Goal: Task Accomplishment & Management: Manage account settings

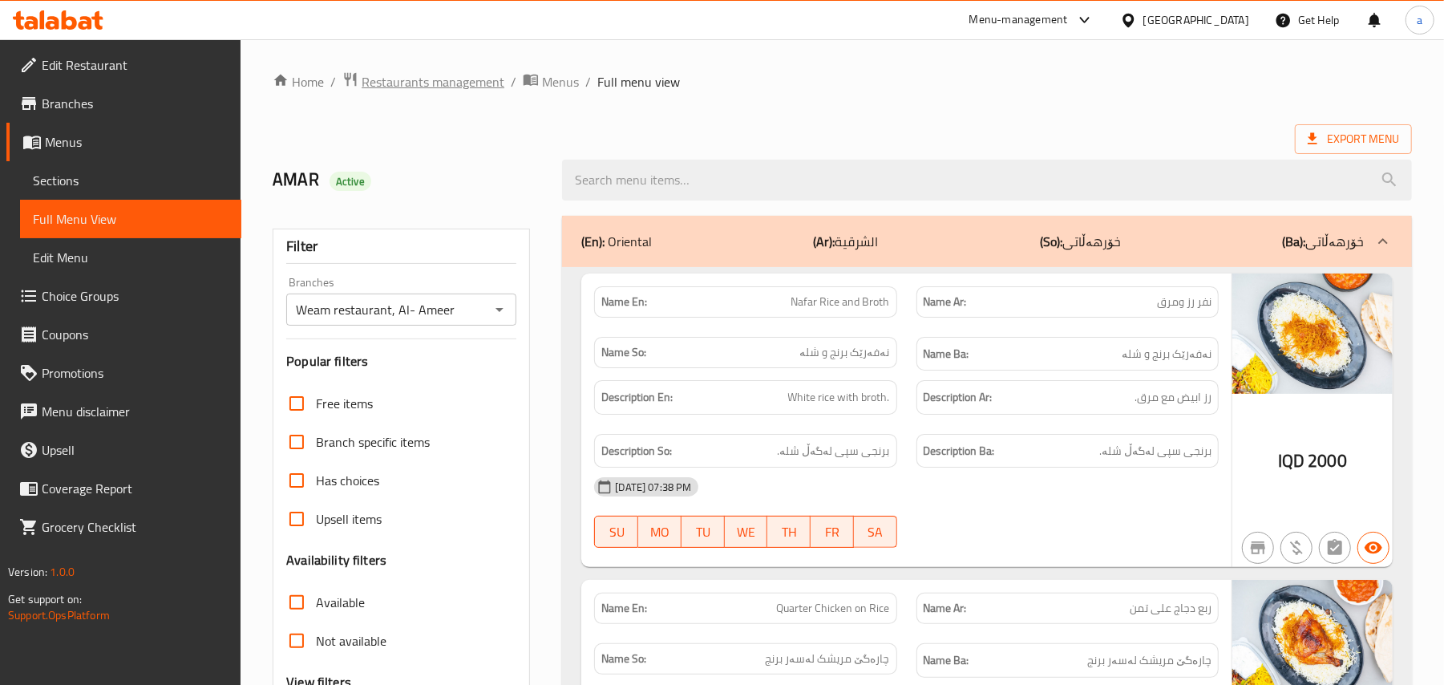
click at [471, 72] on span "Restaurants management" at bounding box center [433, 81] width 143 height 19
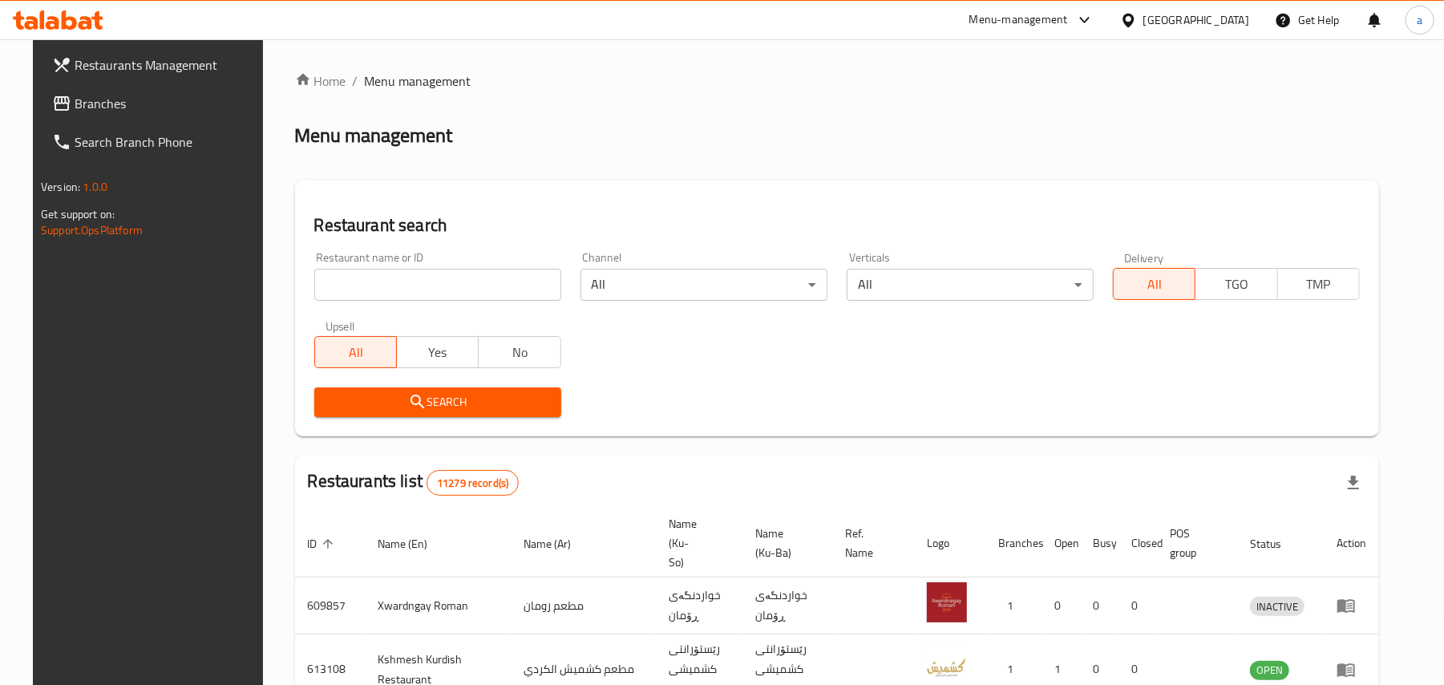
click at [394, 298] on input "search" at bounding box center [437, 285] width 247 height 32
paste input "Shawerma Al chef [PERSON_NAME]"
type input "Shawerma Al chef [PERSON_NAME]"
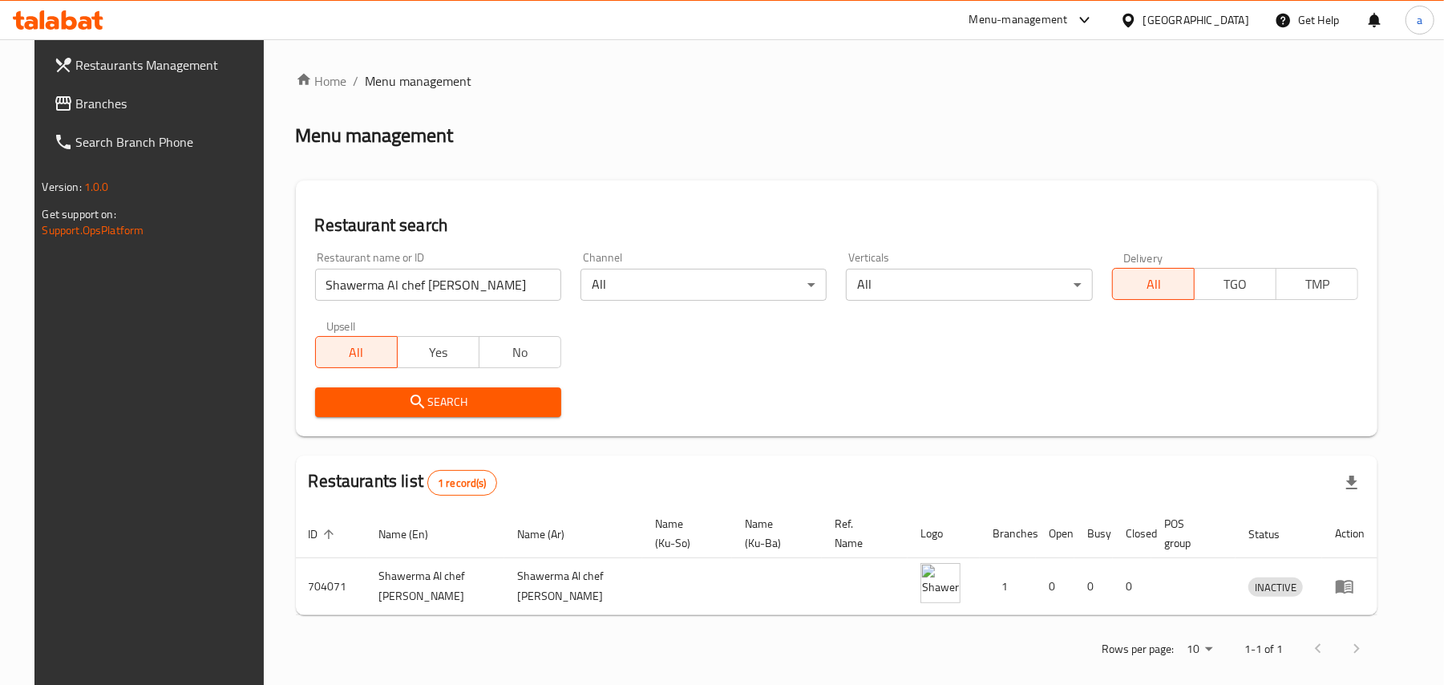
click at [328, 81] on ol "Home / Menu management" at bounding box center [837, 80] width 1082 height 19
click at [321, 79] on link "Home" at bounding box center [321, 80] width 51 height 19
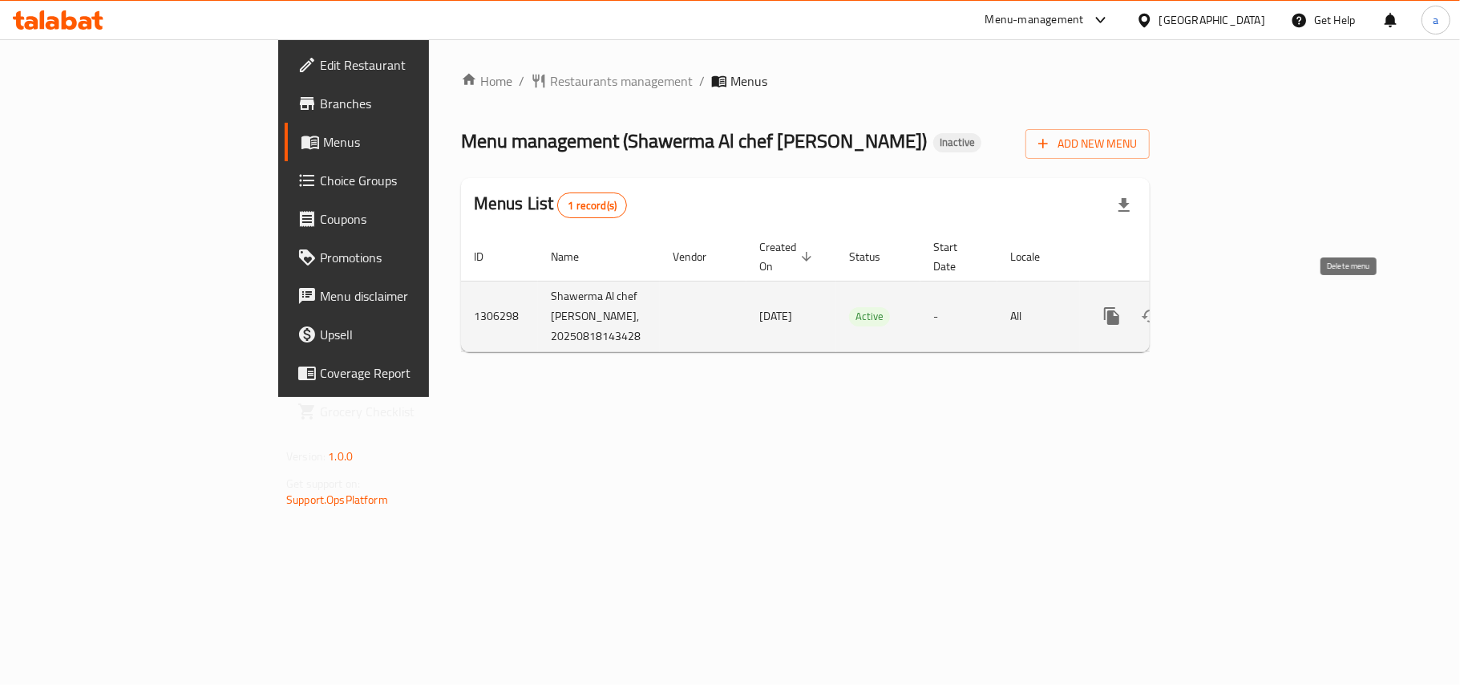
click at [1194, 309] on icon "enhanced table" at bounding box center [1188, 316] width 11 height 14
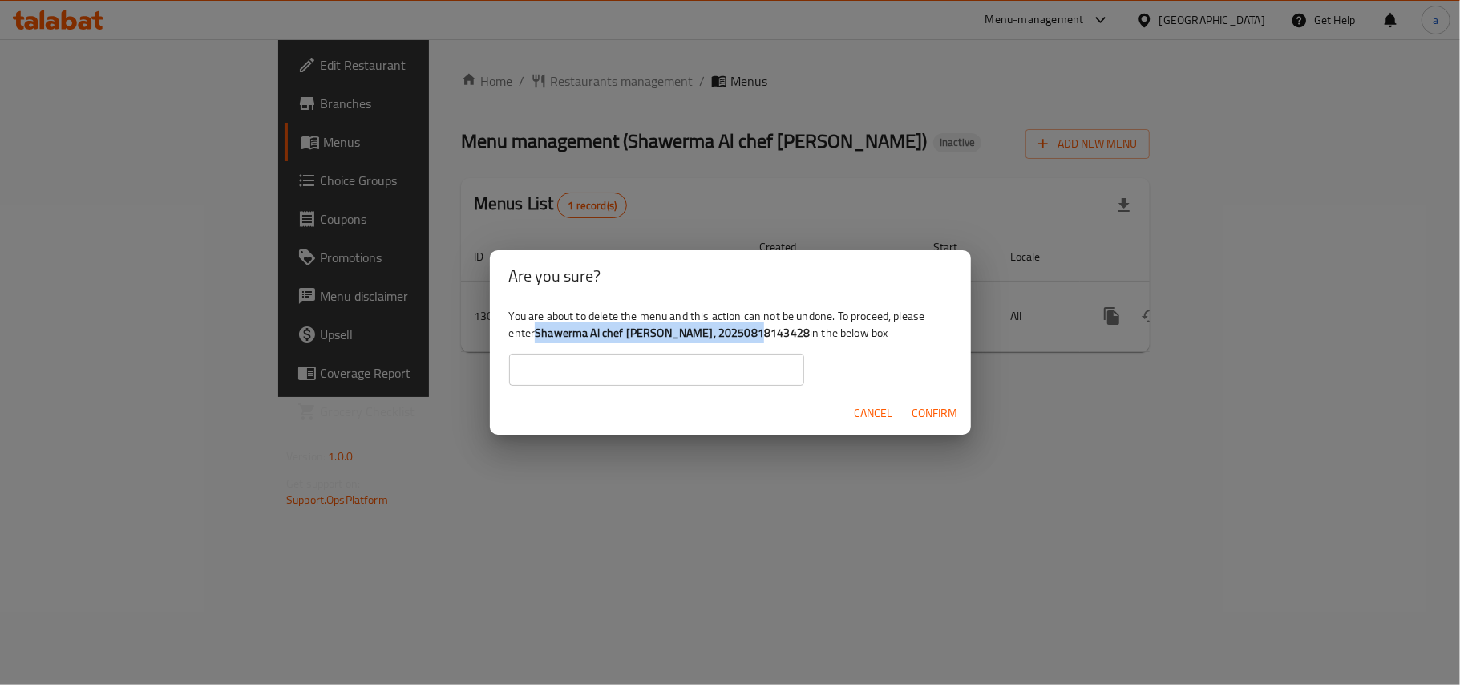
drag, startPoint x: 577, startPoint y: 334, endPoint x: 806, endPoint y: 335, distance: 229.3
click at [806, 335] on b "Shawerma Al chef Serwan, 20250818143428" at bounding box center [672, 332] width 275 height 21
copy b "Shawerma Al chef Serwan, 20250818143428"
click at [718, 353] on div "You are about to delete the menu and this action can not be undone. To proceed,…" at bounding box center [730, 346] width 481 height 90
click at [700, 379] on input "text" at bounding box center [656, 369] width 295 height 32
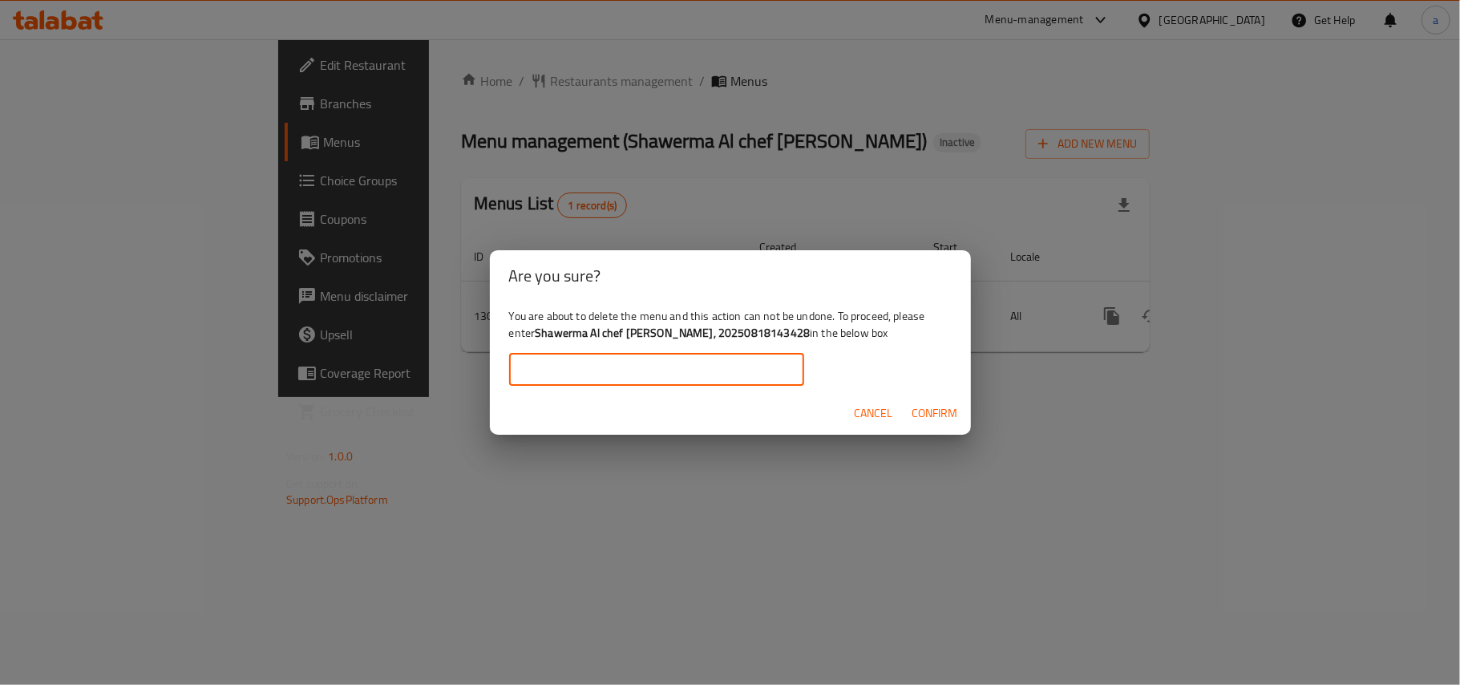
paste input "Shawerma Al chef Serwan, 20250818143428"
type input "Shawerma Al chef Serwan, 20250818143428"
click at [923, 406] on span "Confirm" at bounding box center [935, 413] width 46 height 20
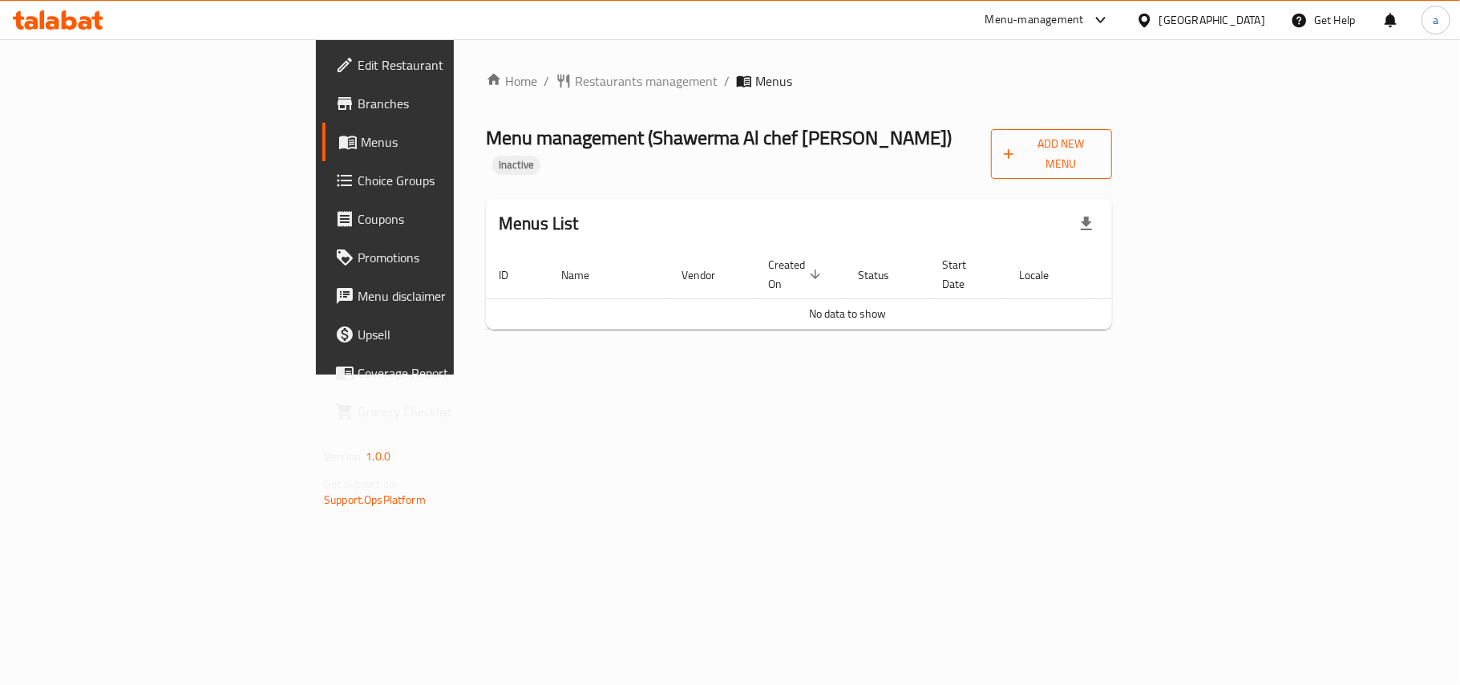
click at [1016, 151] on icon "button" at bounding box center [1008, 154] width 16 height 16
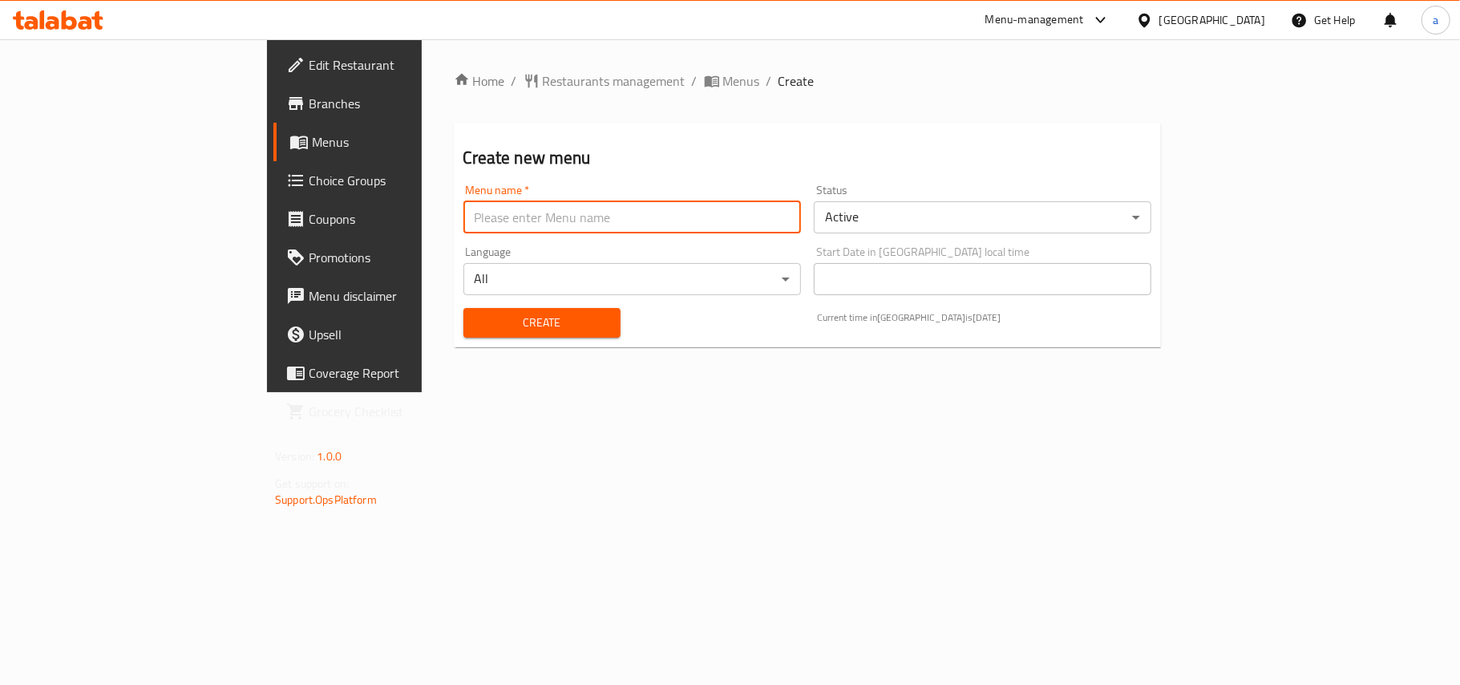
click at [691, 233] on input "text" at bounding box center [631, 217] width 337 height 32
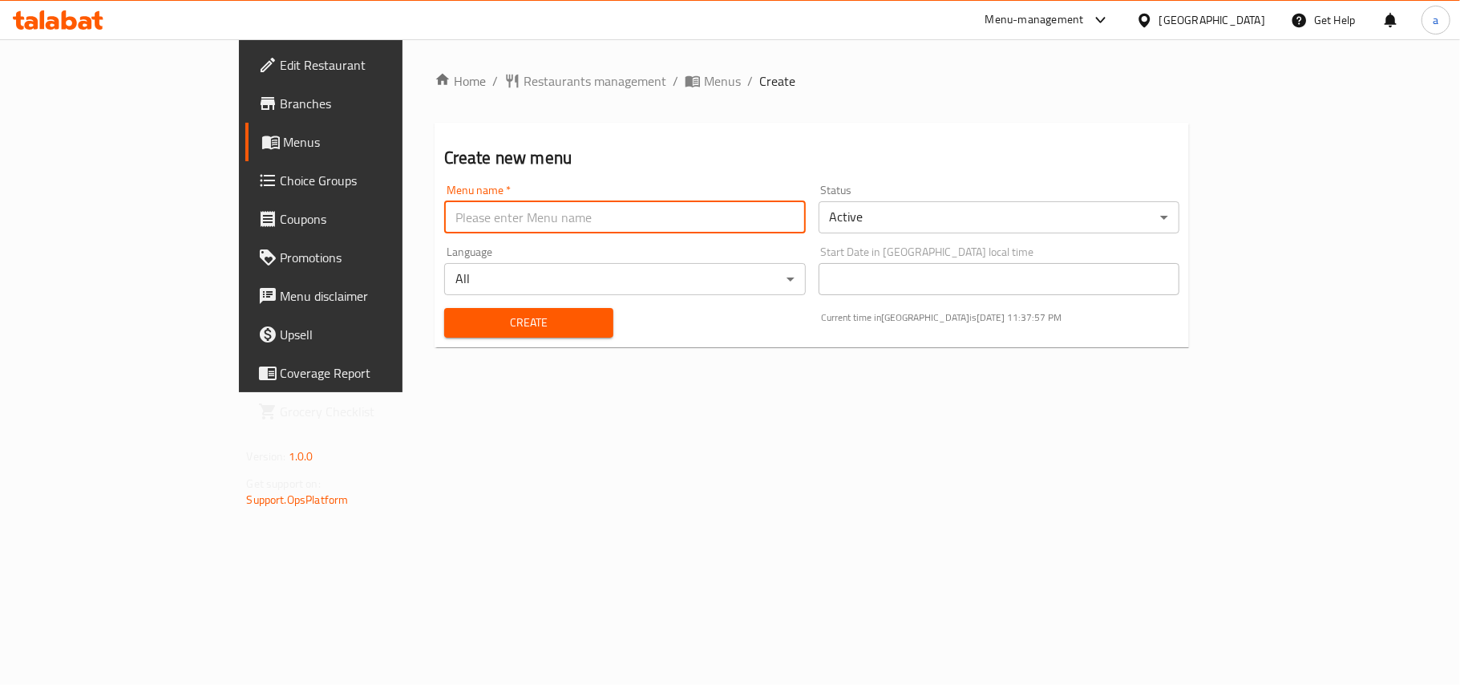
type input "AMAR"
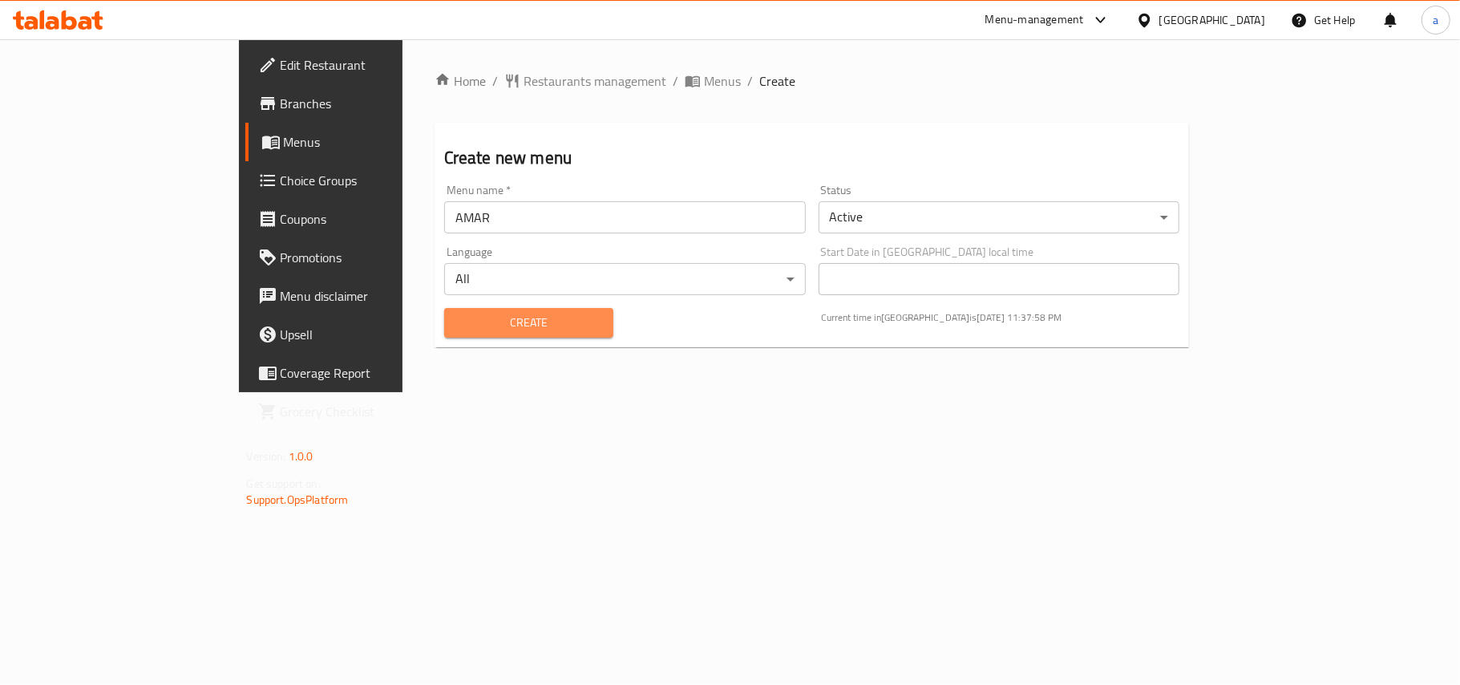
click at [457, 319] on span "Create" at bounding box center [528, 323] width 143 height 20
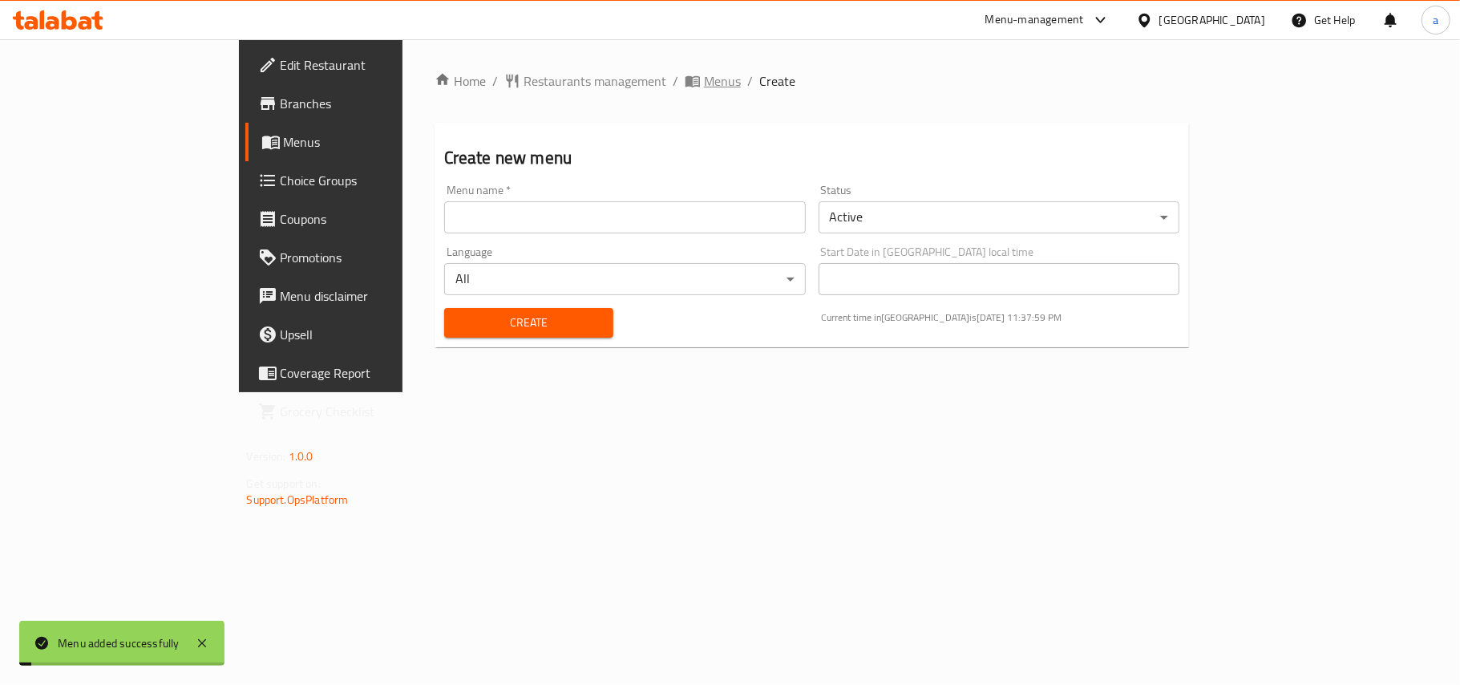
click at [704, 87] on span "Menus" at bounding box center [722, 80] width 37 height 19
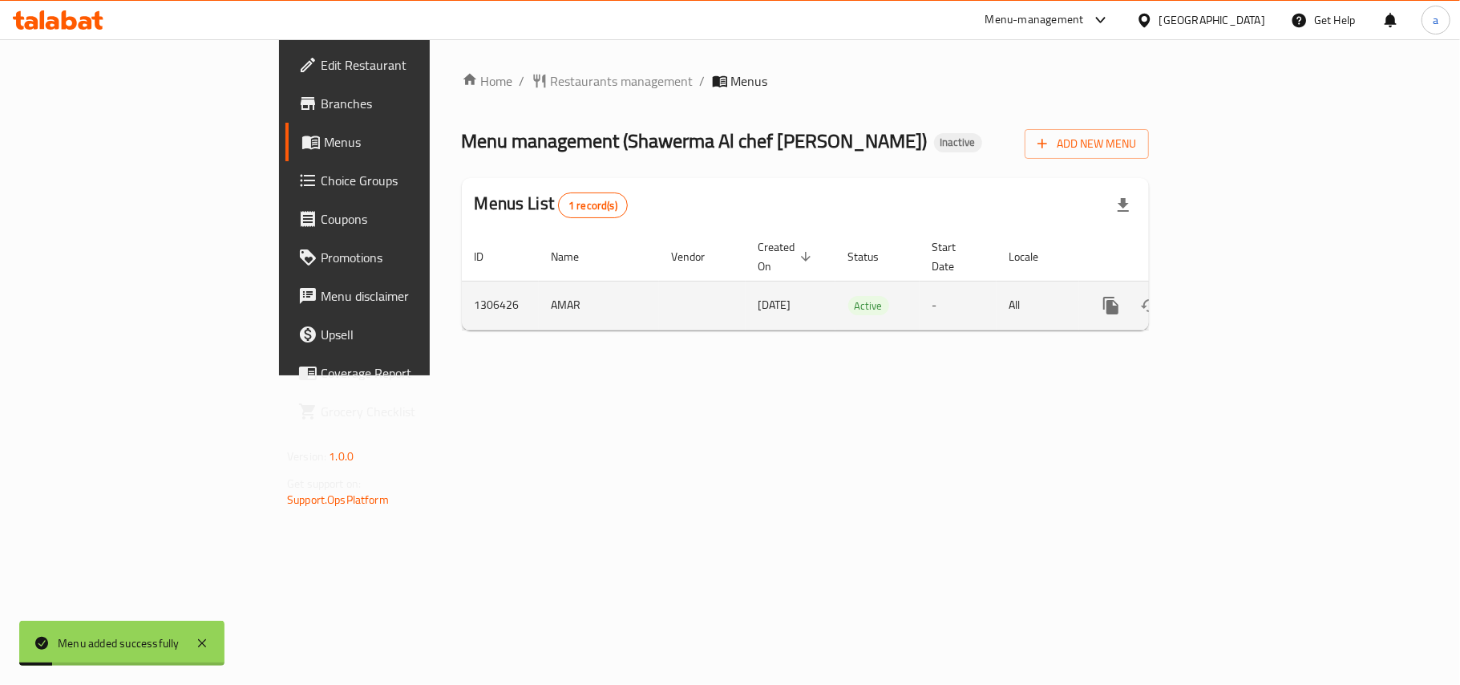
click at [1236, 297] on icon "enhanced table" at bounding box center [1226, 305] width 19 height 19
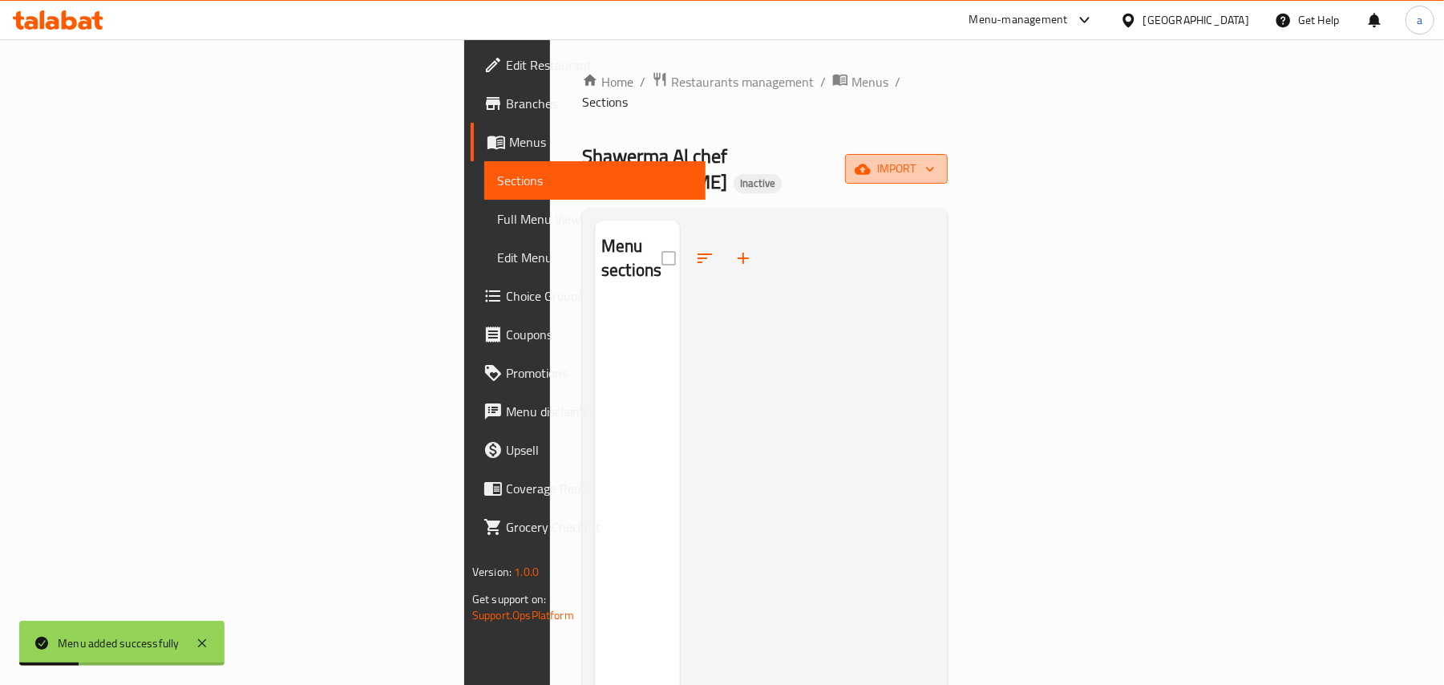
click at [935, 159] on span "import" at bounding box center [896, 169] width 77 height 20
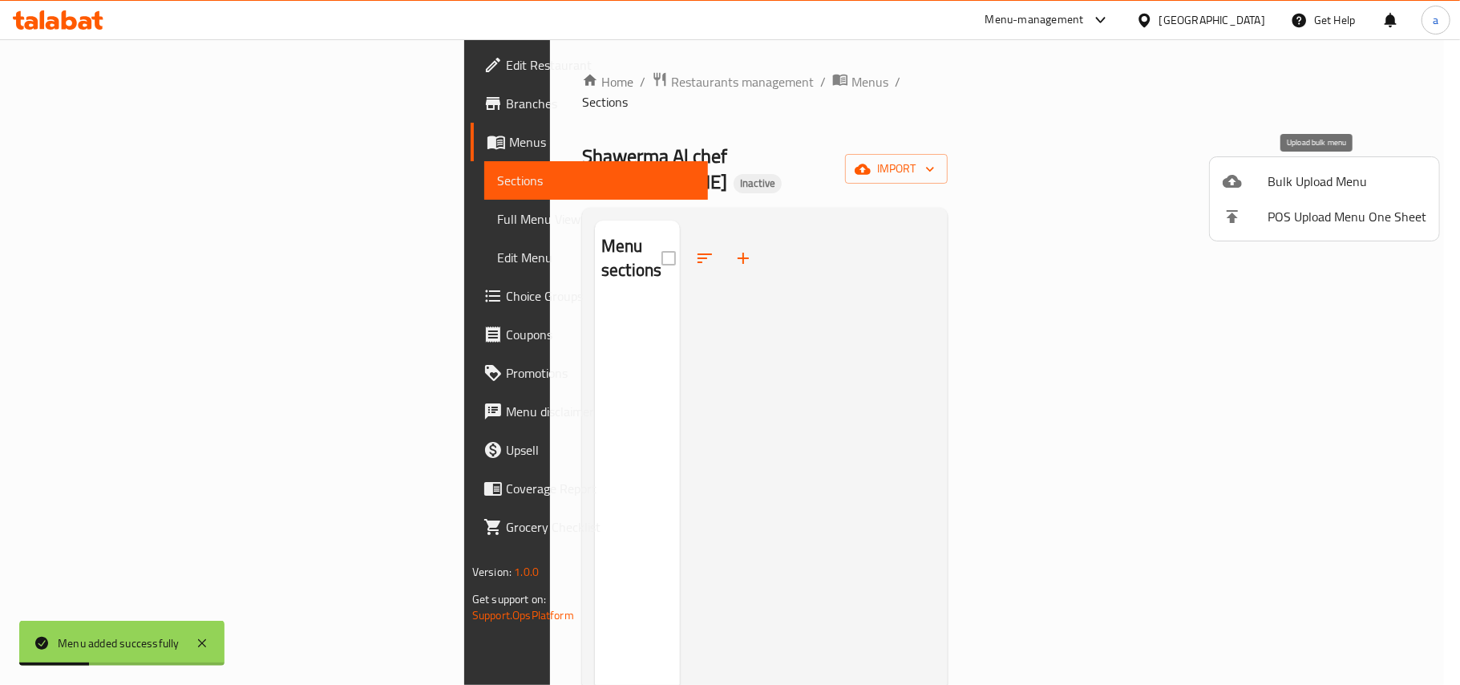
click at [1278, 183] on span "Bulk Upload Menu" at bounding box center [1346, 181] width 159 height 19
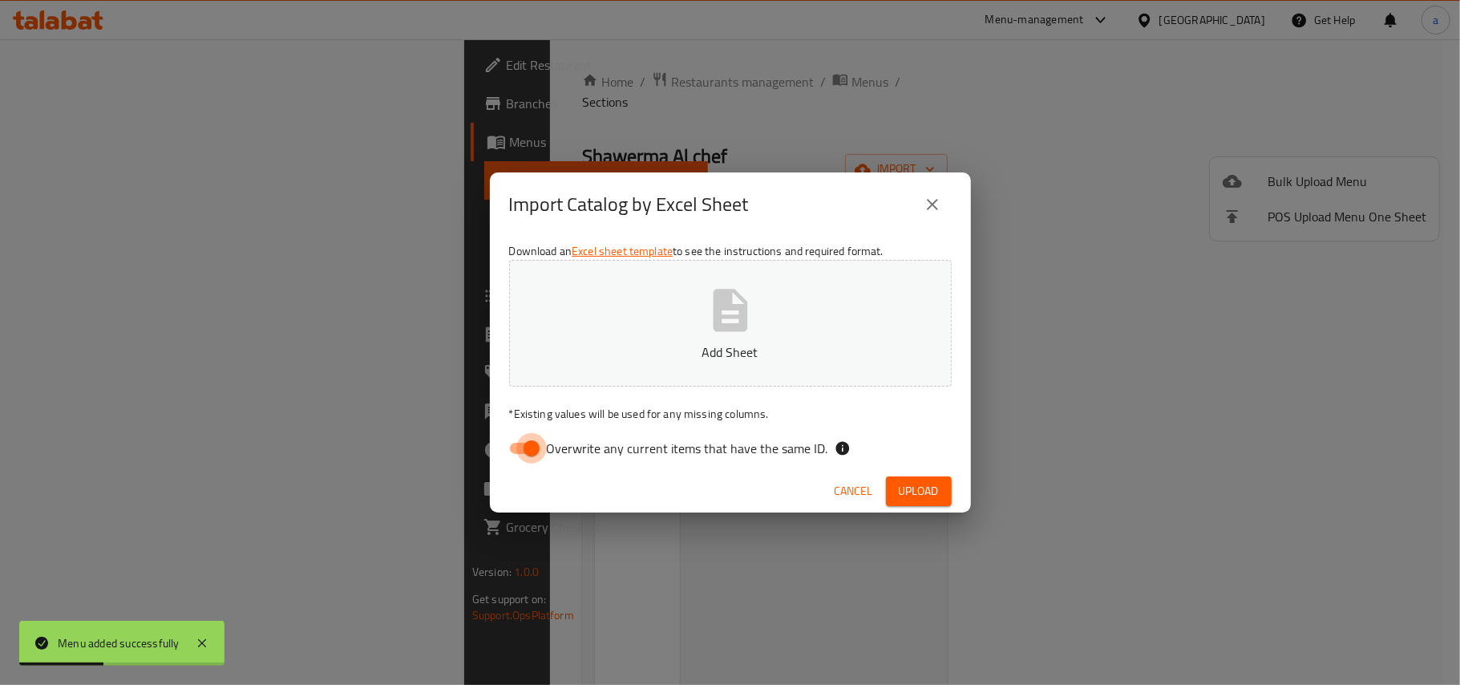
click at [532, 450] on input "Overwrite any current items that have the same ID." at bounding box center [531, 448] width 91 height 30
checkbox input "false"
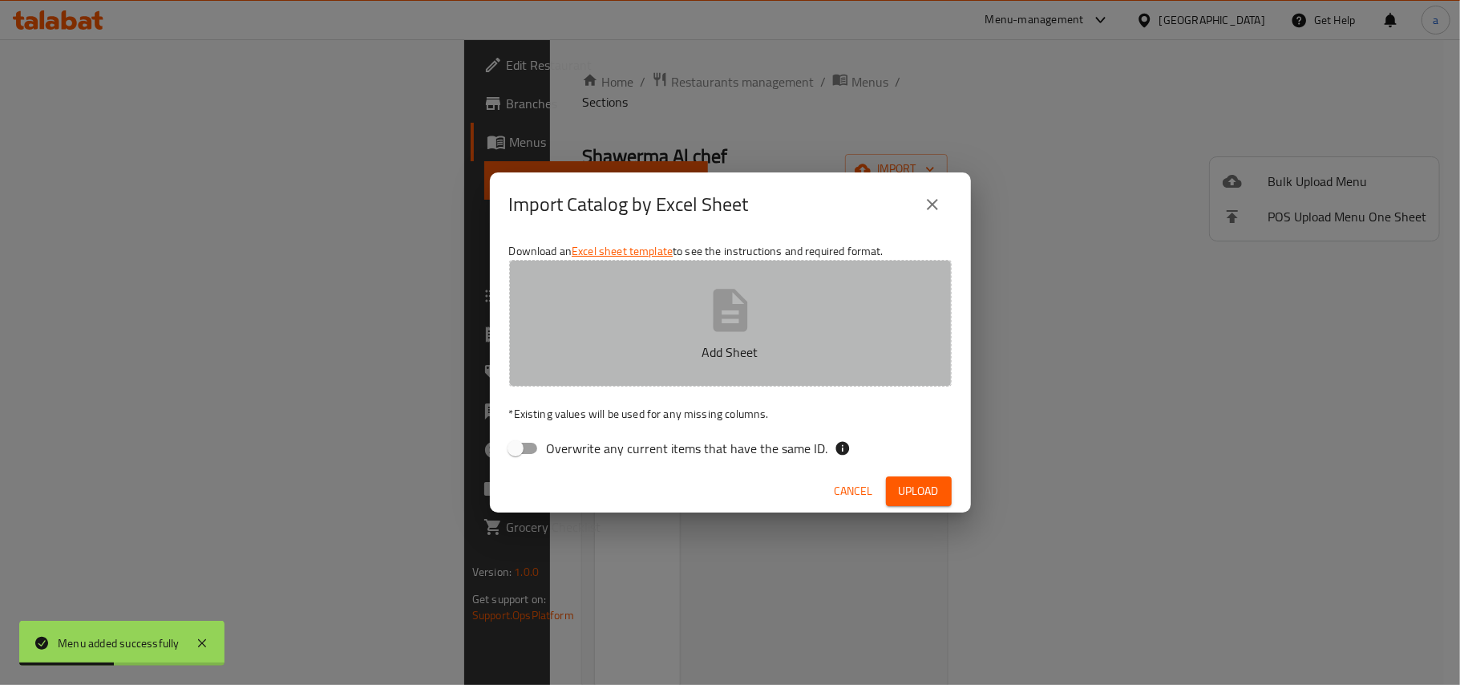
click at [722, 328] on icon "button" at bounding box center [730, 310] width 34 height 42
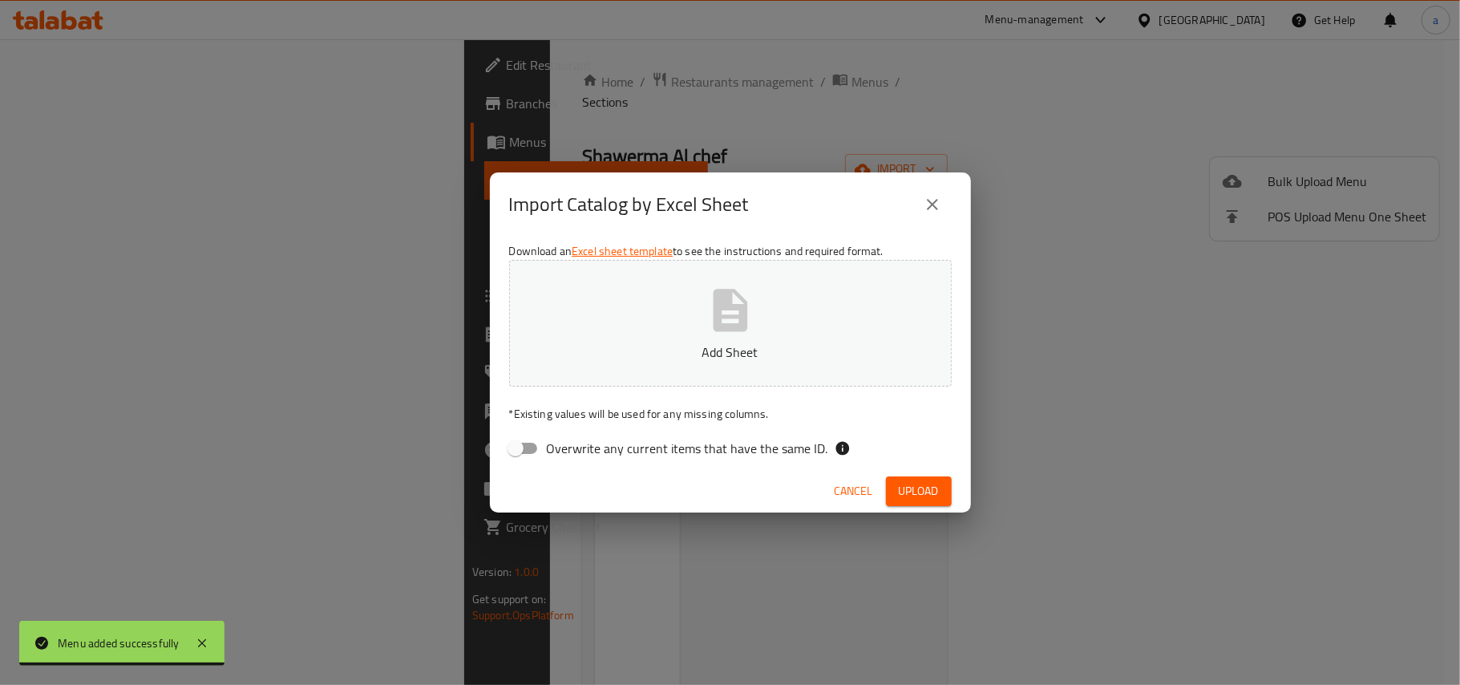
click at [747, 337] on button "Add Sheet" at bounding box center [730, 323] width 442 height 127
click at [909, 483] on span "Upload" at bounding box center [919, 491] width 40 height 20
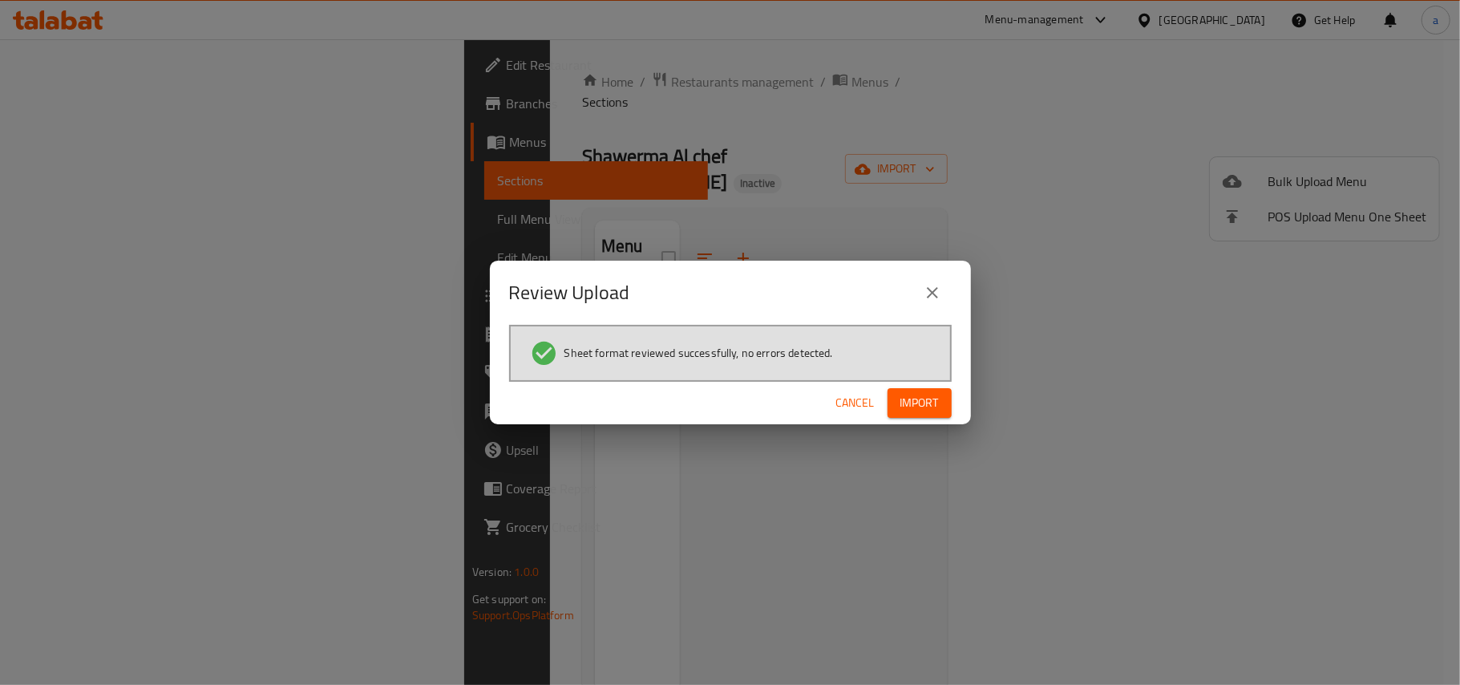
click at [906, 402] on span "Import" at bounding box center [919, 403] width 38 height 20
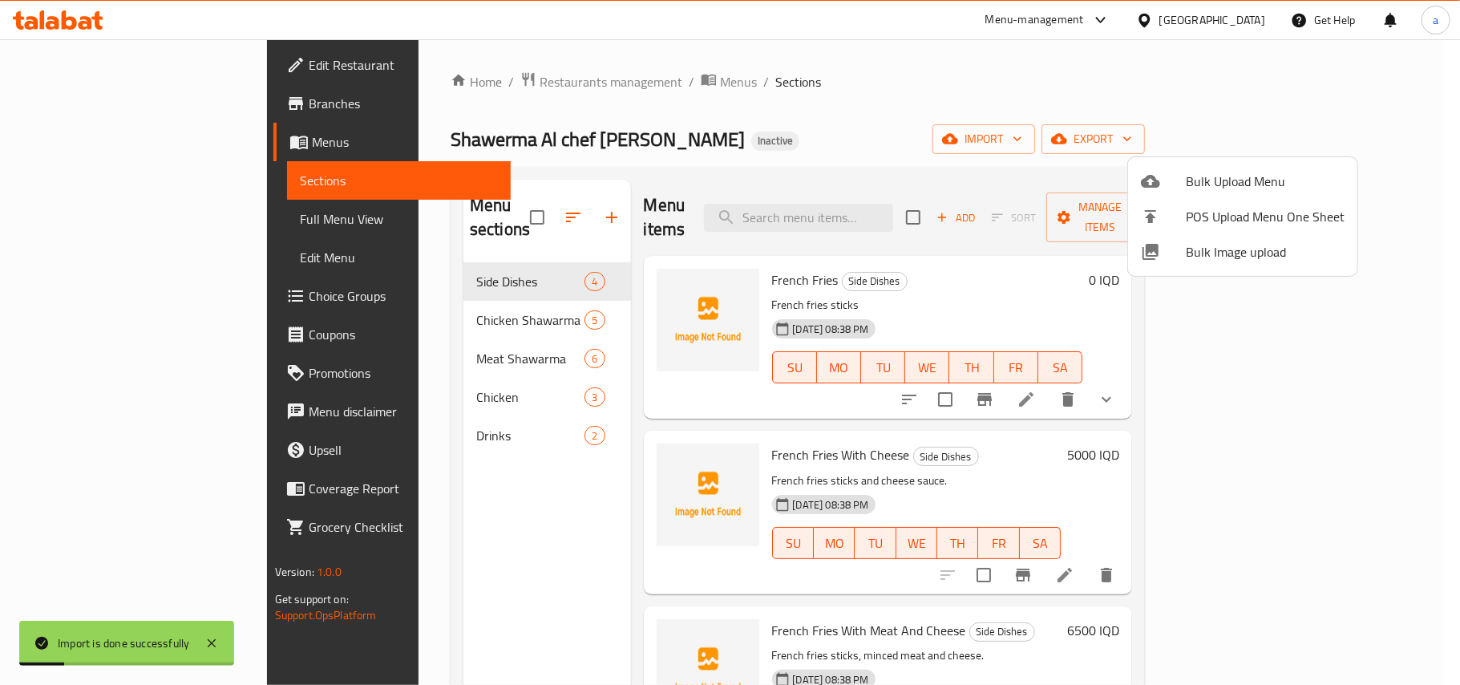
click at [467, 499] on div at bounding box center [730, 342] width 1460 height 685
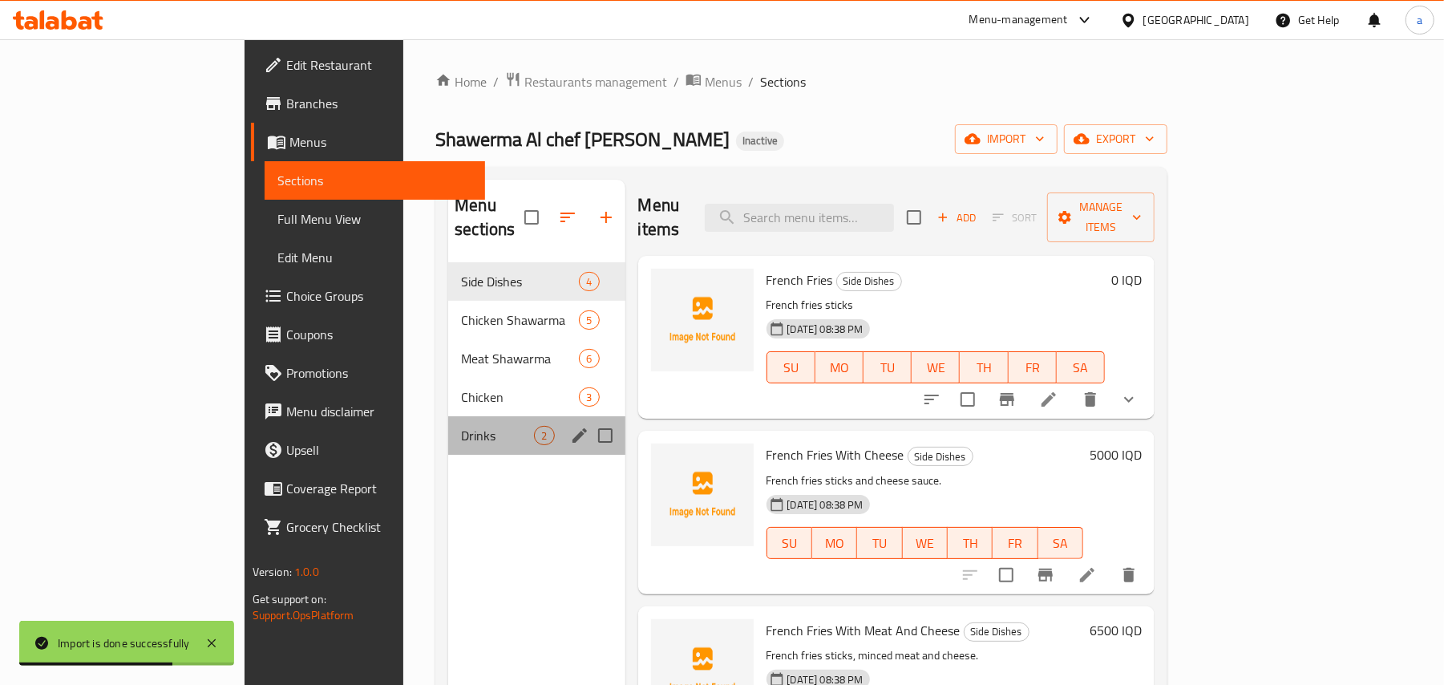
click at [448, 438] on div "Drinks 2" at bounding box center [536, 435] width 176 height 38
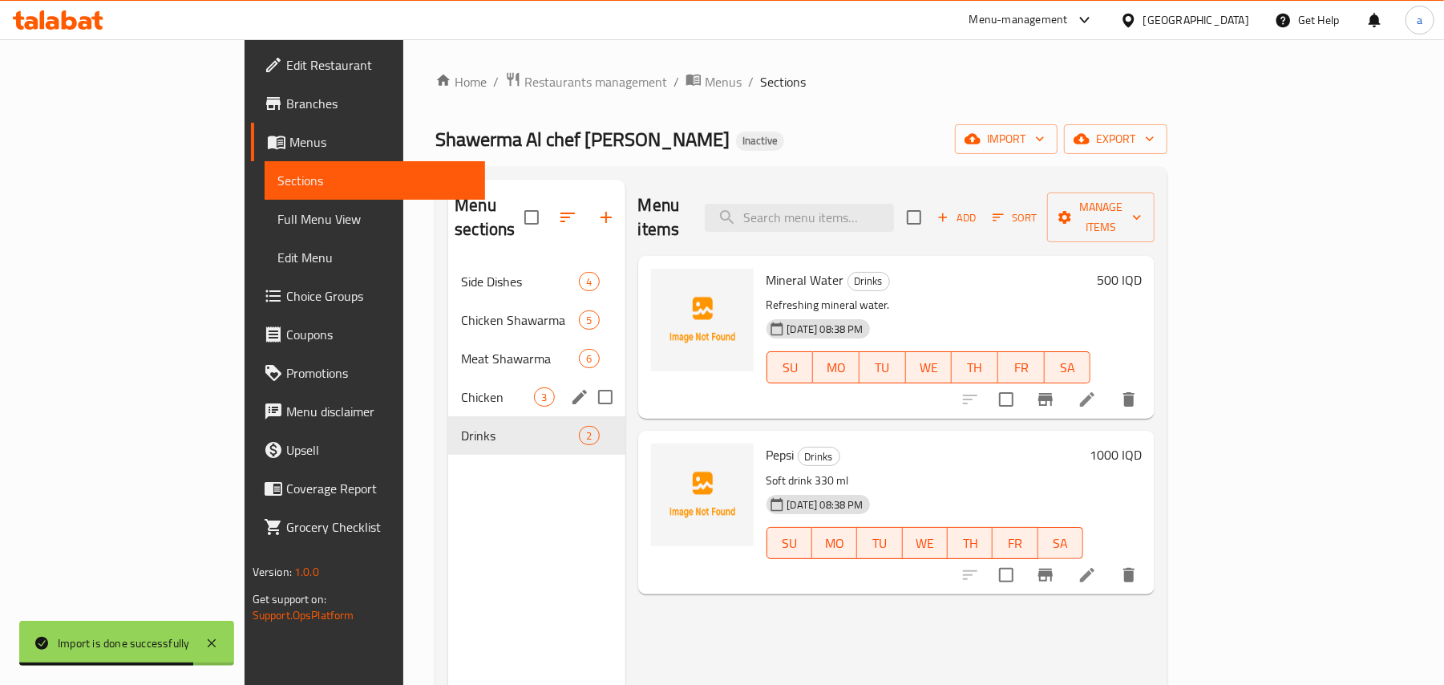
click at [461, 389] on span "Chicken" at bounding box center [497, 396] width 73 height 19
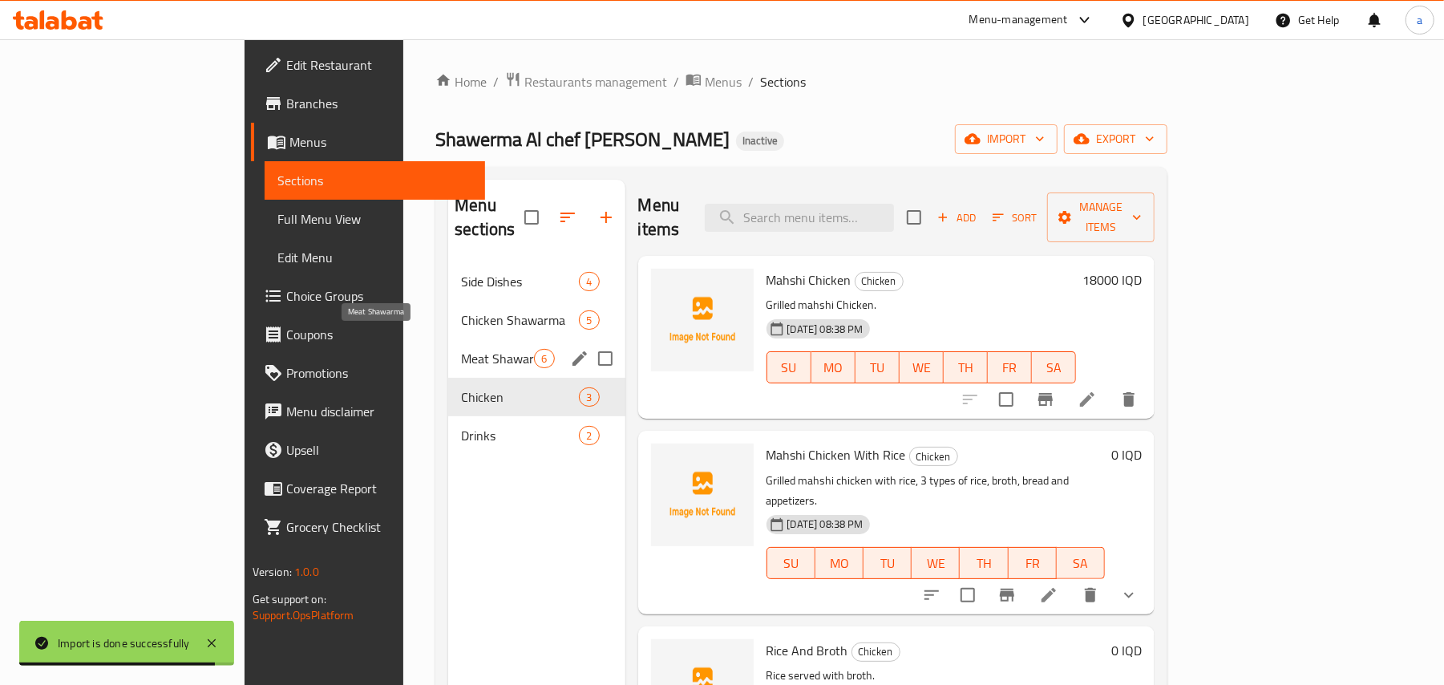
click at [461, 349] on span "Meat Shawarma" at bounding box center [497, 358] width 73 height 19
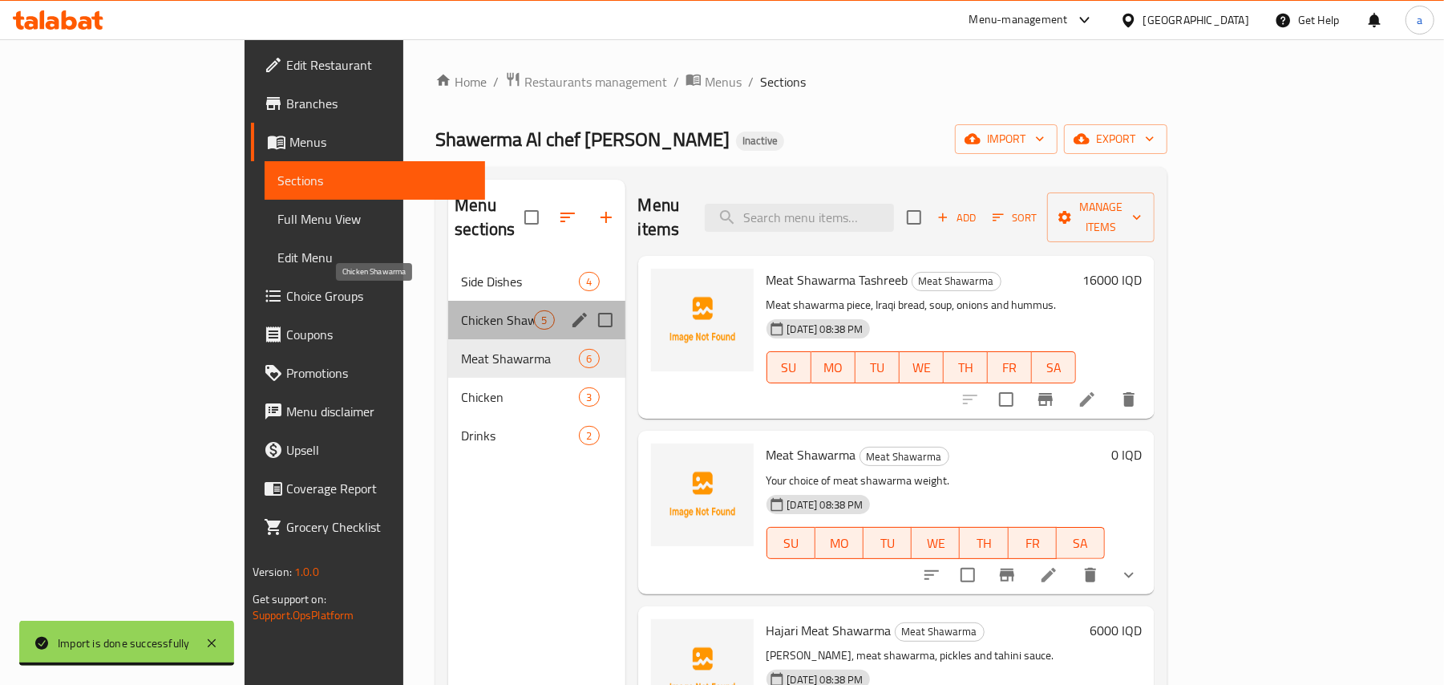
click at [461, 310] on span "Chicken Shawarma" at bounding box center [497, 319] width 73 height 19
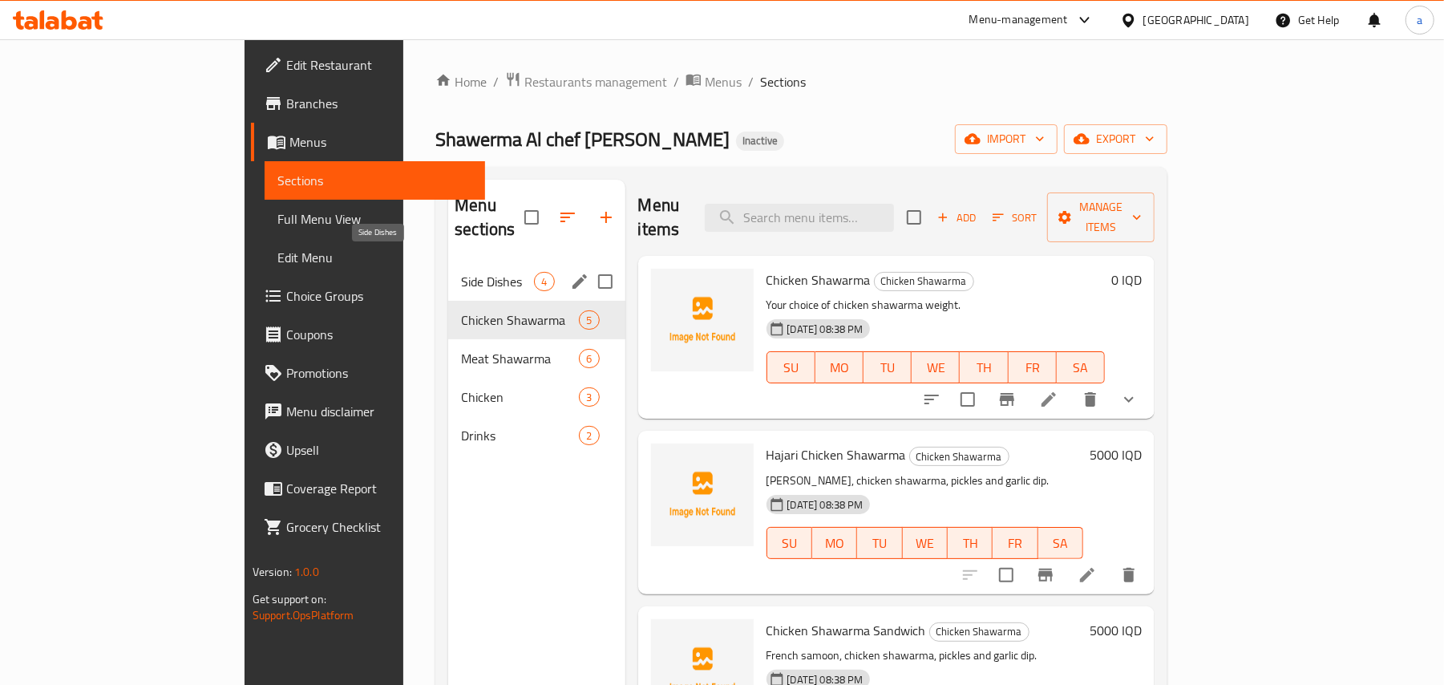
click at [461, 272] on span "Side Dishes" at bounding box center [497, 281] width 73 height 19
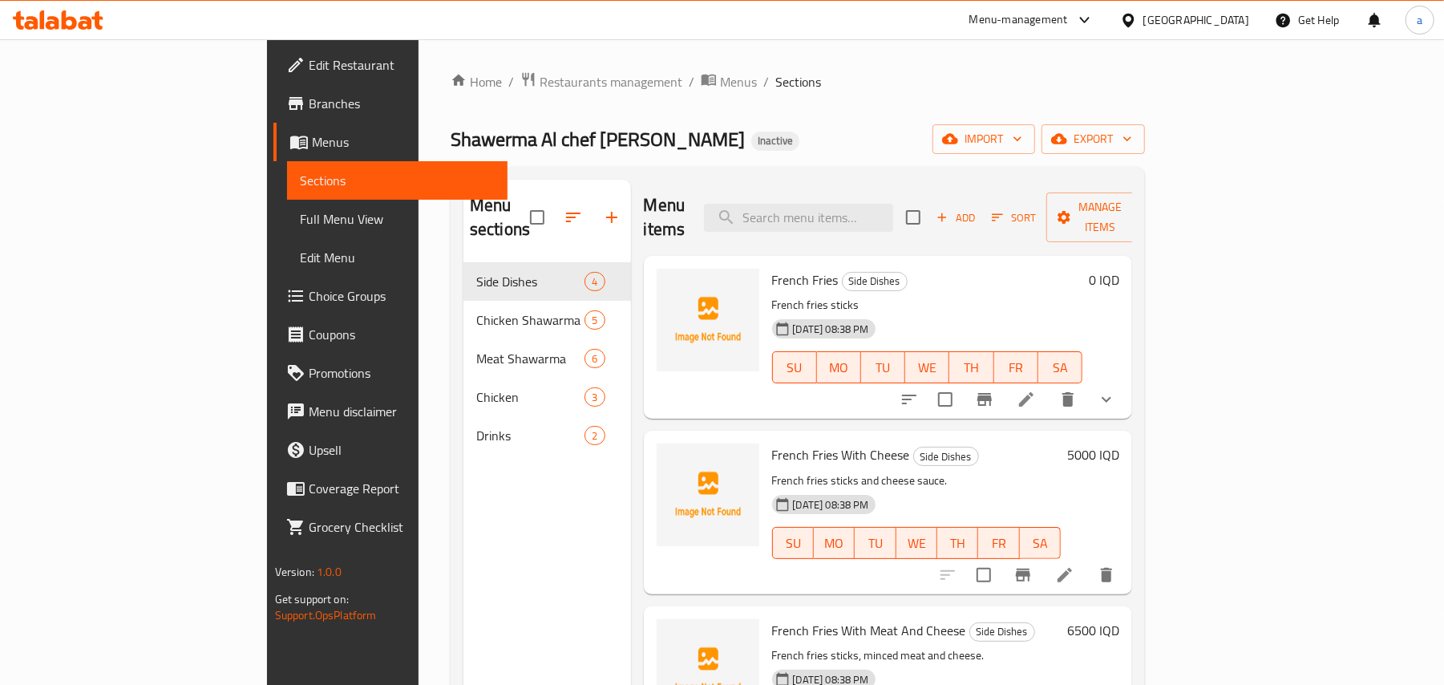
click at [463, 463] on div "Menu sections Side Dishes 4 Chicken Shawarma 5 Meat Shawarma 6 Chicken 3 Drinks…" at bounding box center [547, 522] width 168 height 685
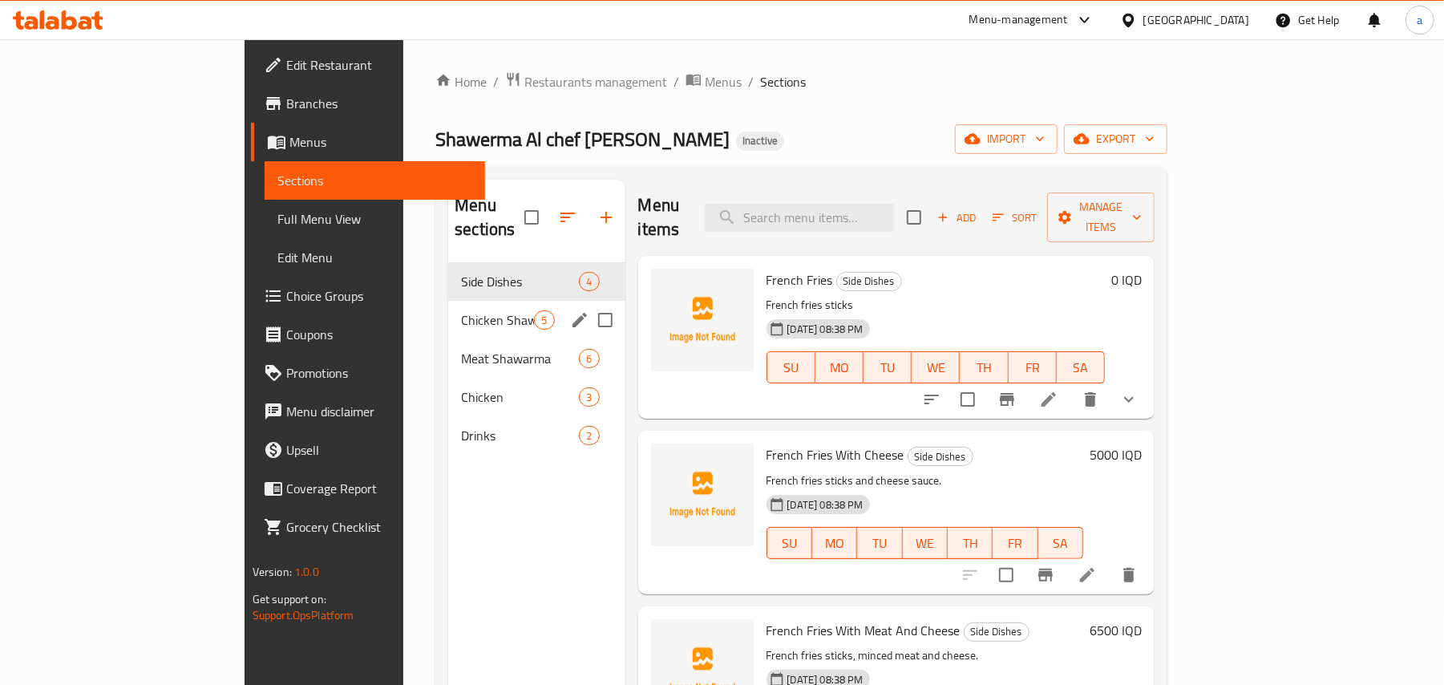
click at [535, 313] on span "5" at bounding box center [544, 320] width 18 height 15
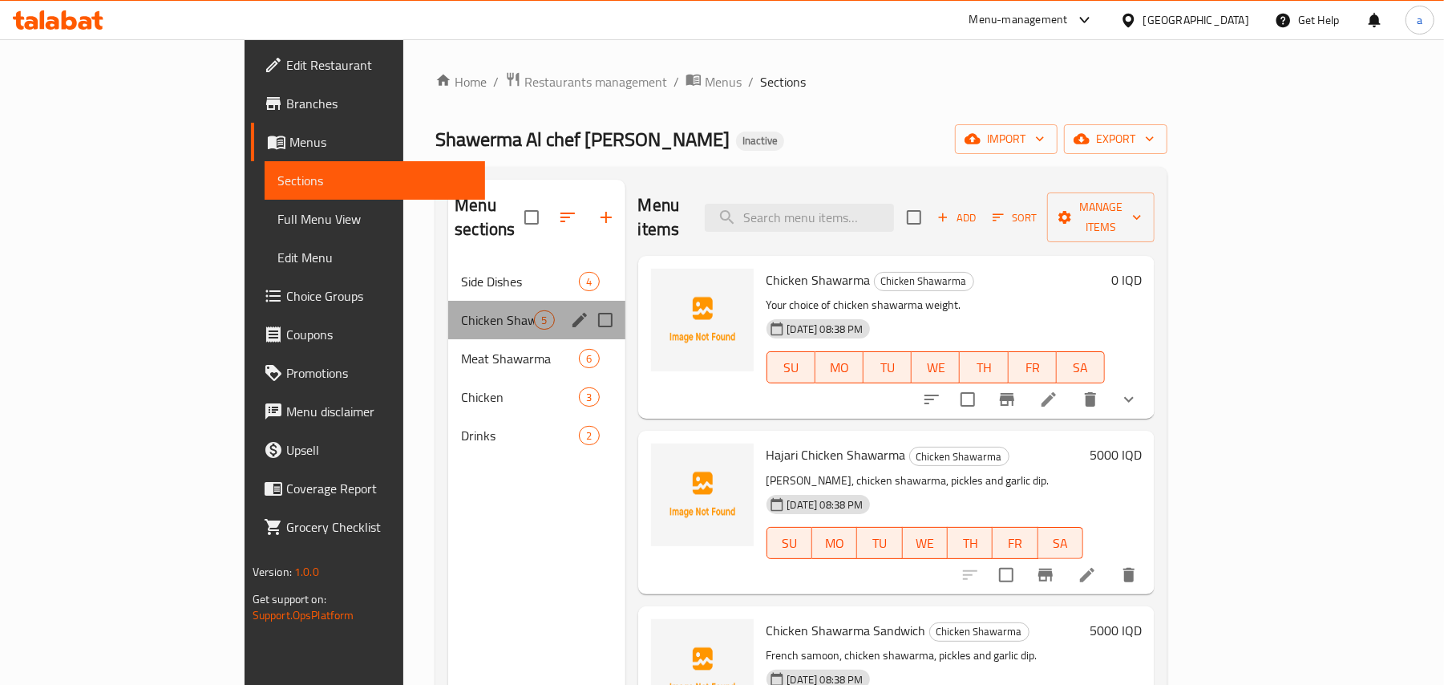
click at [448, 316] on div "Chicken Shawarma 5" at bounding box center [536, 320] width 176 height 38
click at [461, 349] on span "Meat Shawarma" at bounding box center [497, 358] width 73 height 19
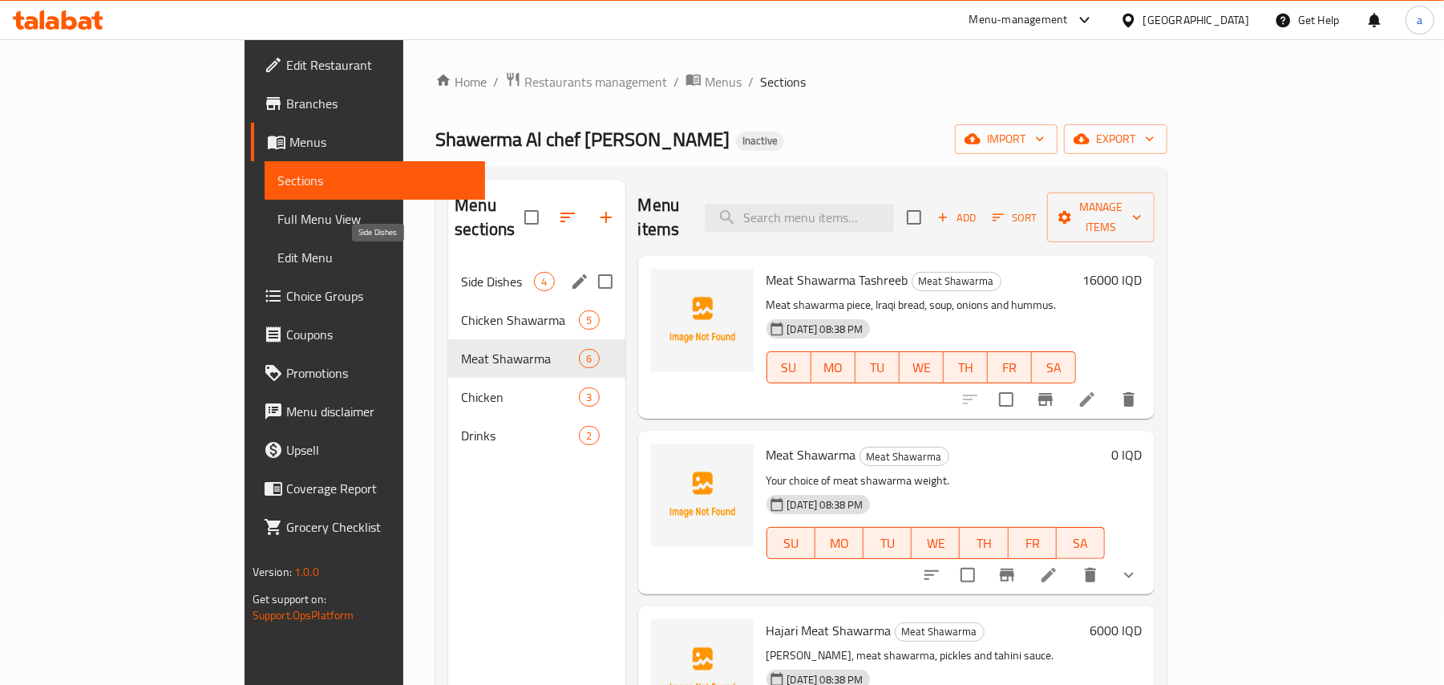
click at [448, 262] on div "Side Dishes 4" at bounding box center [536, 281] width 176 height 38
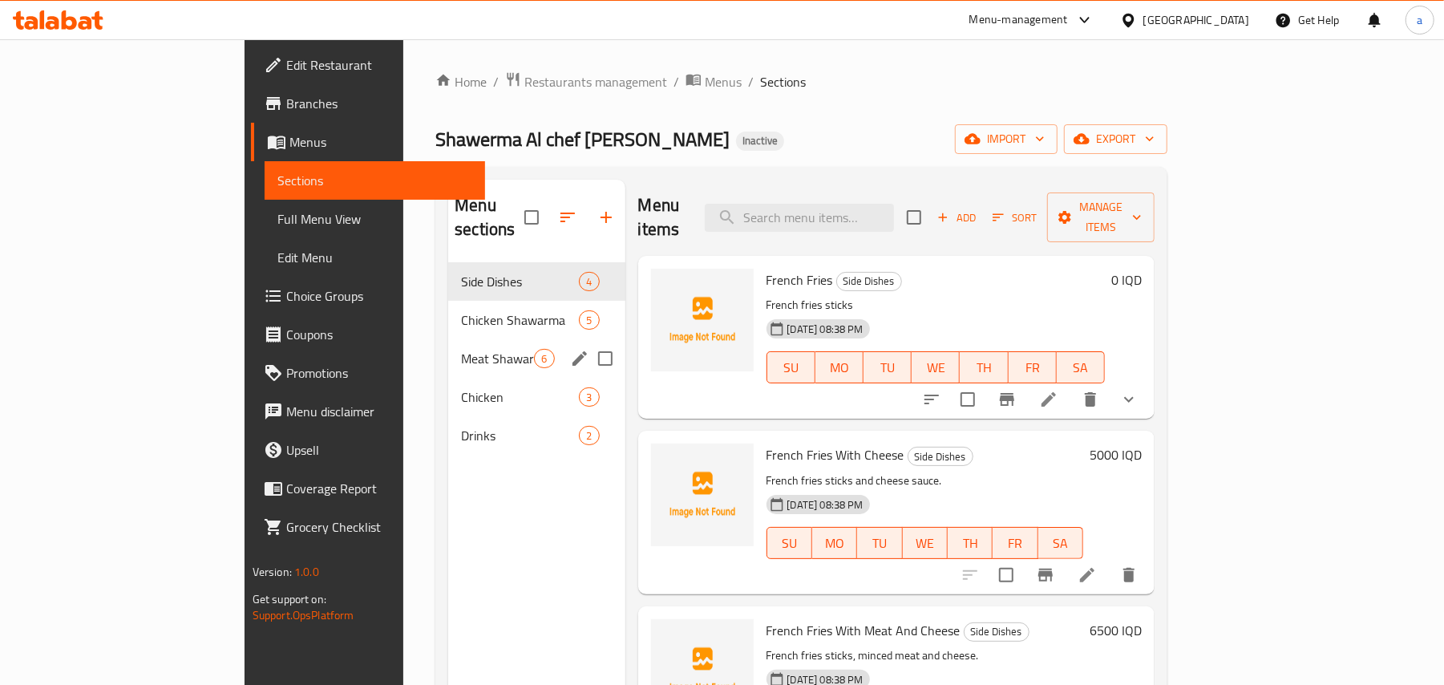
click at [448, 301] on div "Chicken Shawarma 5" at bounding box center [536, 320] width 176 height 38
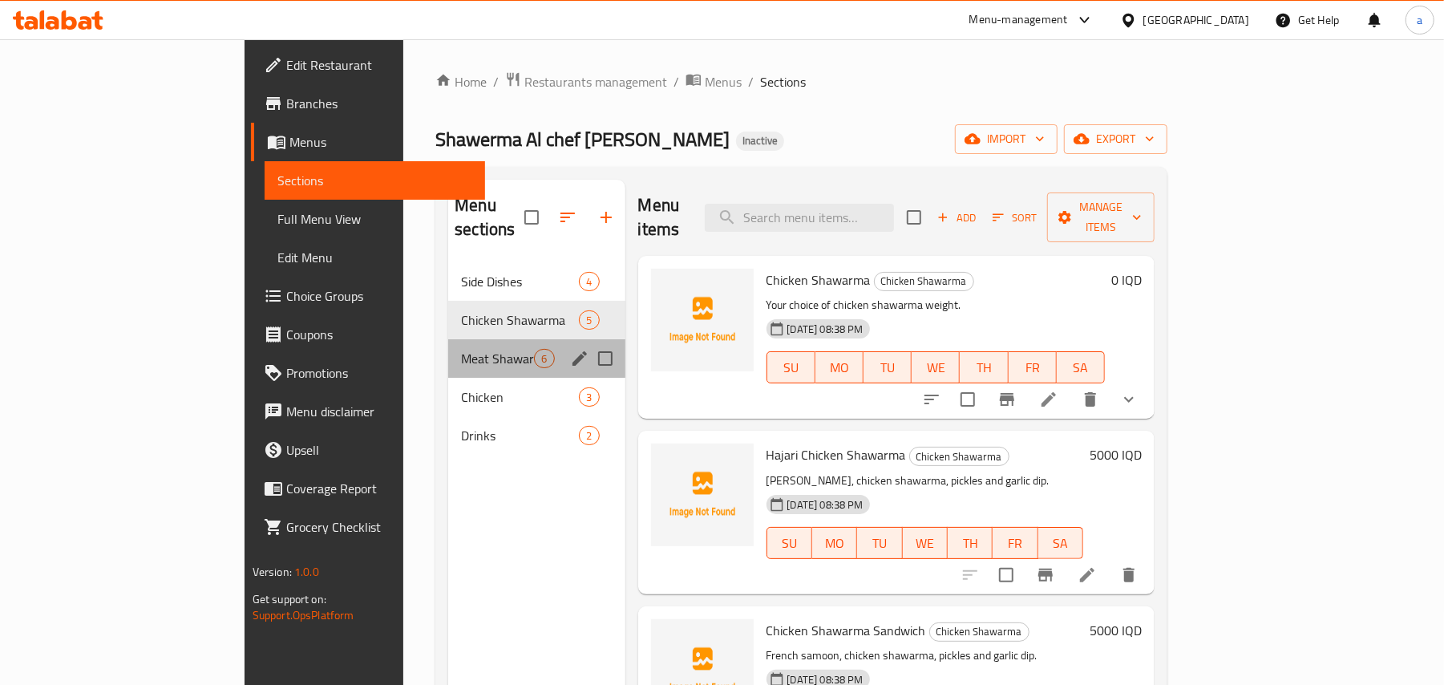
click at [448, 339] on div "Meat Shawarma 6" at bounding box center [536, 358] width 176 height 38
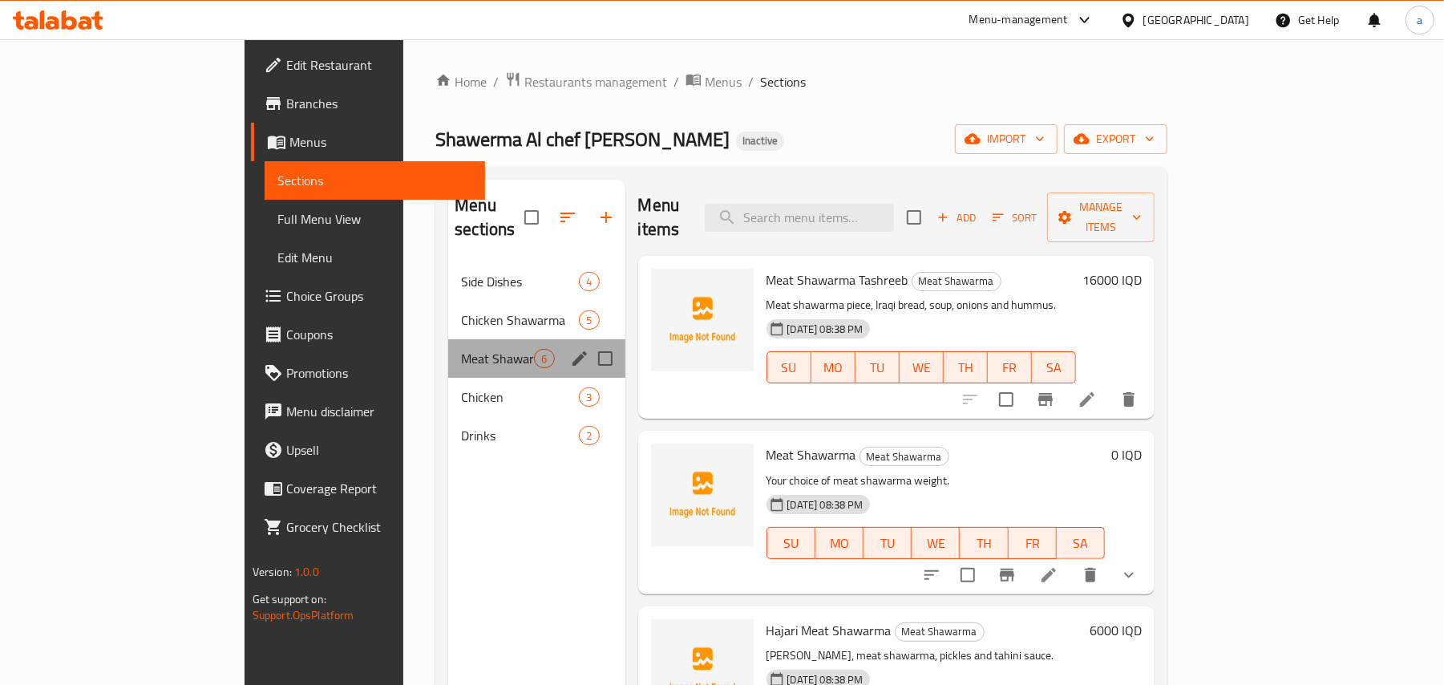
click at [448, 359] on div "Meat Shawarma 6" at bounding box center [536, 358] width 176 height 38
click at [461, 387] on span "Chicken" at bounding box center [497, 396] width 73 height 19
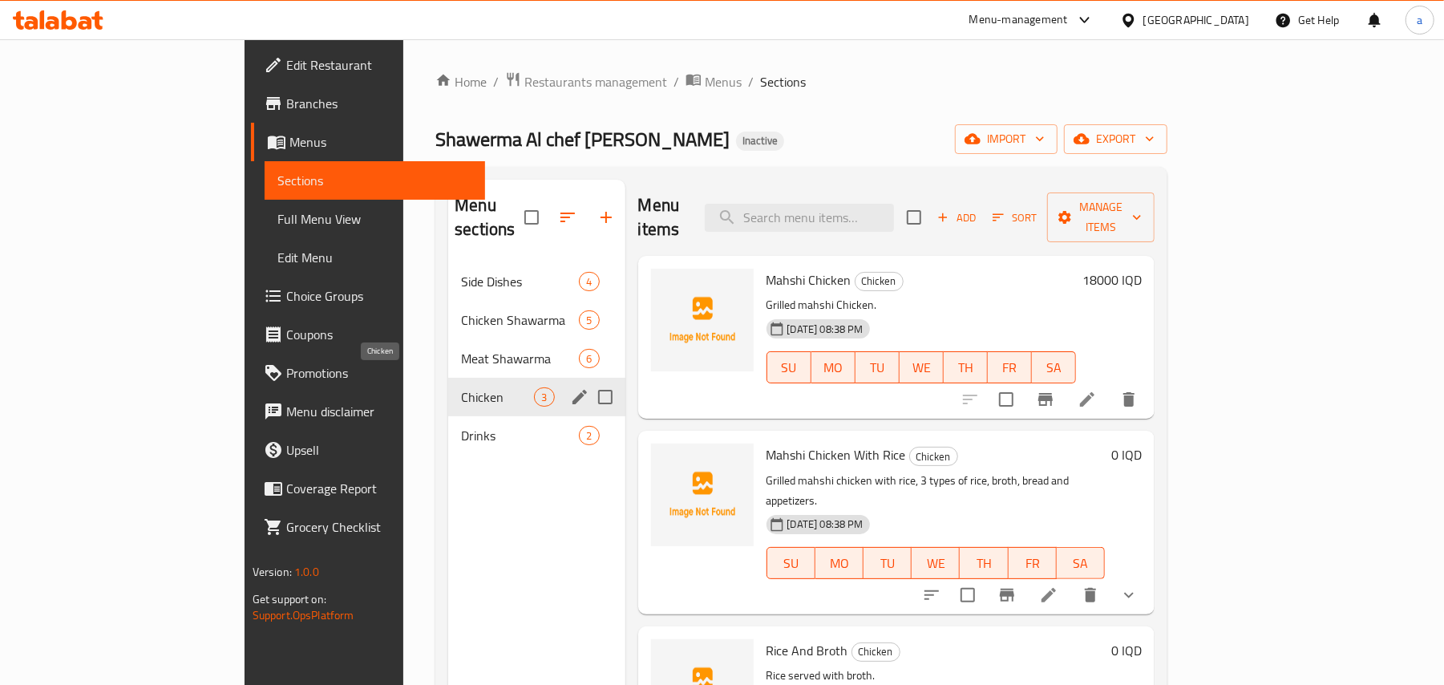
click at [461, 426] on span "Drinks" at bounding box center [520, 435] width 118 height 19
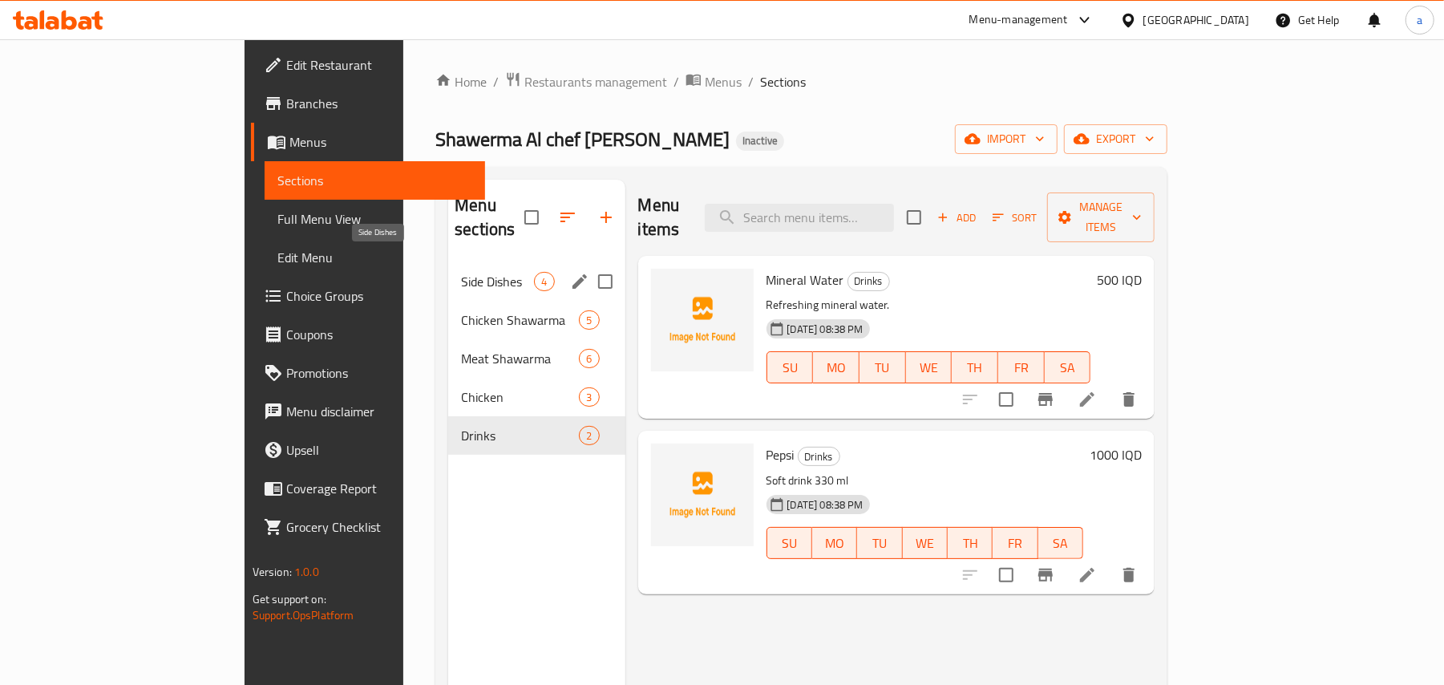
click at [461, 272] on span "Side Dishes" at bounding box center [497, 281] width 73 height 19
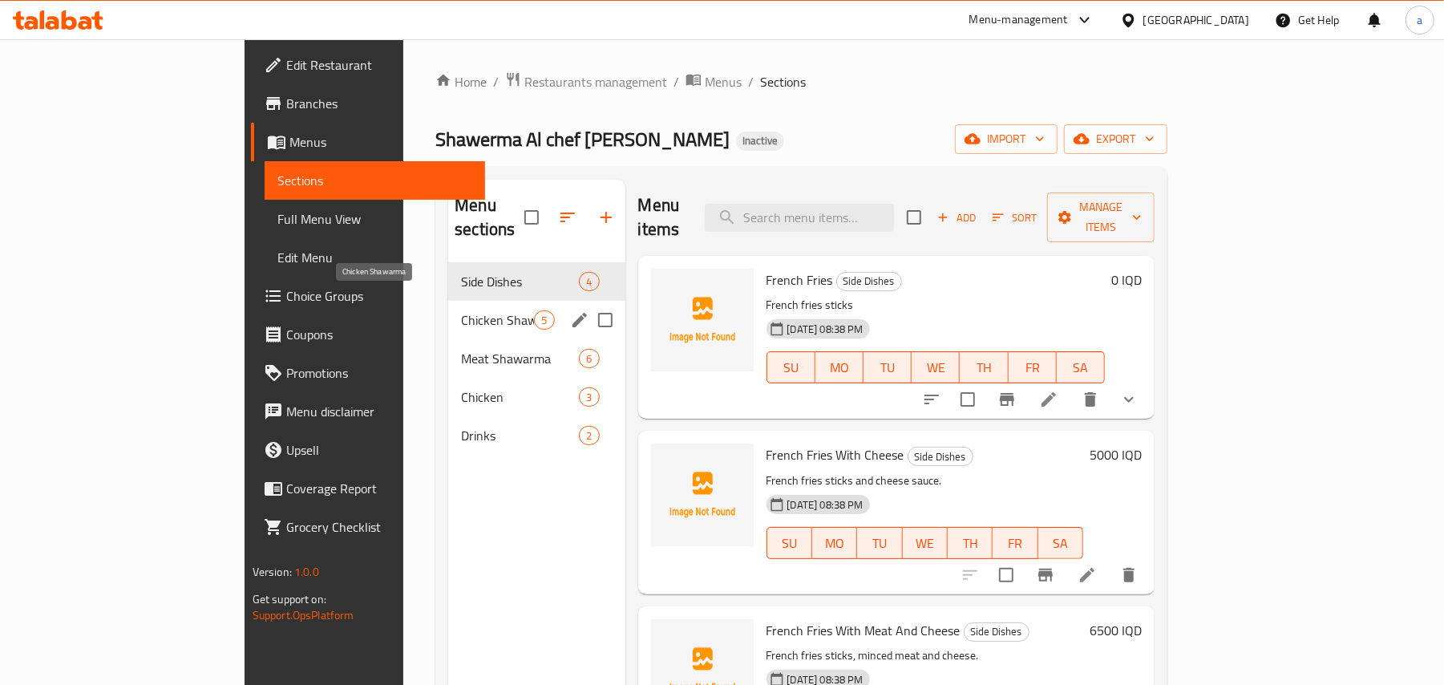
click at [461, 310] on span "Chicken Shawarma" at bounding box center [497, 319] width 73 height 19
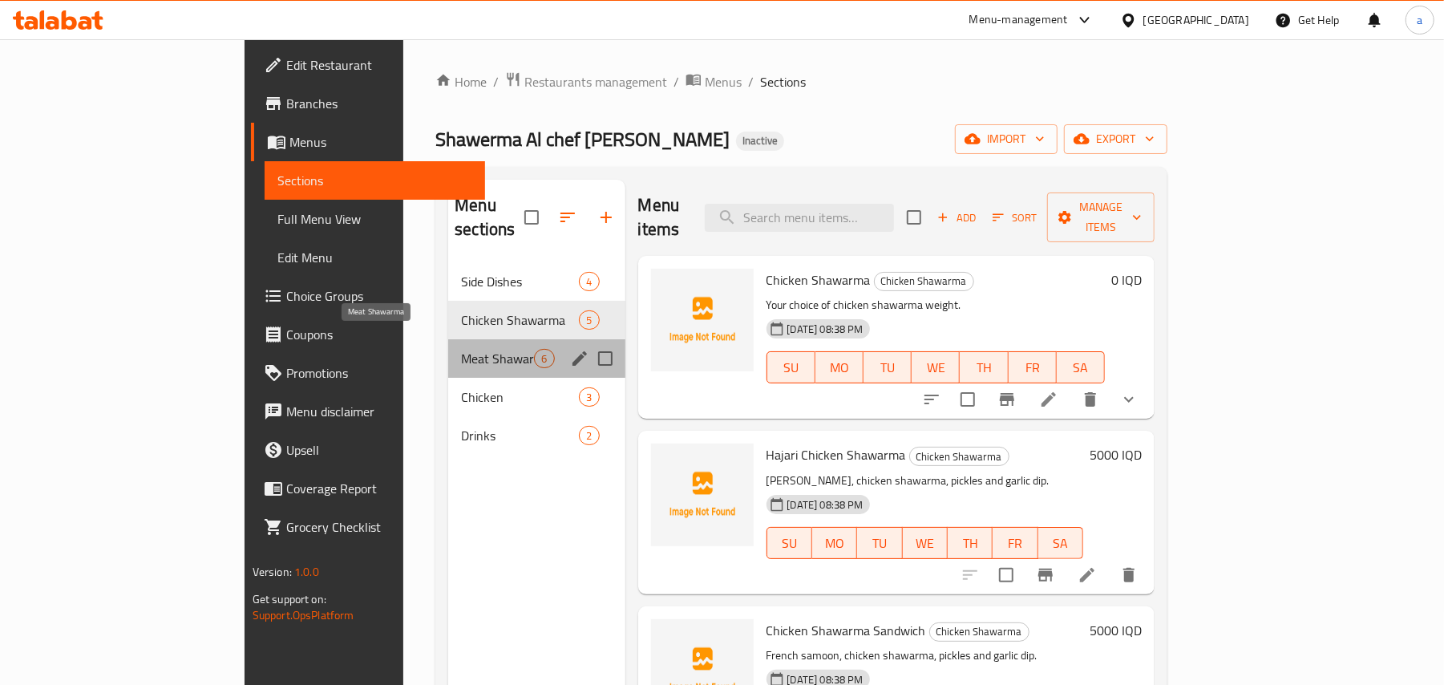
click at [461, 349] on span "Meat Shawarma" at bounding box center [497, 358] width 73 height 19
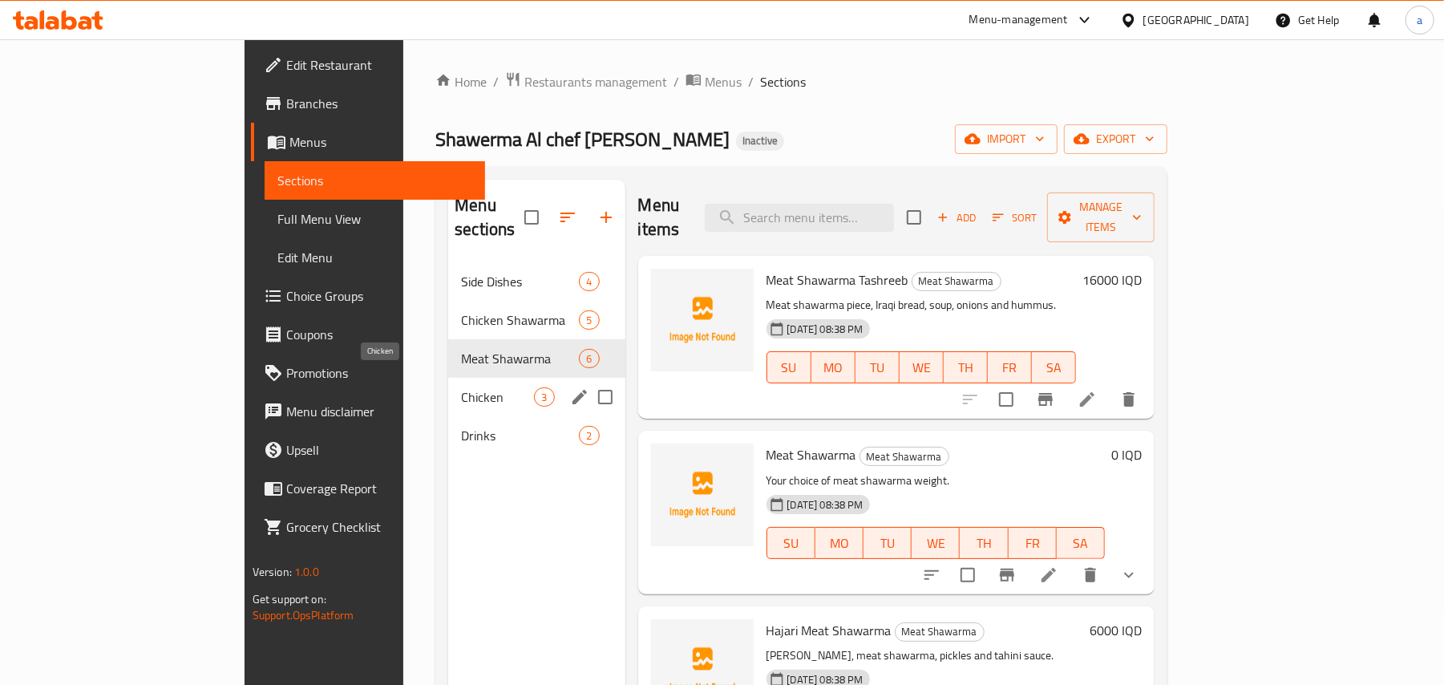
click at [461, 387] on span "Chicken" at bounding box center [497, 396] width 73 height 19
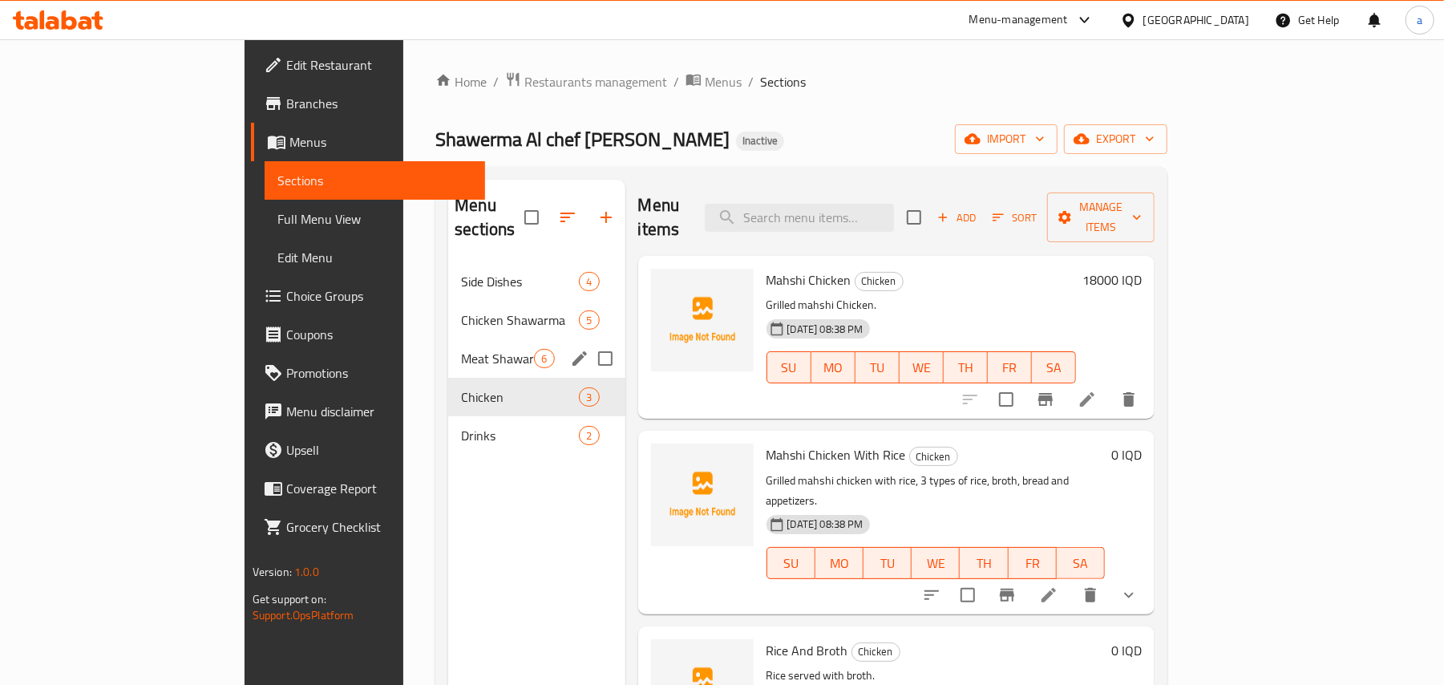
click at [448, 353] on div "Meat Shawarma 6" at bounding box center [536, 358] width 176 height 38
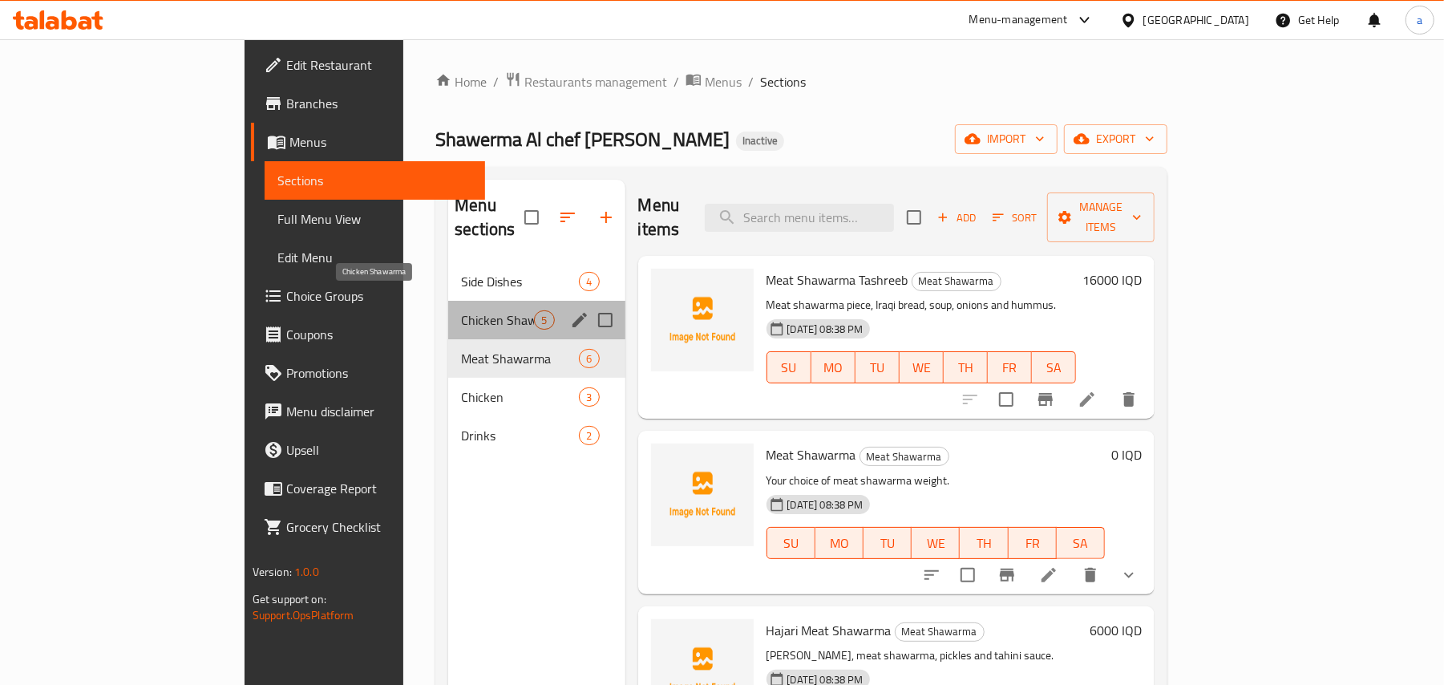
click at [461, 311] on span "Chicken Shawarma" at bounding box center [497, 319] width 73 height 19
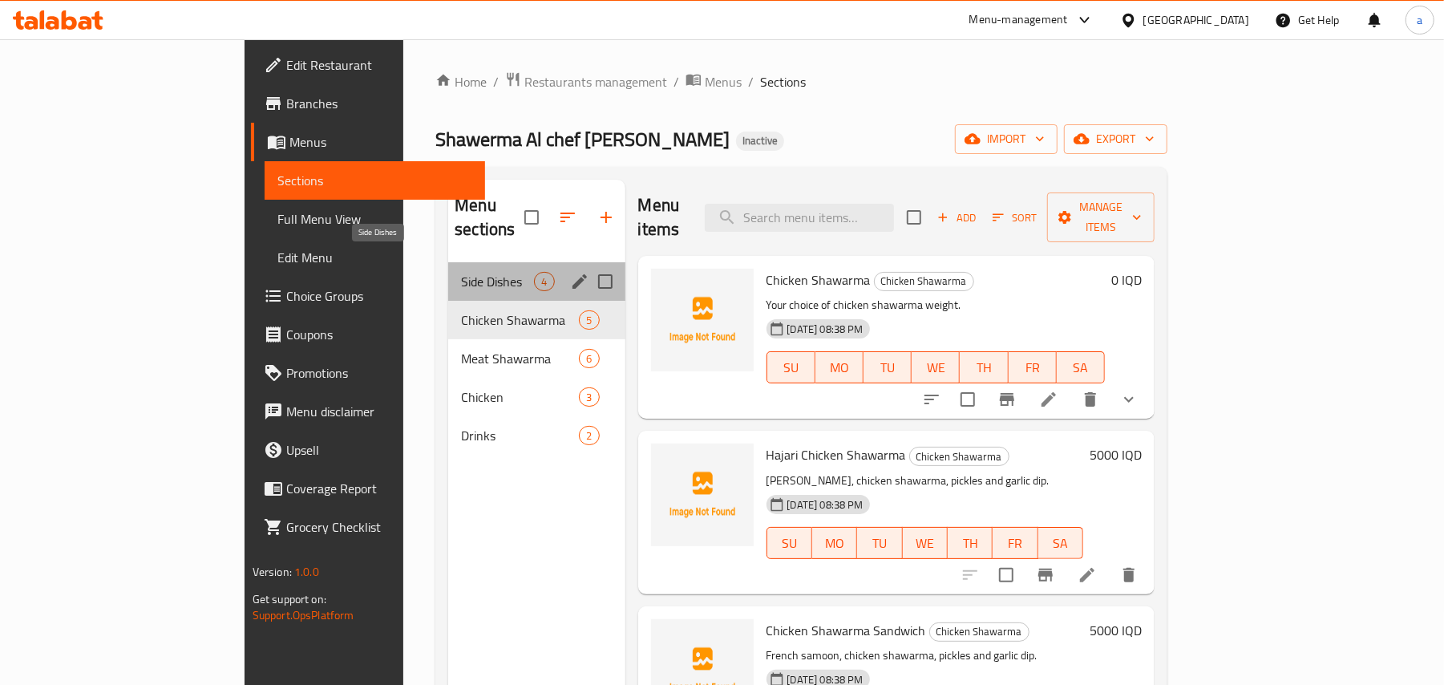
click at [461, 272] on span "Side Dishes" at bounding box center [497, 281] width 73 height 19
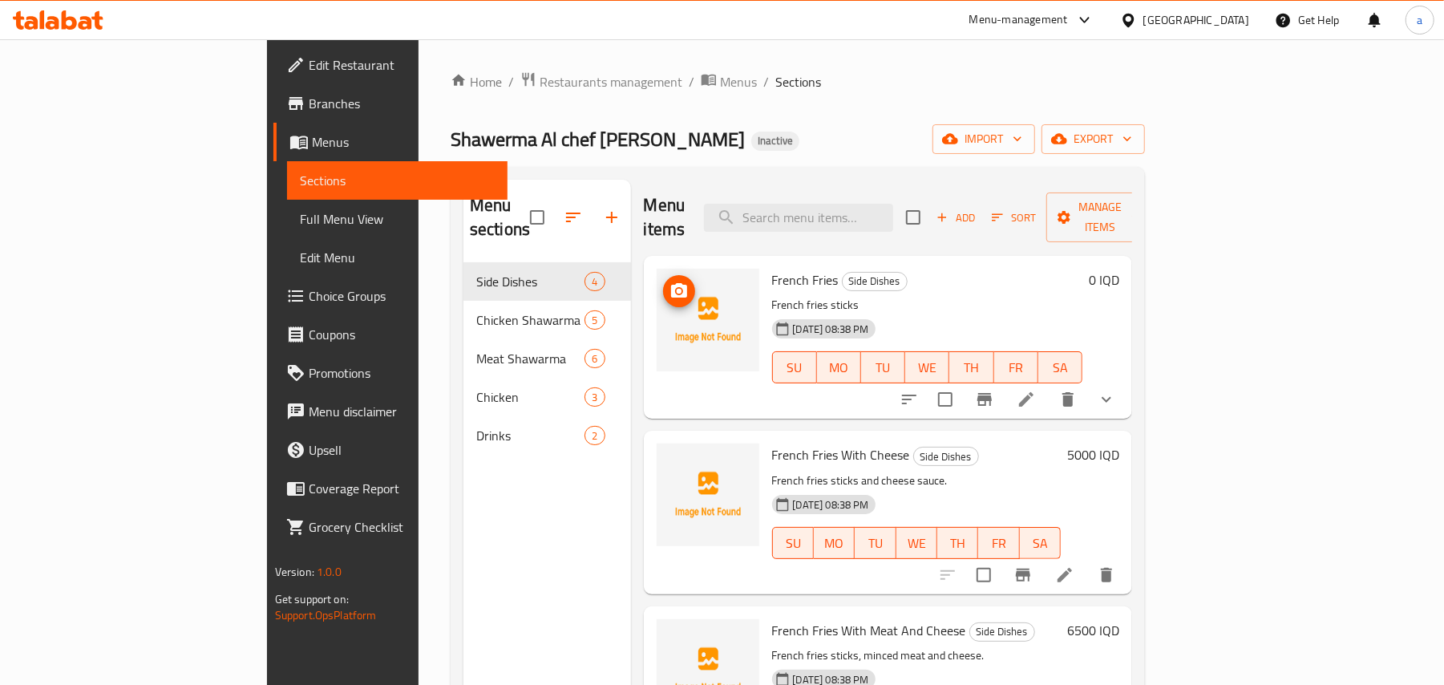
click at [669, 281] on icon "upload picture" at bounding box center [678, 290] width 19 height 19
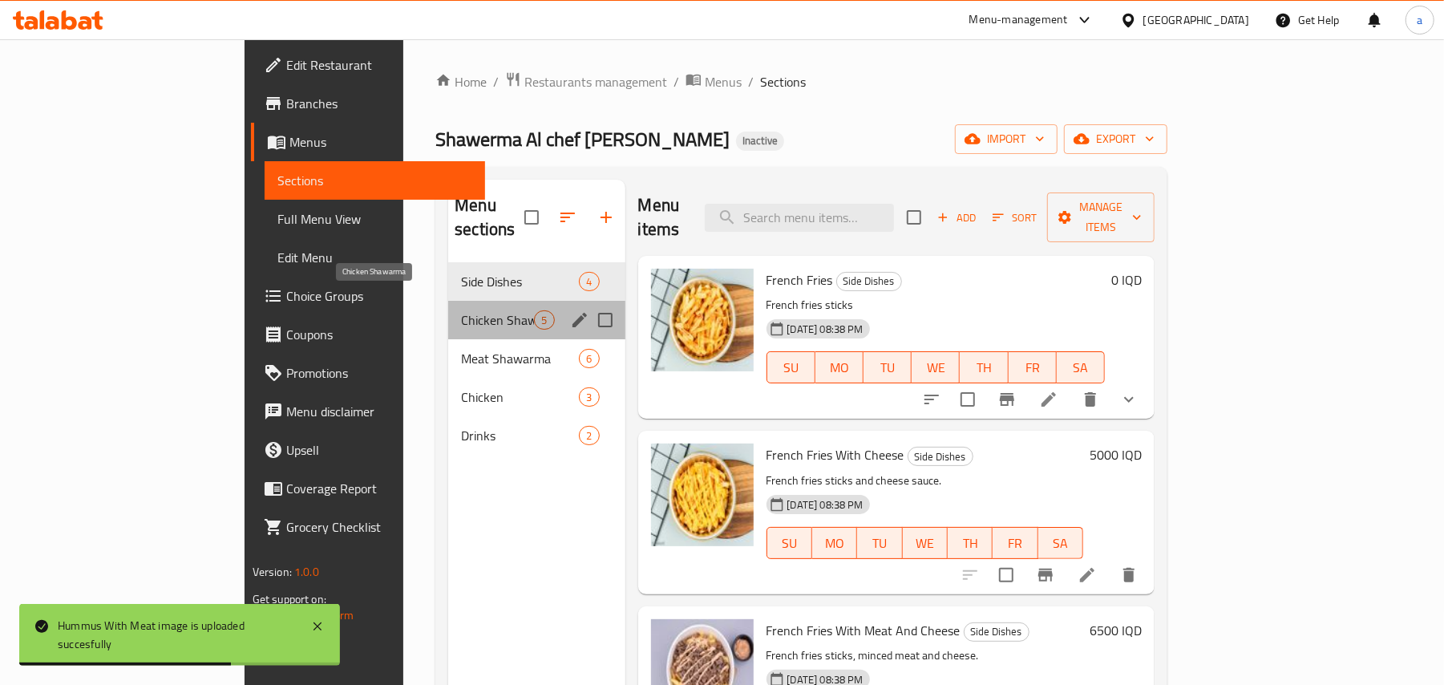
click at [461, 310] on span "Chicken Shawarma" at bounding box center [497, 319] width 73 height 19
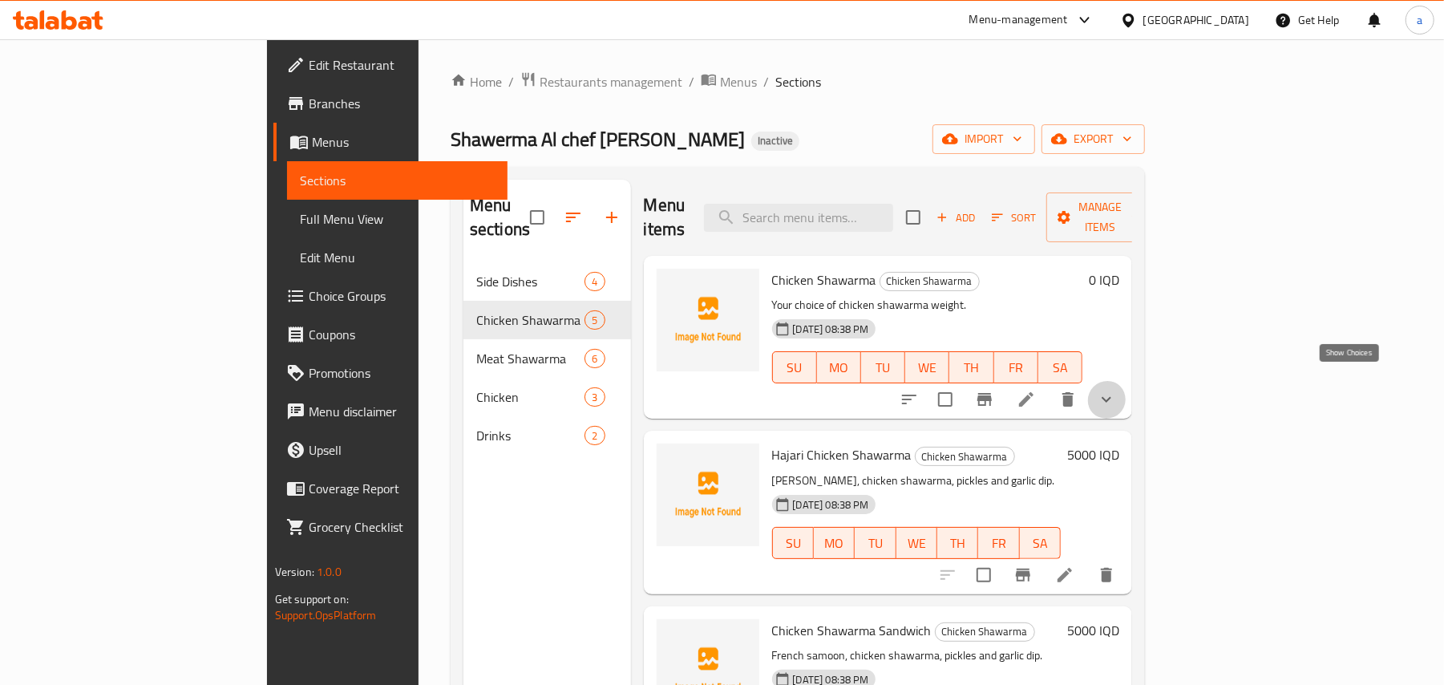
click at [1116, 390] on icon "show more" at bounding box center [1106, 399] width 19 height 19
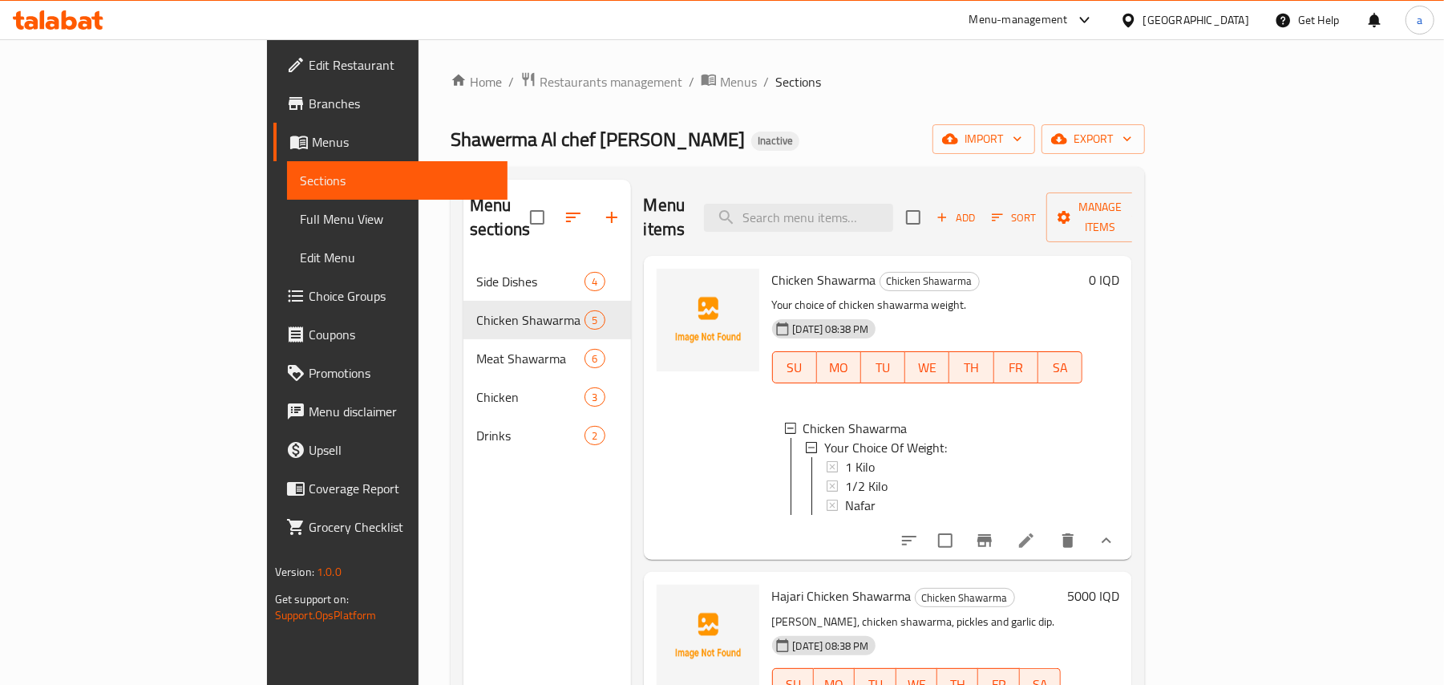
click at [1125, 534] on button "show more" at bounding box center [1106, 540] width 38 height 38
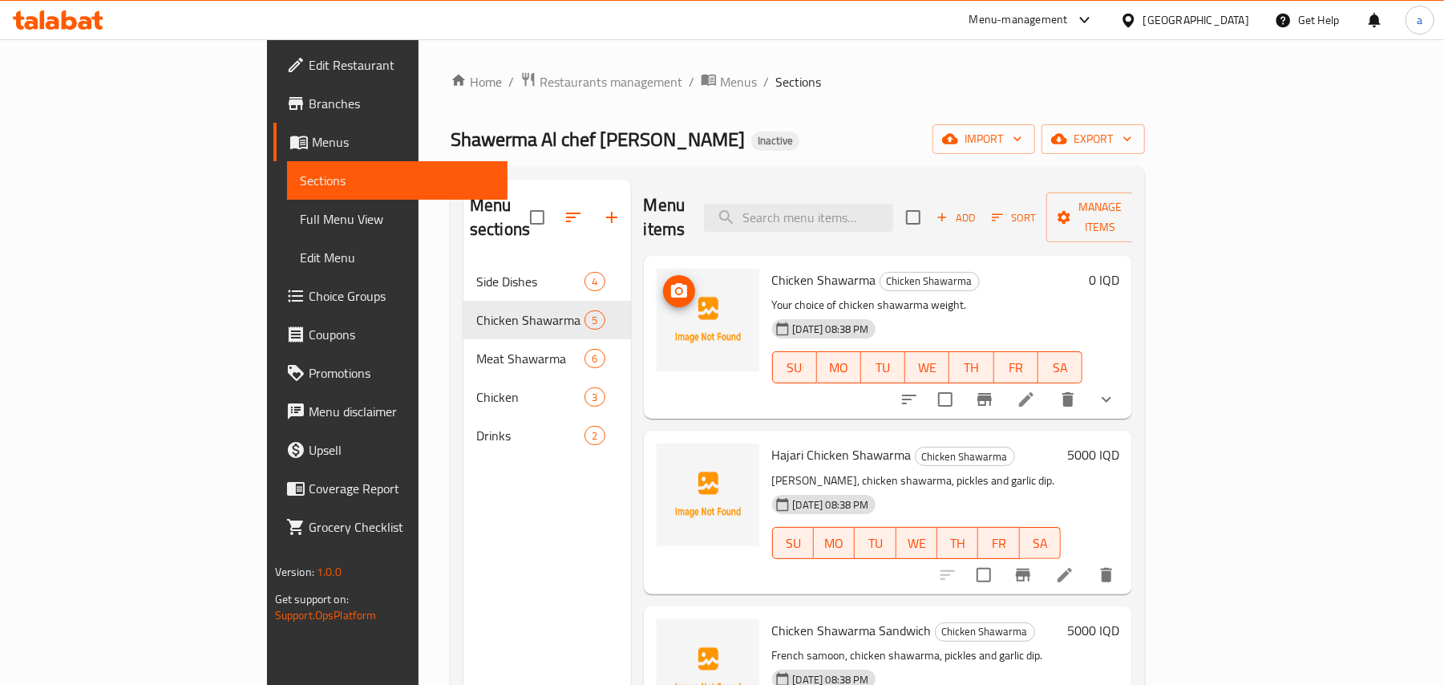
click at [671, 283] on icon "upload picture" at bounding box center [679, 290] width 16 height 14
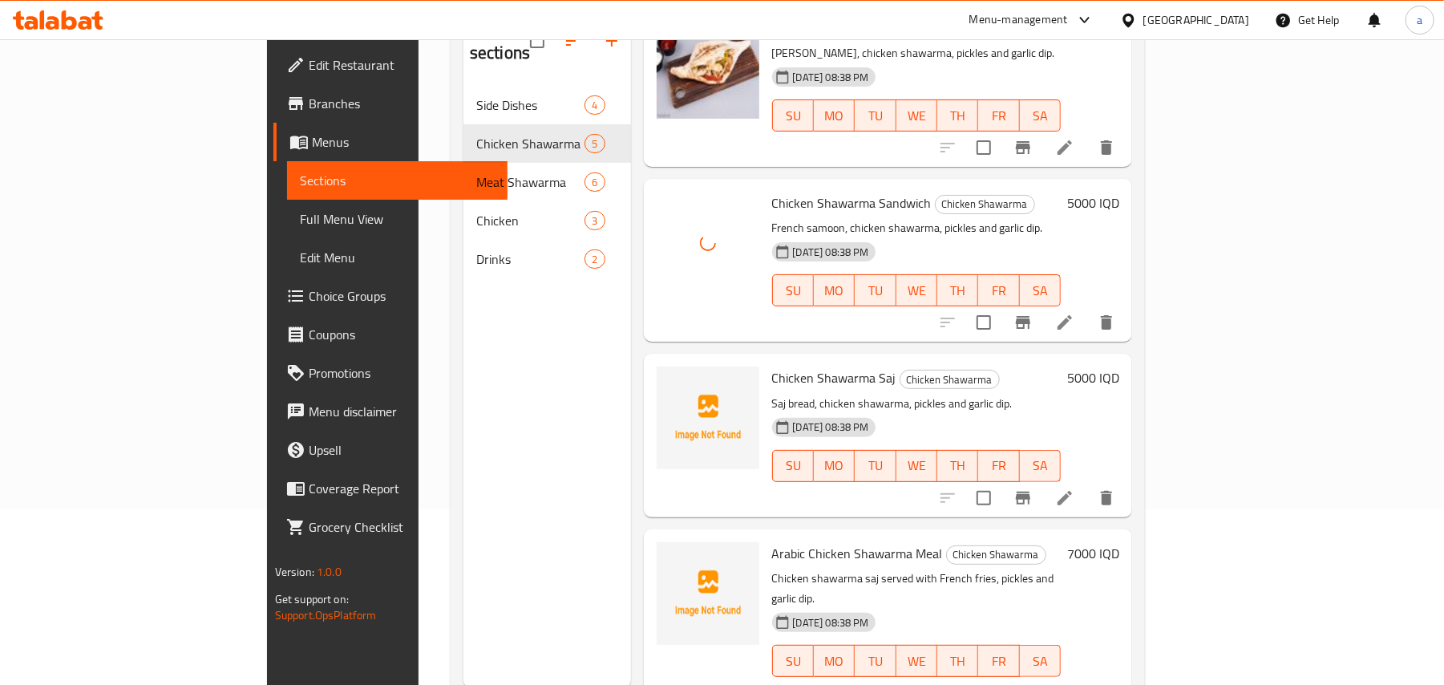
scroll to position [226, 0]
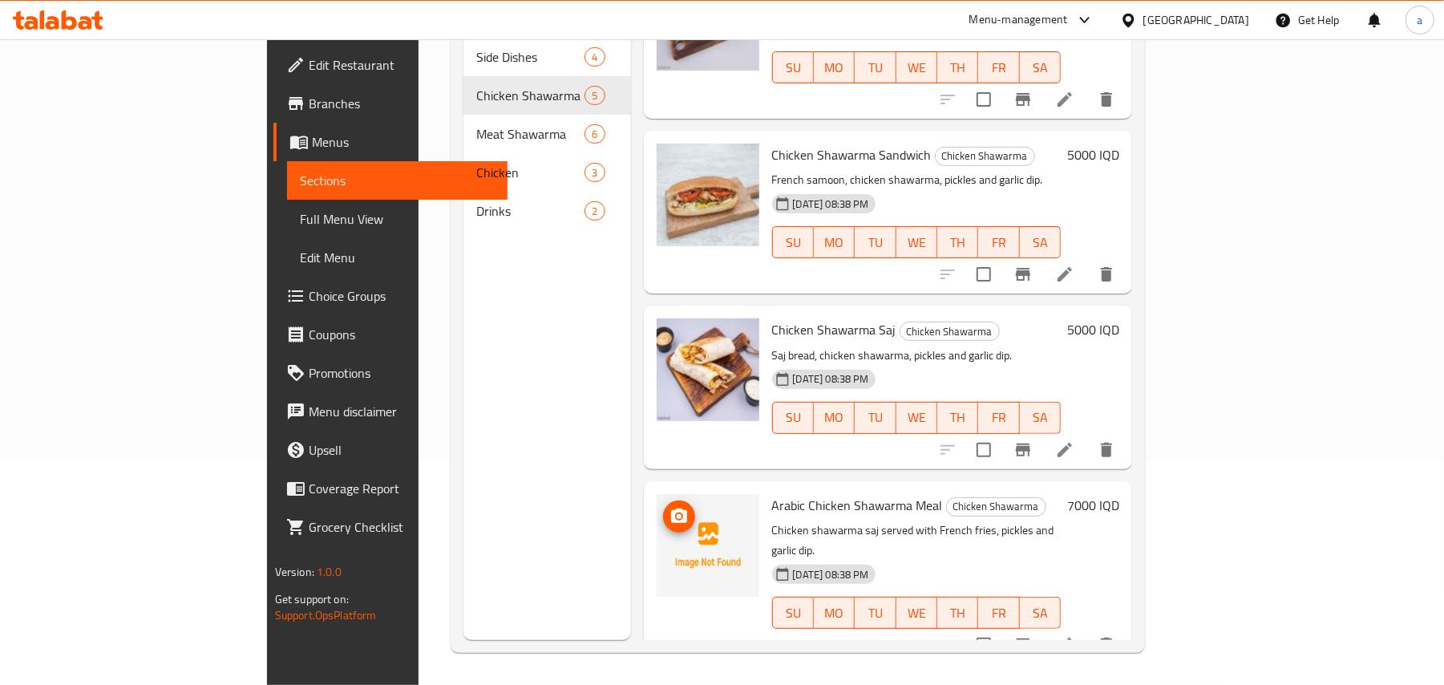
click at [669, 507] on icon "upload picture" at bounding box center [678, 516] width 19 height 19
click at [671, 514] on icon "upload picture" at bounding box center [679, 515] width 16 height 14
click at [796, 495] on span "Arabic Chicken Shawarma Meal" at bounding box center [857, 505] width 171 height 24
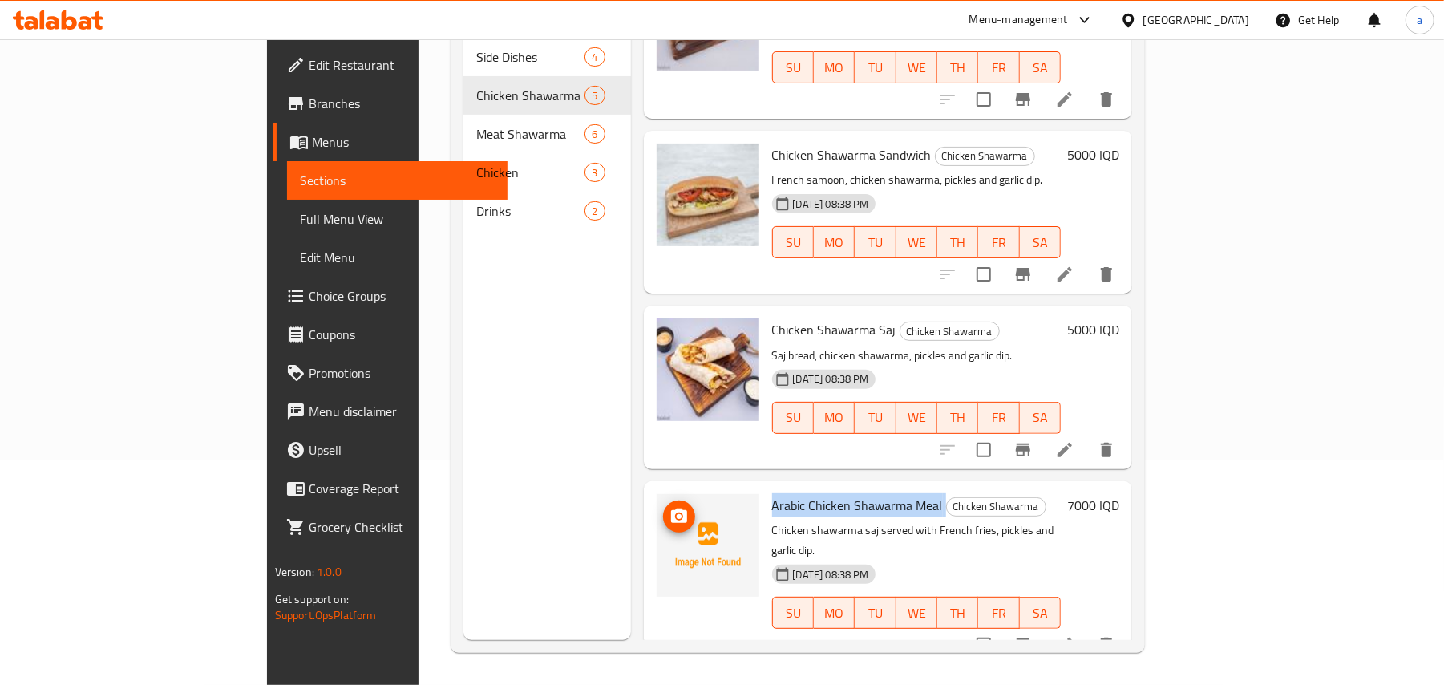
copy h6 "Arabic Chicken Shawarma Meal"
click at [943, 468] on div "Menu items Add Sort Manage items Chicken Shawarma Chicken Shawarma Your choice …" at bounding box center [882, 297] width 502 height 685
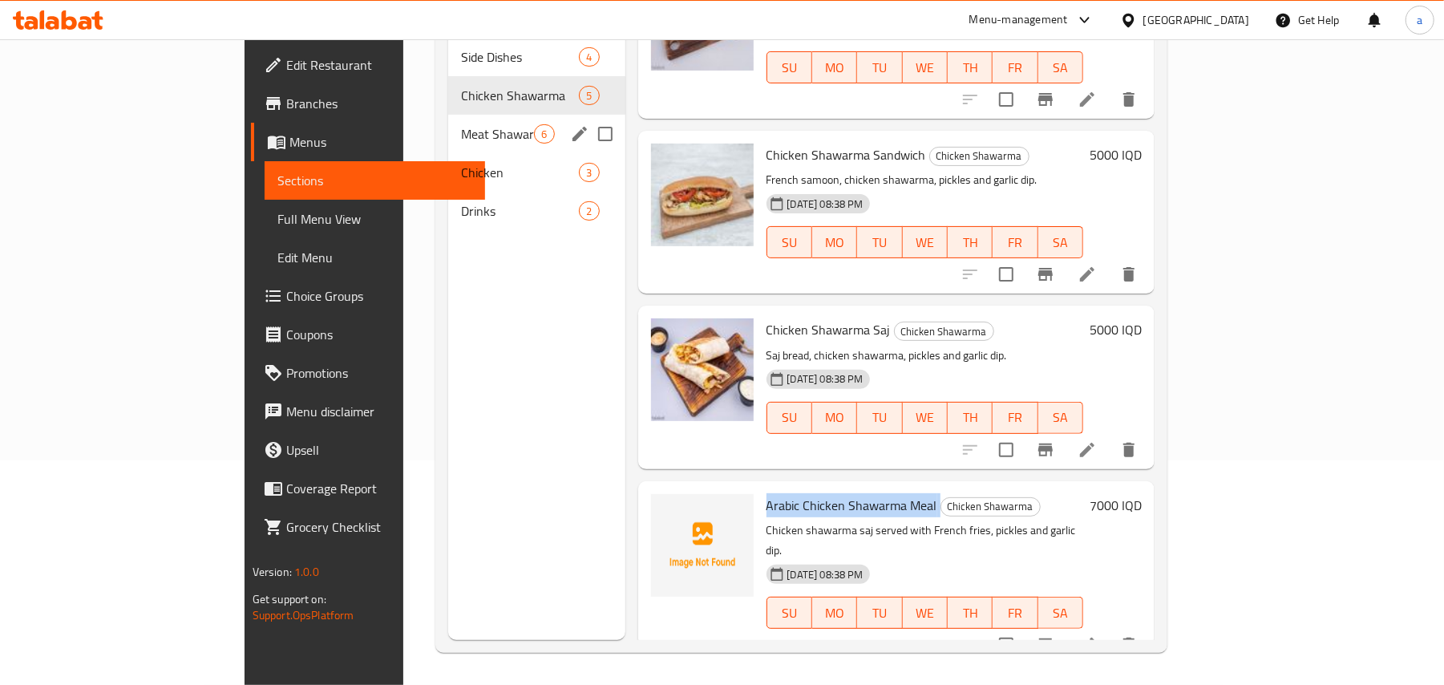
drag, startPoint x: 393, startPoint y: 117, endPoint x: 463, endPoint y: 151, distance: 78.2
click at [461, 124] on span "Meat Shawarma" at bounding box center [497, 133] width 73 height 19
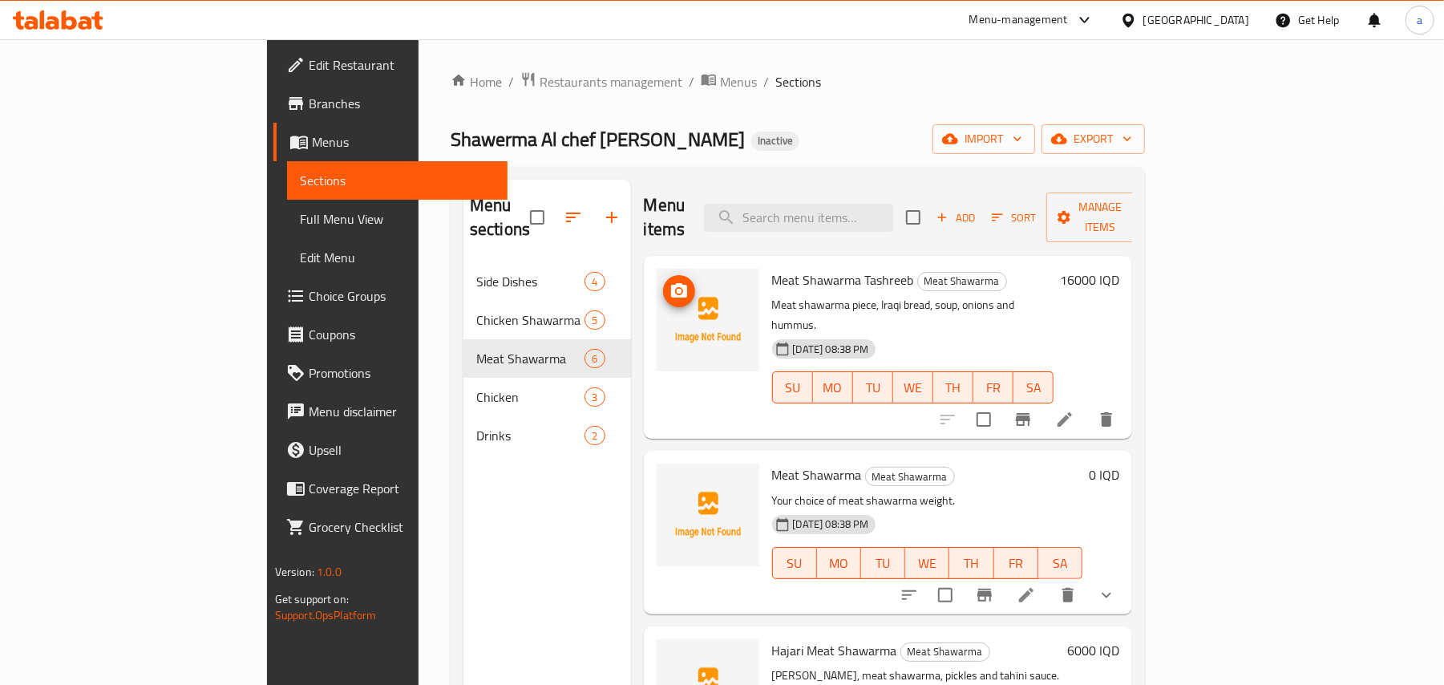
click at [671, 283] on icon "upload picture" at bounding box center [679, 290] width 16 height 14
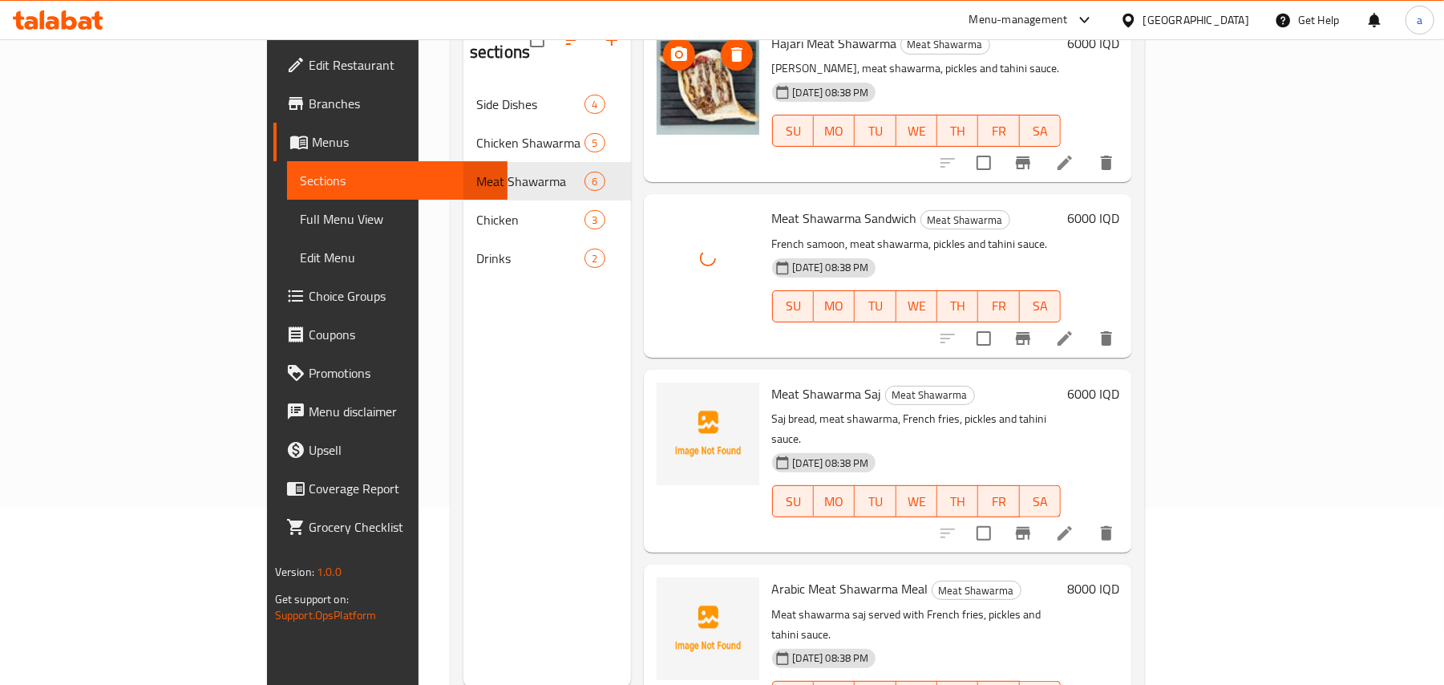
scroll to position [226, 0]
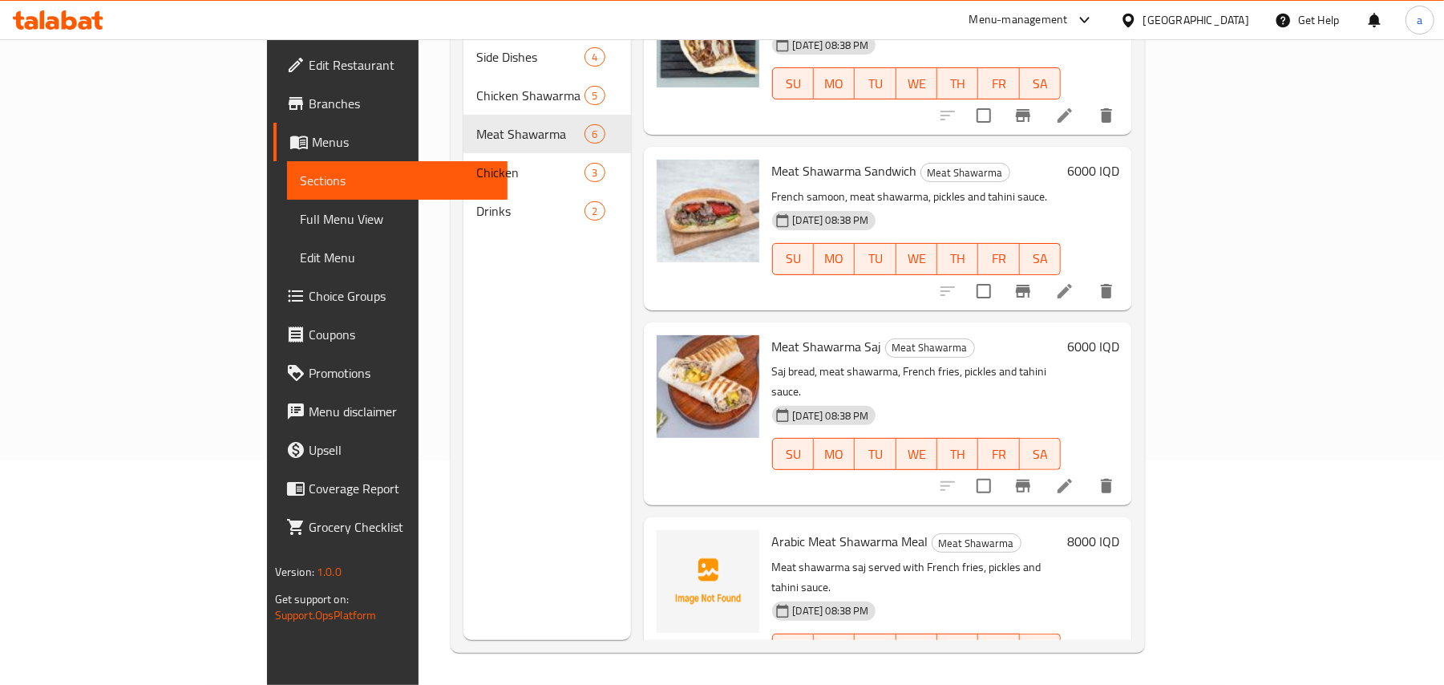
click at [774, 529] on span "Arabic Meat Shawarma Meal" at bounding box center [850, 541] width 156 height 24
copy h6 "Arabic Meat Shawarma Meal"
drag, startPoint x: 1095, startPoint y: 498, endPoint x: 1031, endPoint y: 479, distance: 66.7
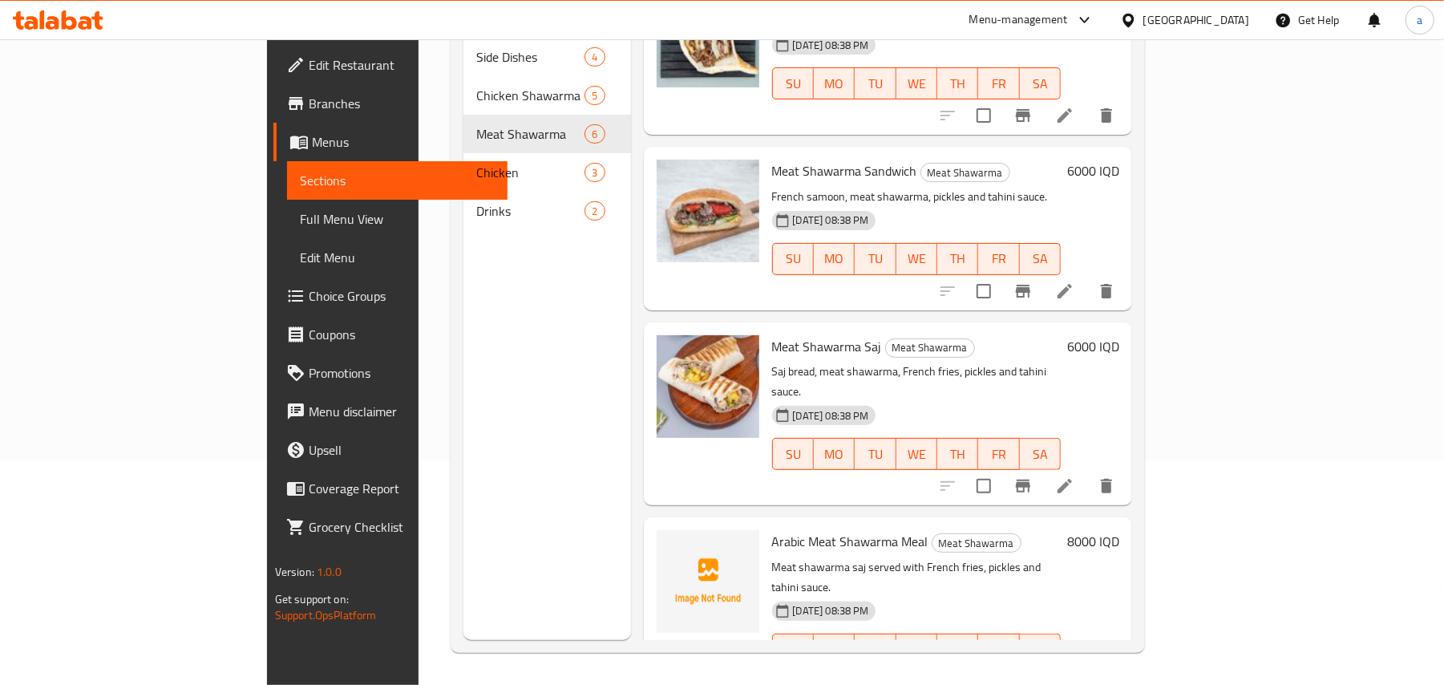
click at [1061, 530] on h6 "Arabic Meat Shawarma Meal Meat Shawarma" at bounding box center [916, 541] width 289 height 22
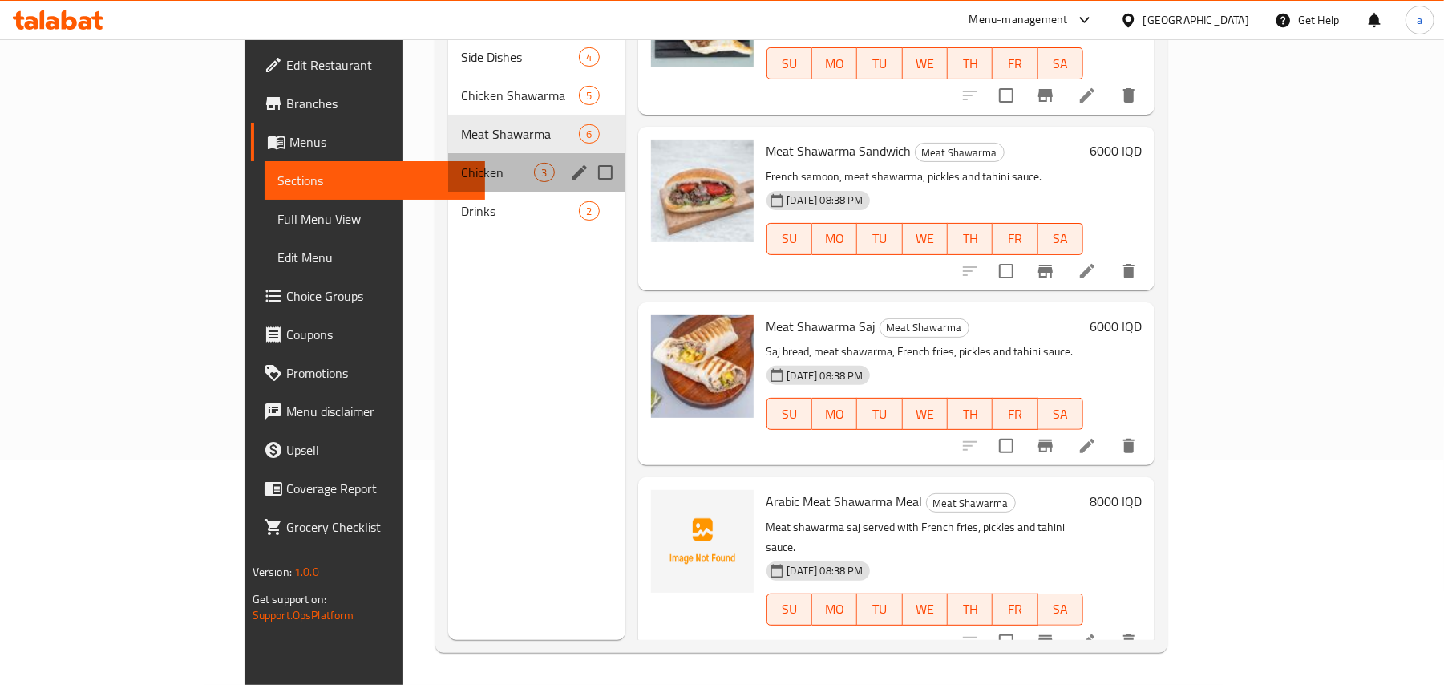
click at [448, 165] on div "Chicken 3" at bounding box center [536, 172] width 176 height 38
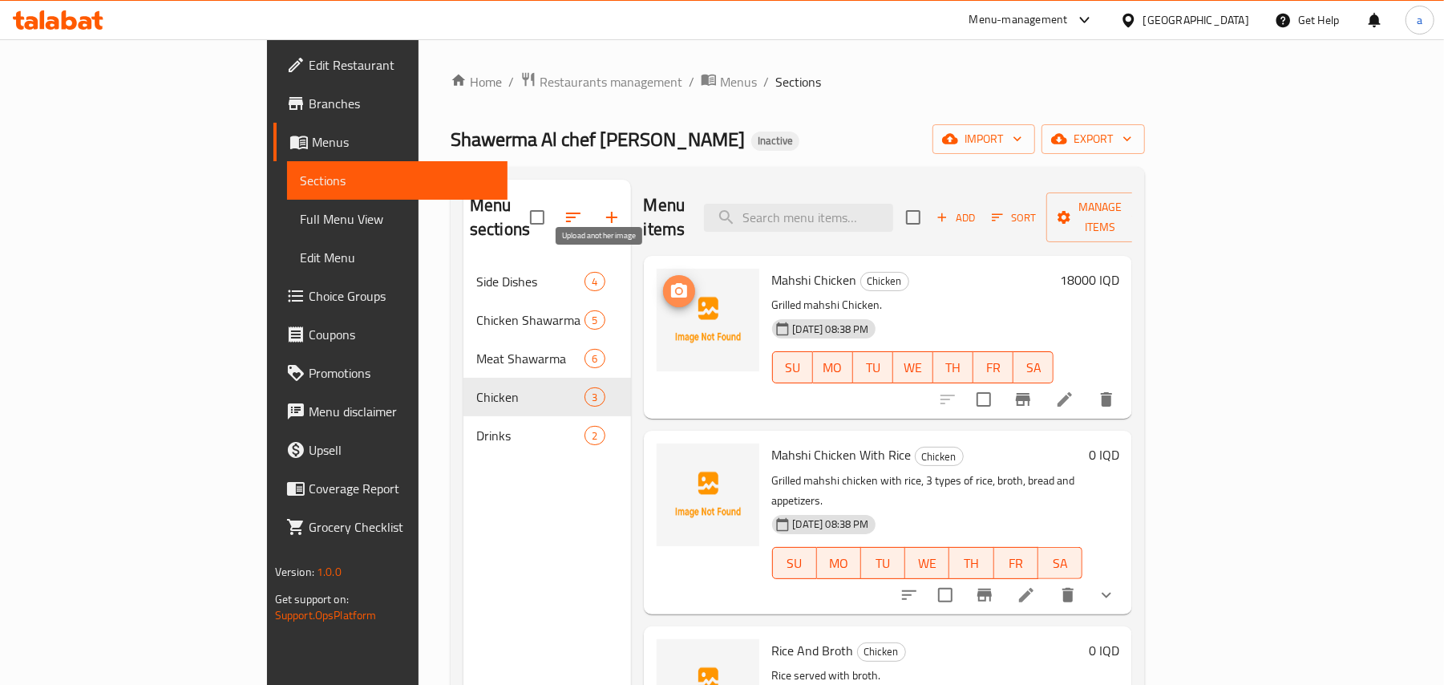
click at [663, 281] on span "upload picture" at bounding box center [679, 290] width 32 height 19
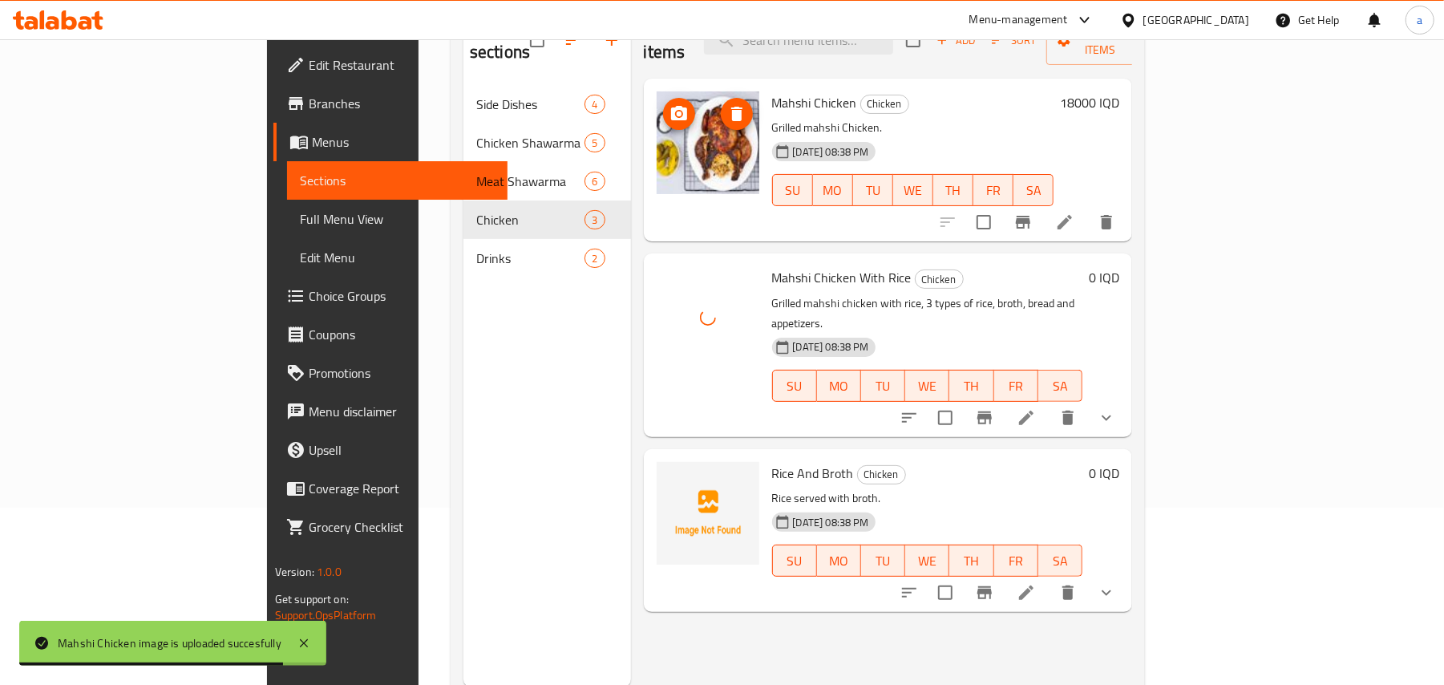
scroll to position [226, 0]
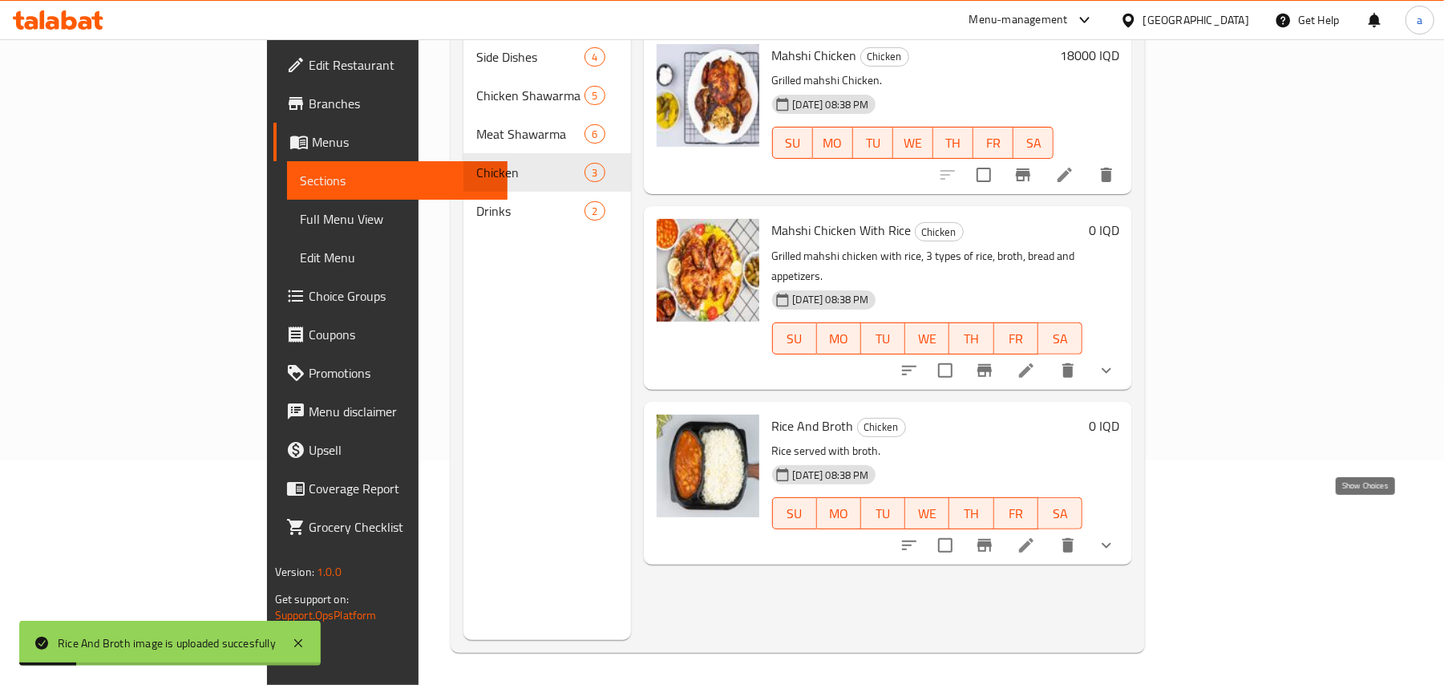
click at [1116, 535] on icon "show more" at bounding box center [1106, 544] width 19 height 19
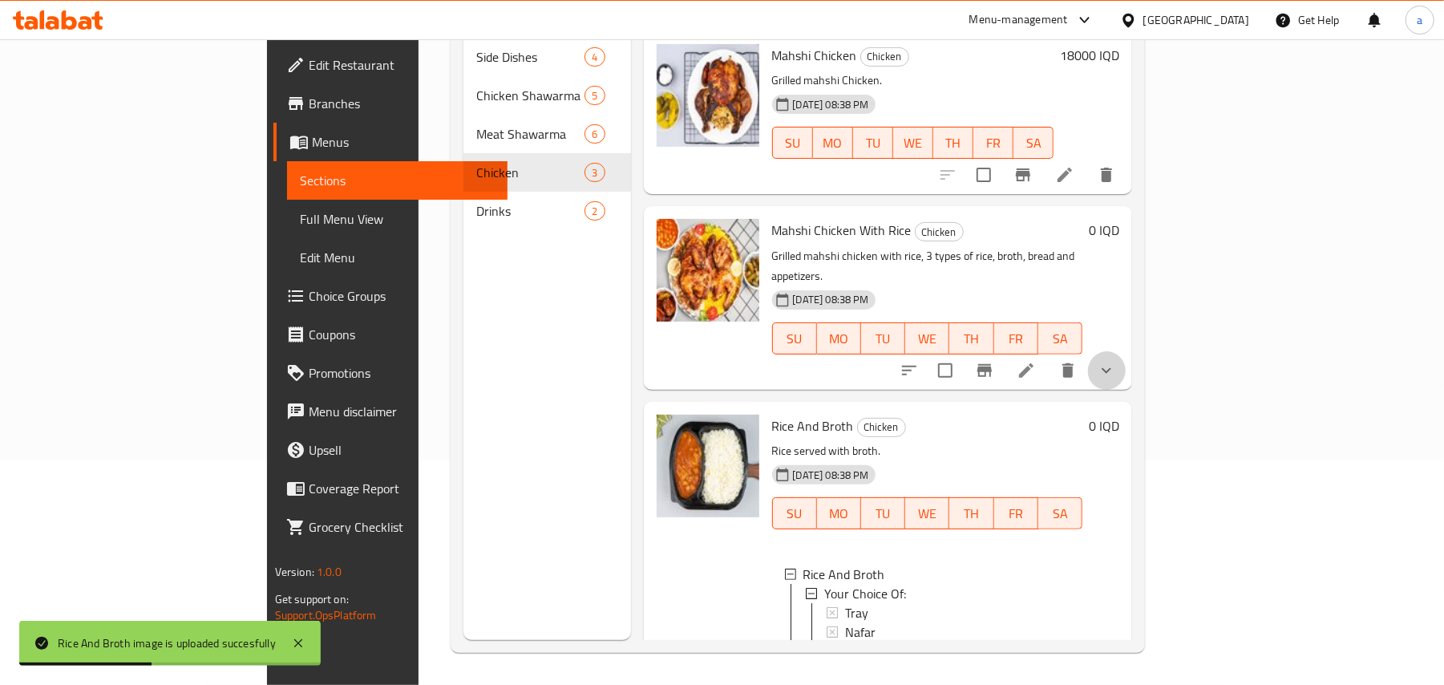
click at [1125, 351] on button "show more" at bounding box center [1106, 370] width 38 height 38
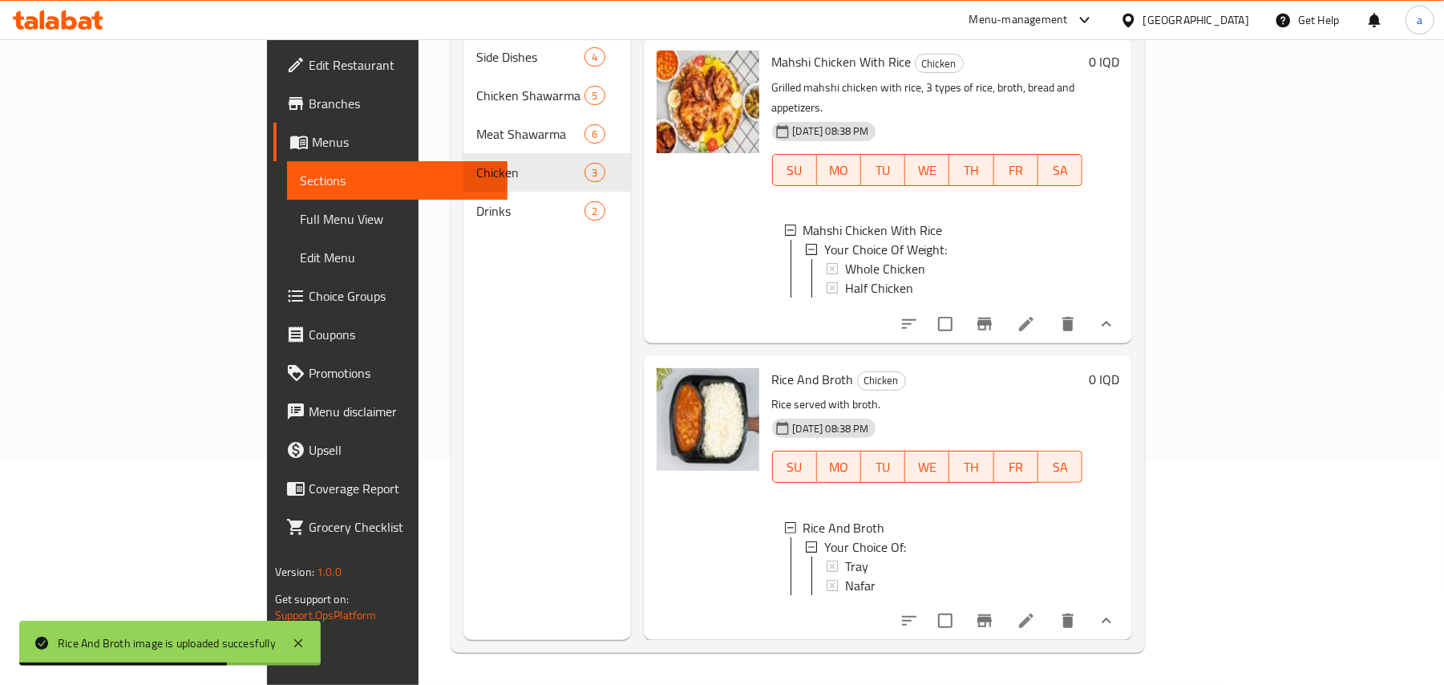
scroll to position [1, 0]
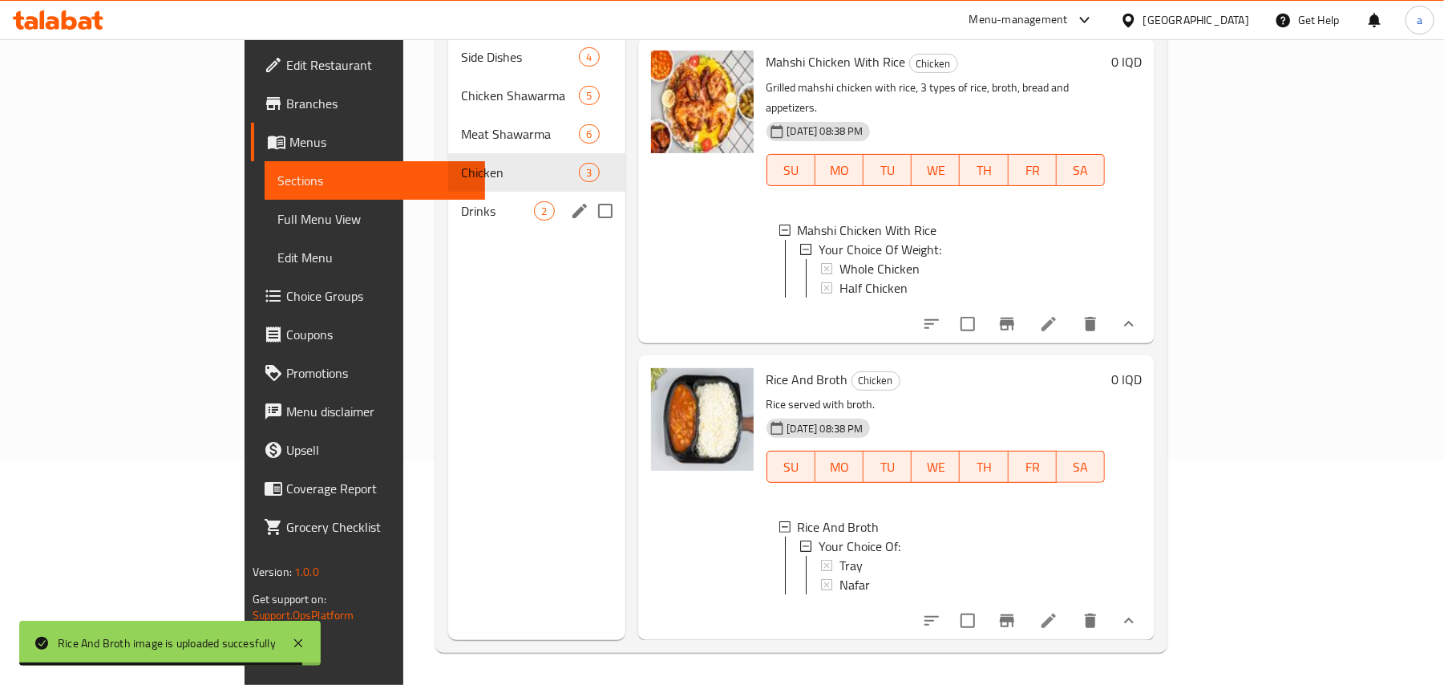
click at [461, 201] on span "Drinks" at bounding box center [497, 210] width 73 height 19
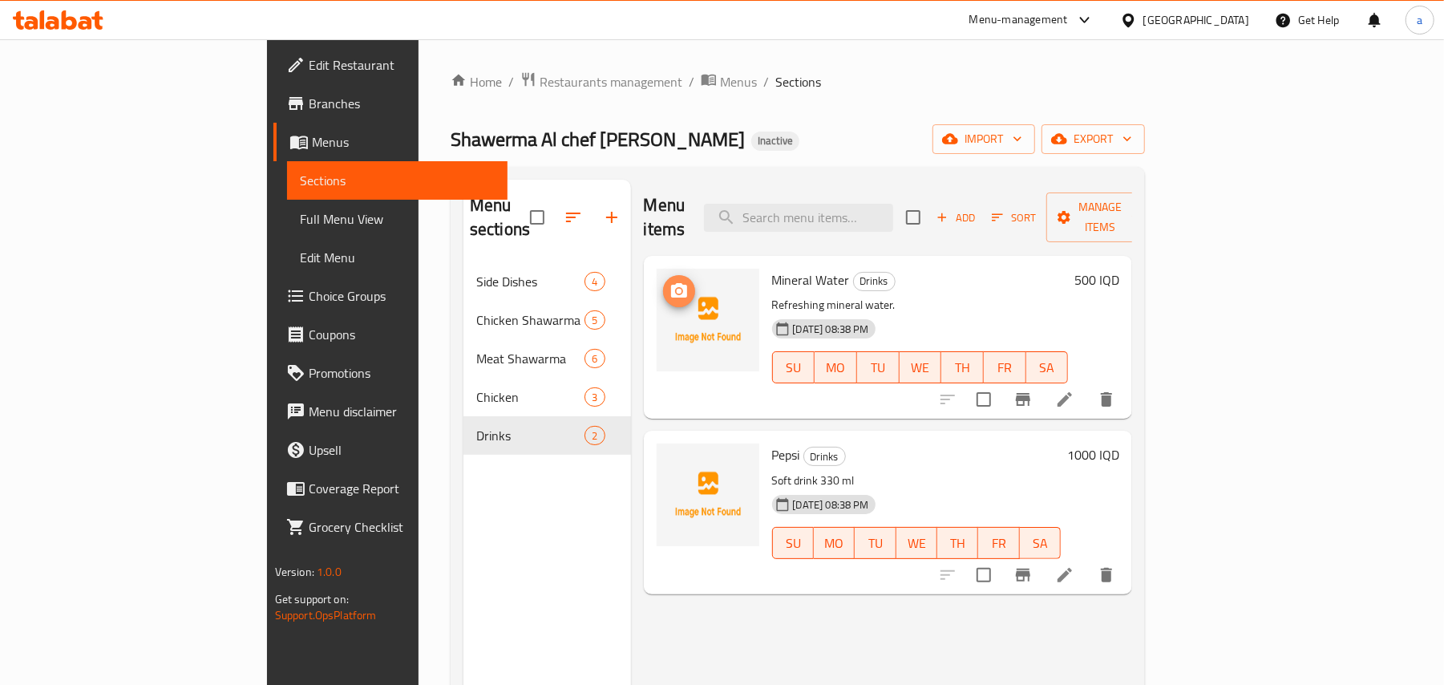
click at [671, 283] on icon "upload picture" at bounding box center [679, 290] width 16 height 14
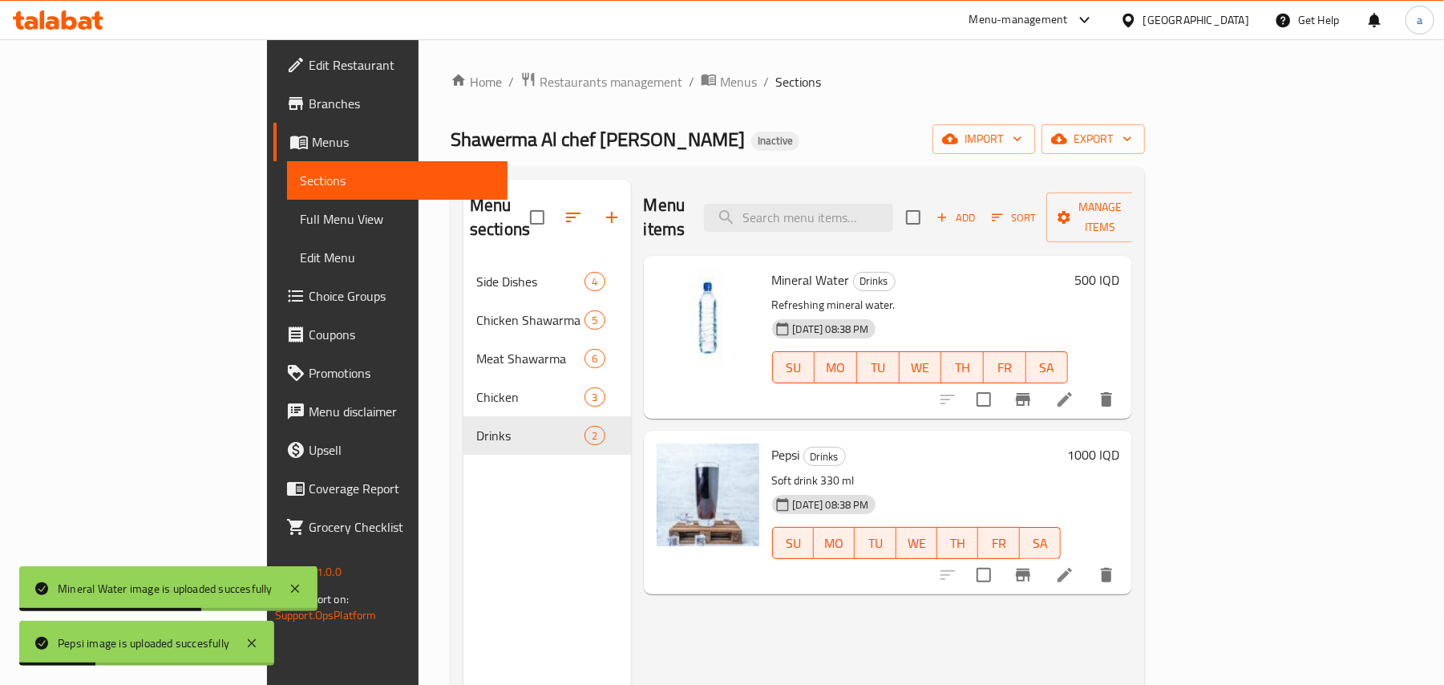
click at [300, 215] on span "Full Menu View" at bounding box center [398, 218] width 196 height 19
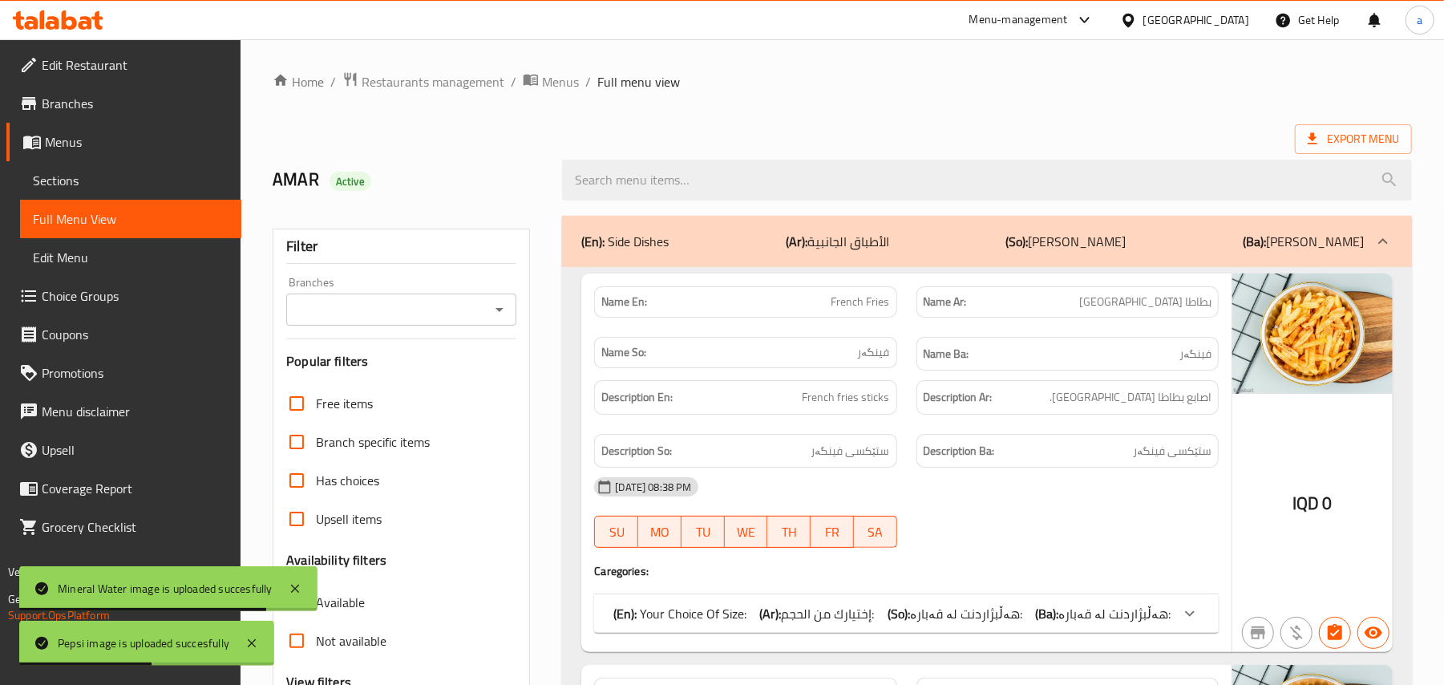
click at [500, 311] on icon "Open" at bounding box center [499, 309] width 19 height 19
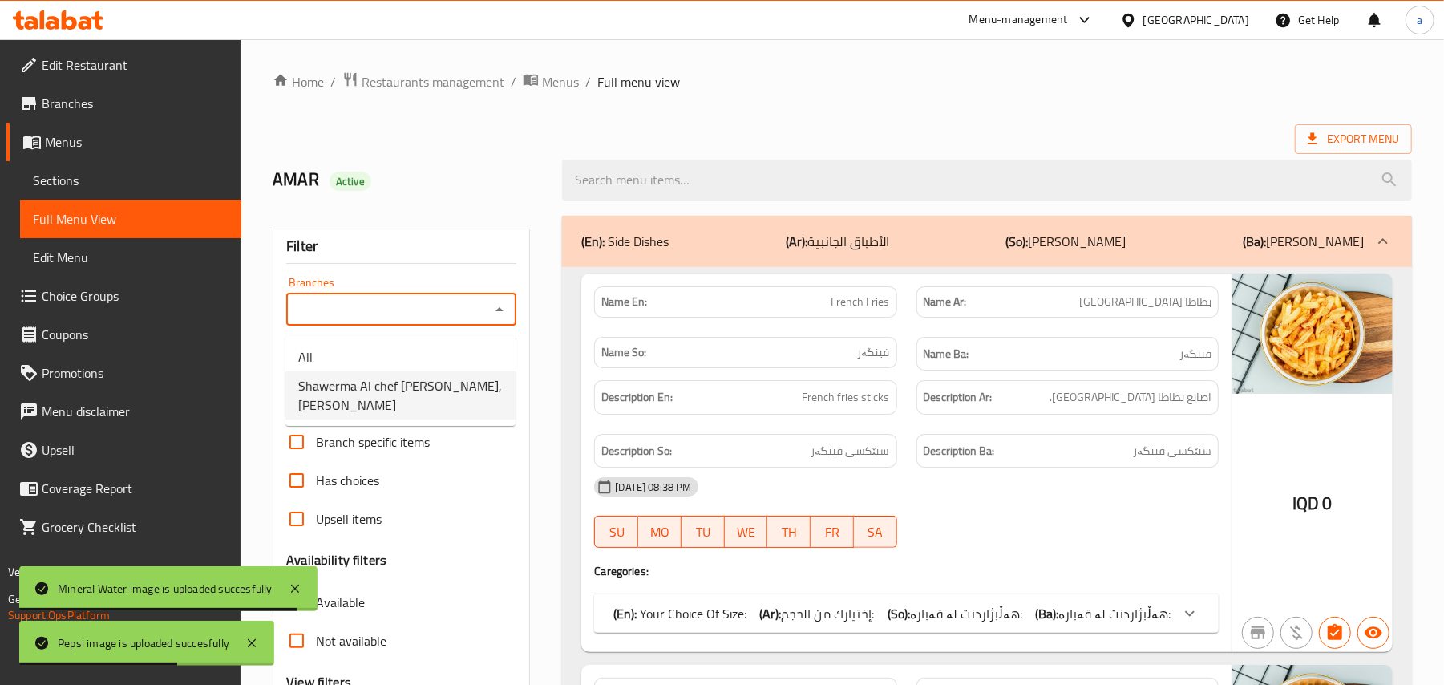
click at [414, 385] on span "Shawerma Al chef [PERSON_NAME], [PERSON_NAME]" at bounding box center [400, 395] width 204 height 38
type input "Shawerma Al chef [PERSON_NAME], [PERSON_NAME]"
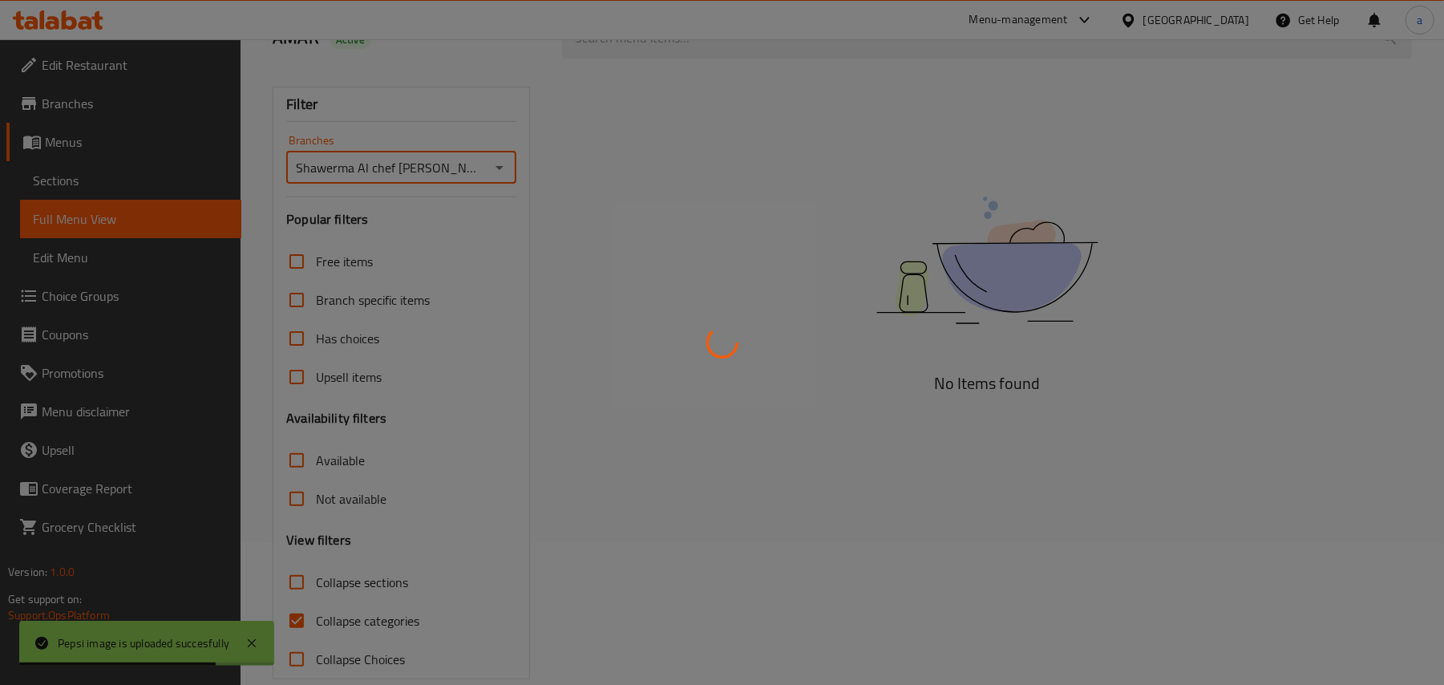
scroll to position [194, 0]
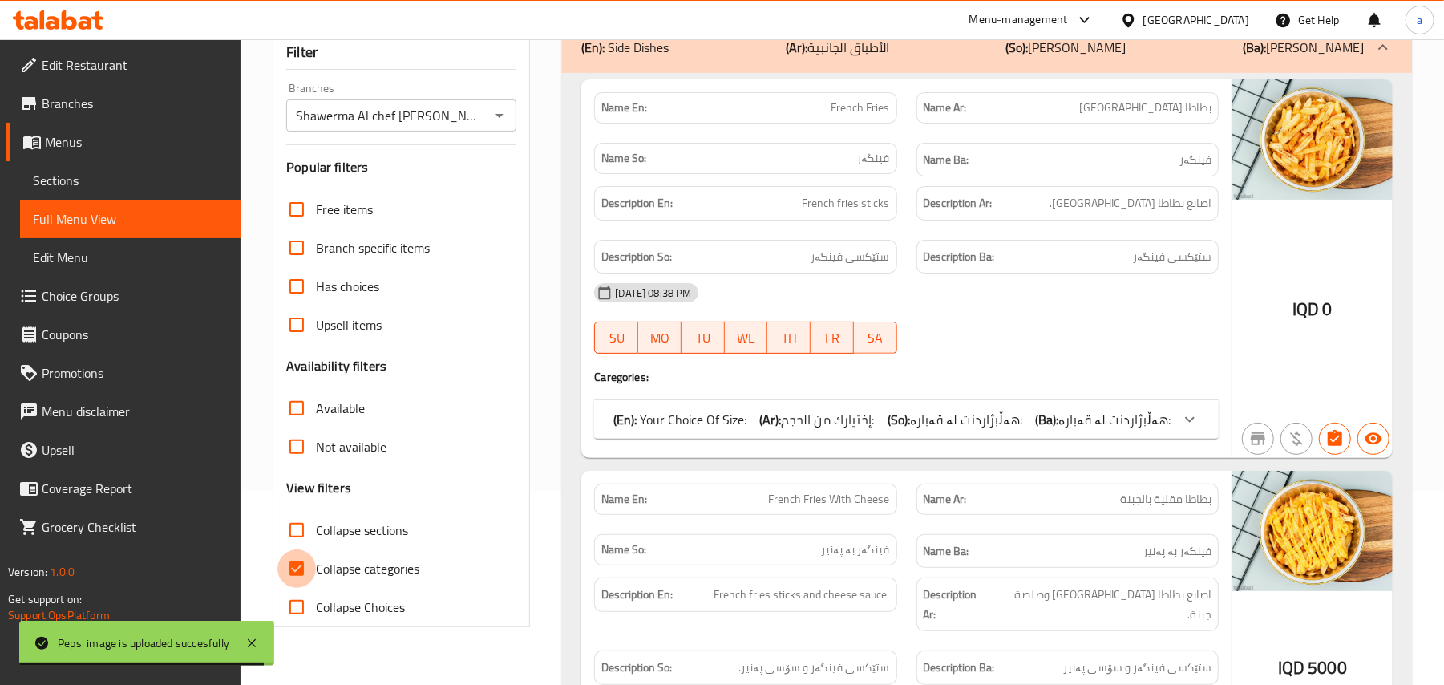
click at [309, 587] on input "Collapse categories" at bounding box center [296, 568] width 38 height 38
checkbox input "false"
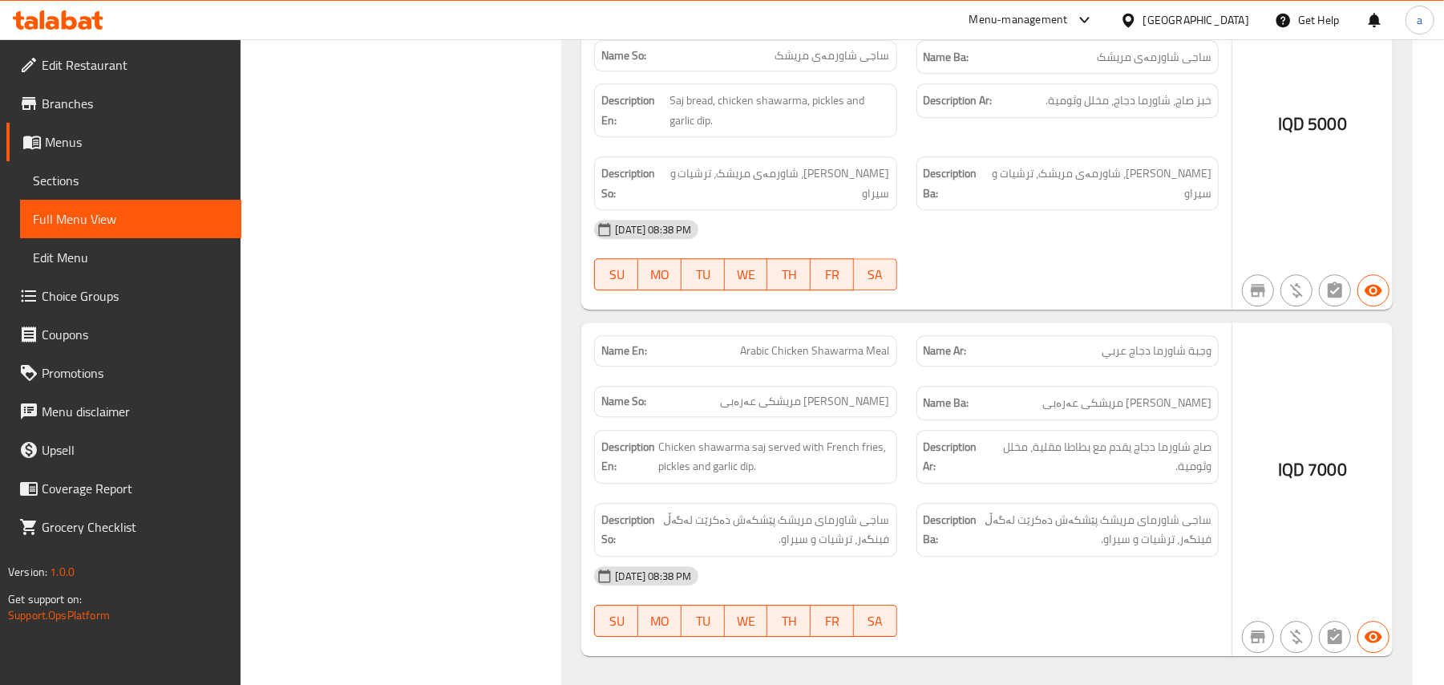
scroll to position [3242, 0]
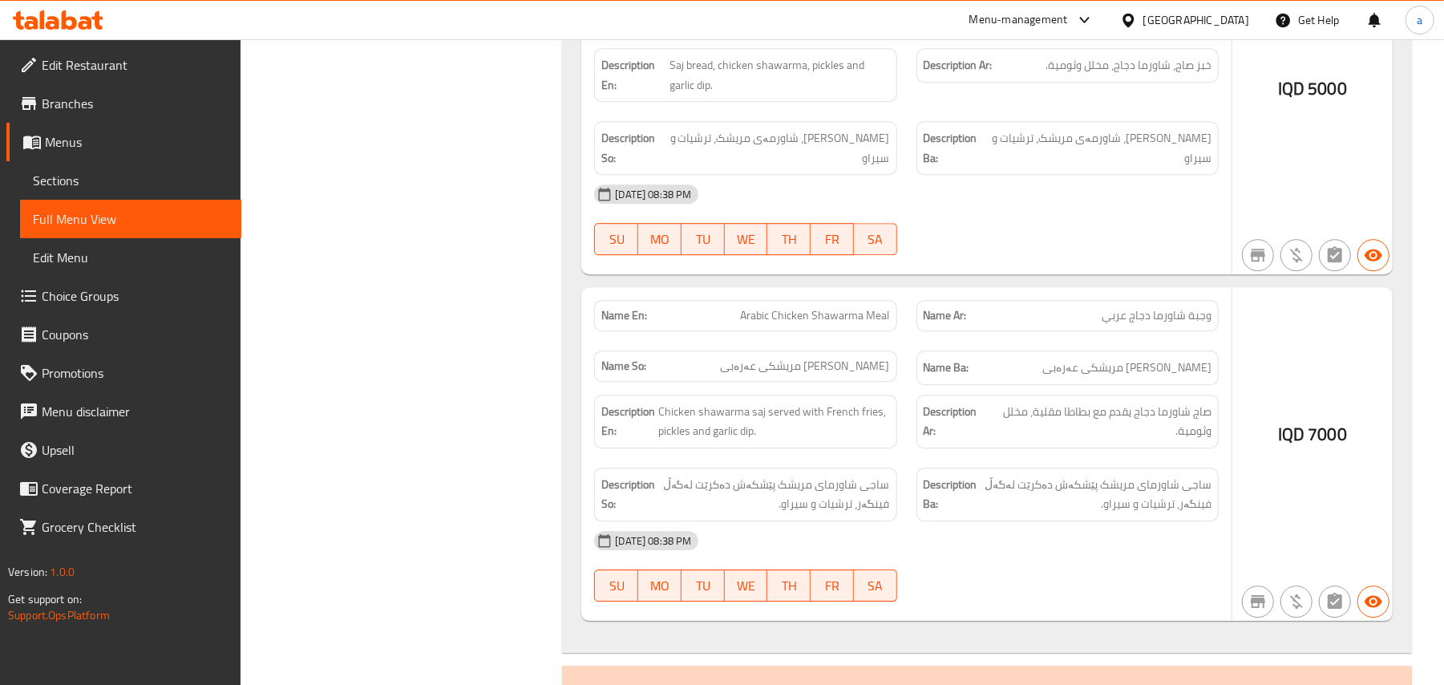
click at [809, 324] on span "Arabic Chicken Shawarma Meal" at bounding box center [815, 315] width 149 height 17
copy span "Arabic Chicken Shawarma Meal"
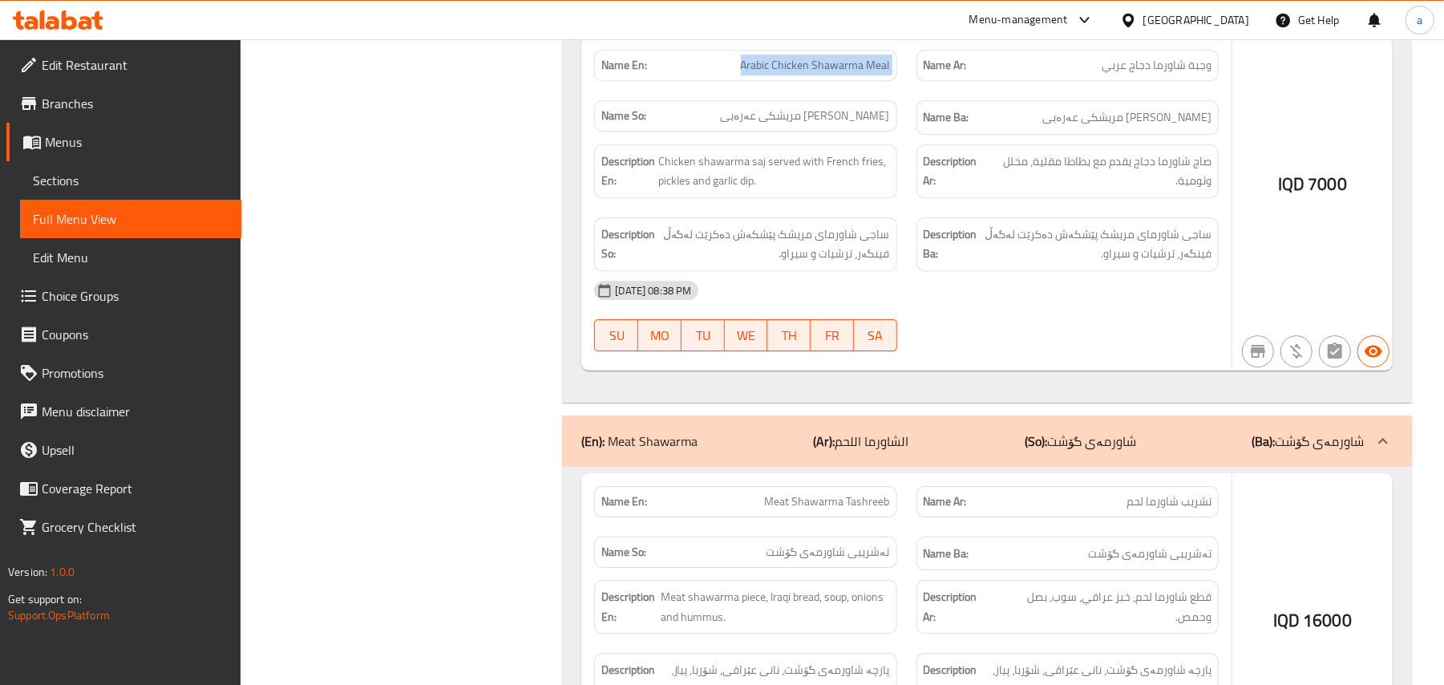
scroll to position [3740, 0]
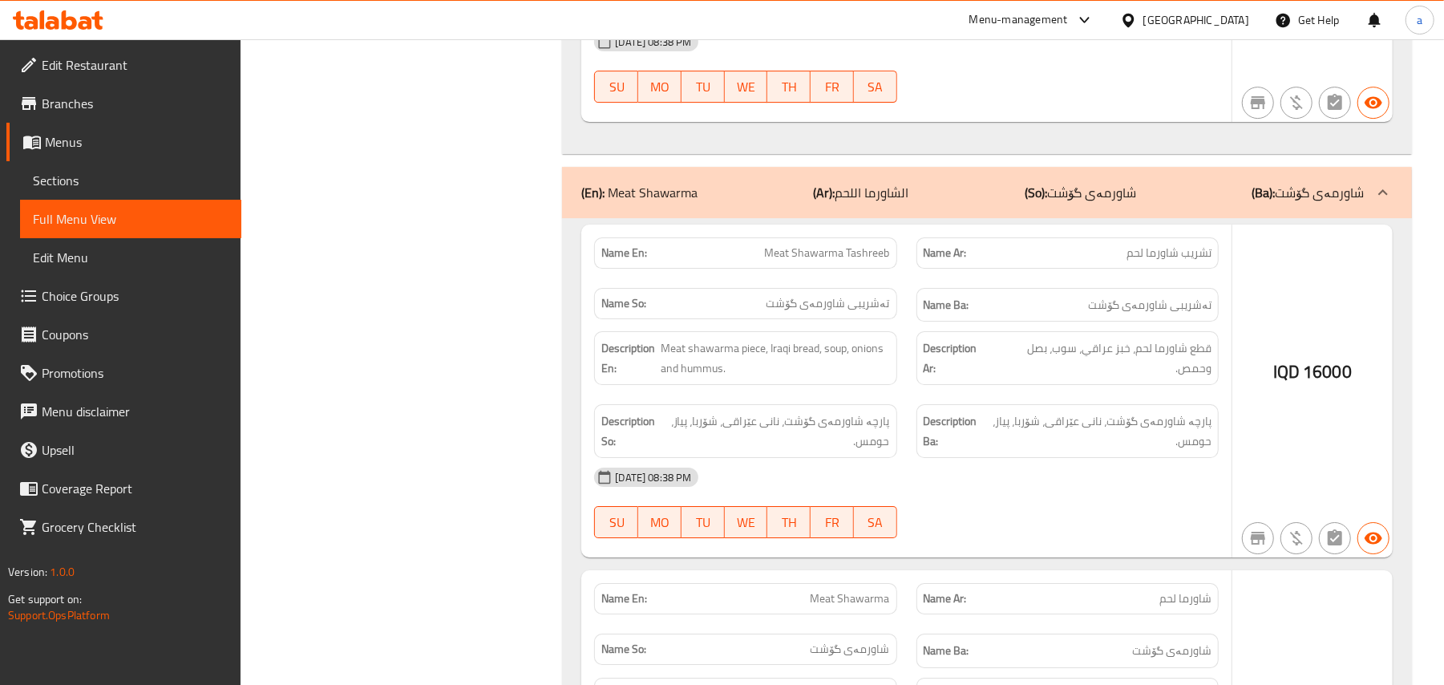
copy span "Tashreeb"
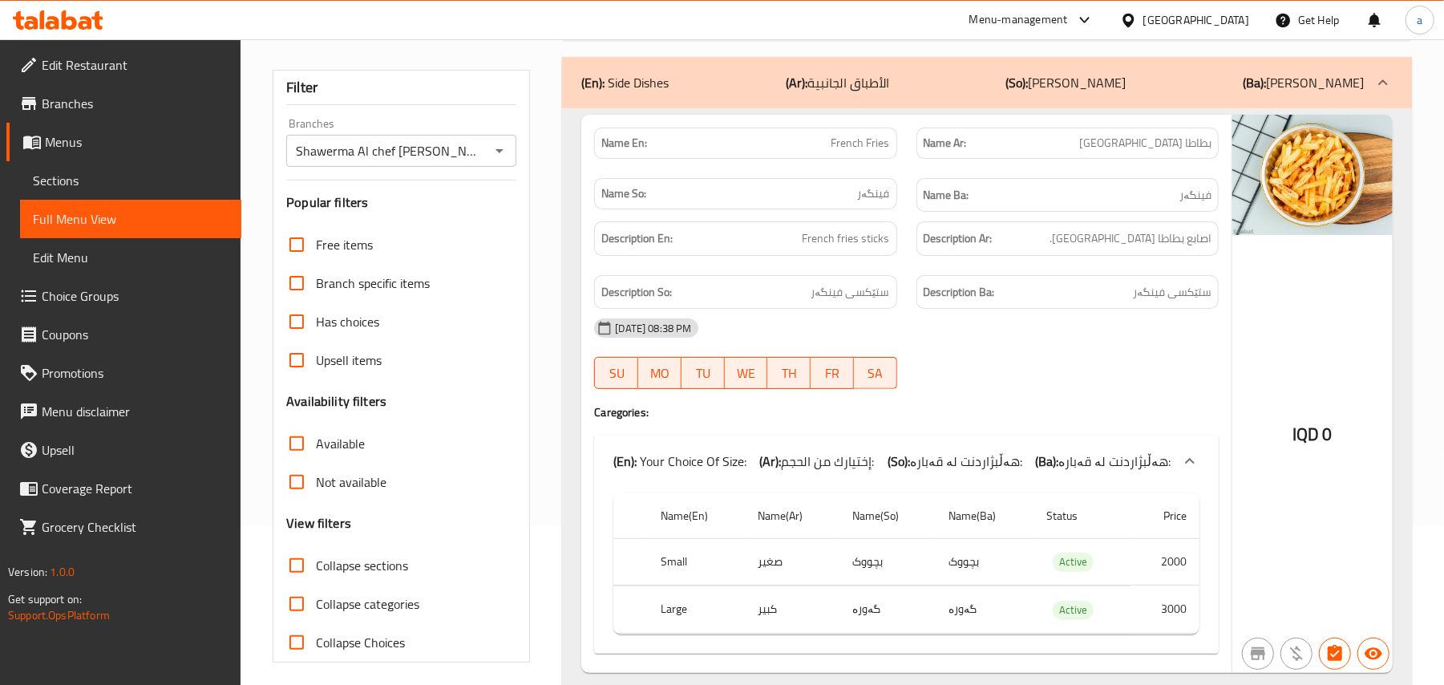
scroll to position [0, 0]
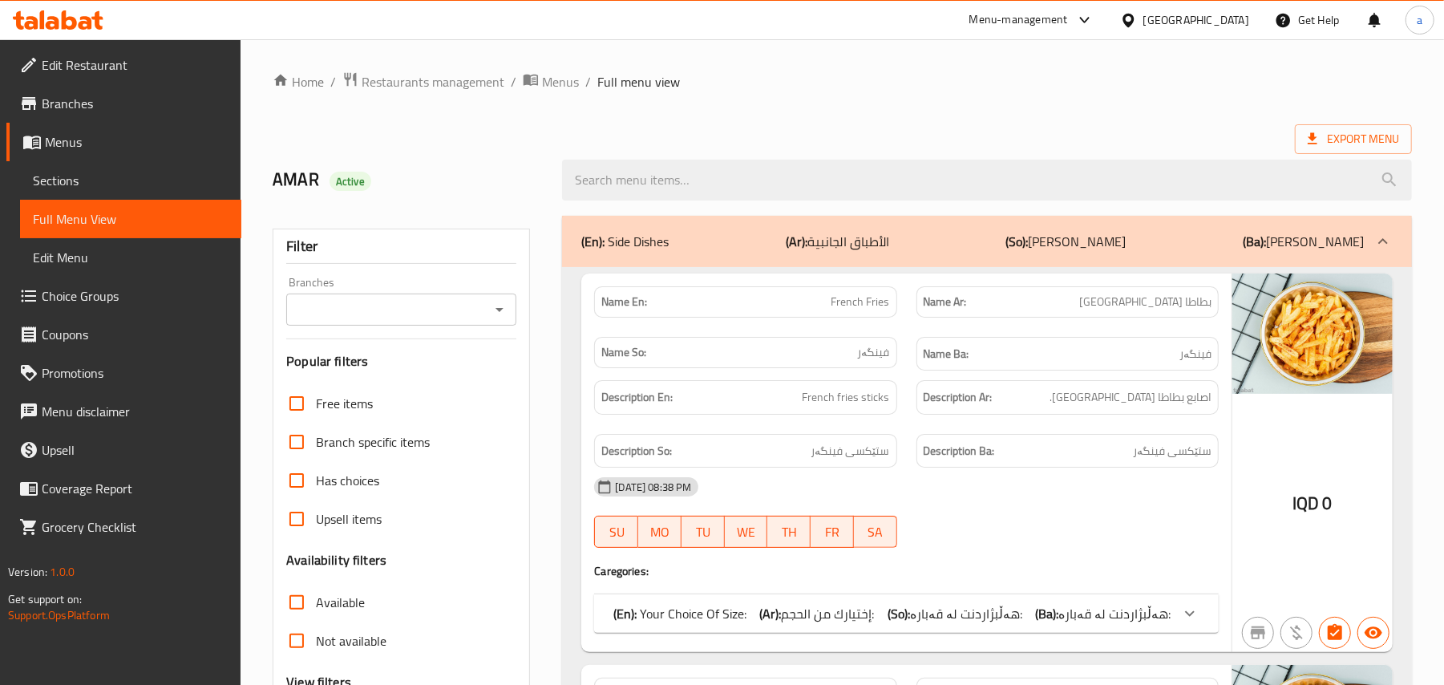
click at [103, 184] on span "Sections" at bounding box center [131, 180] width 196 height 19
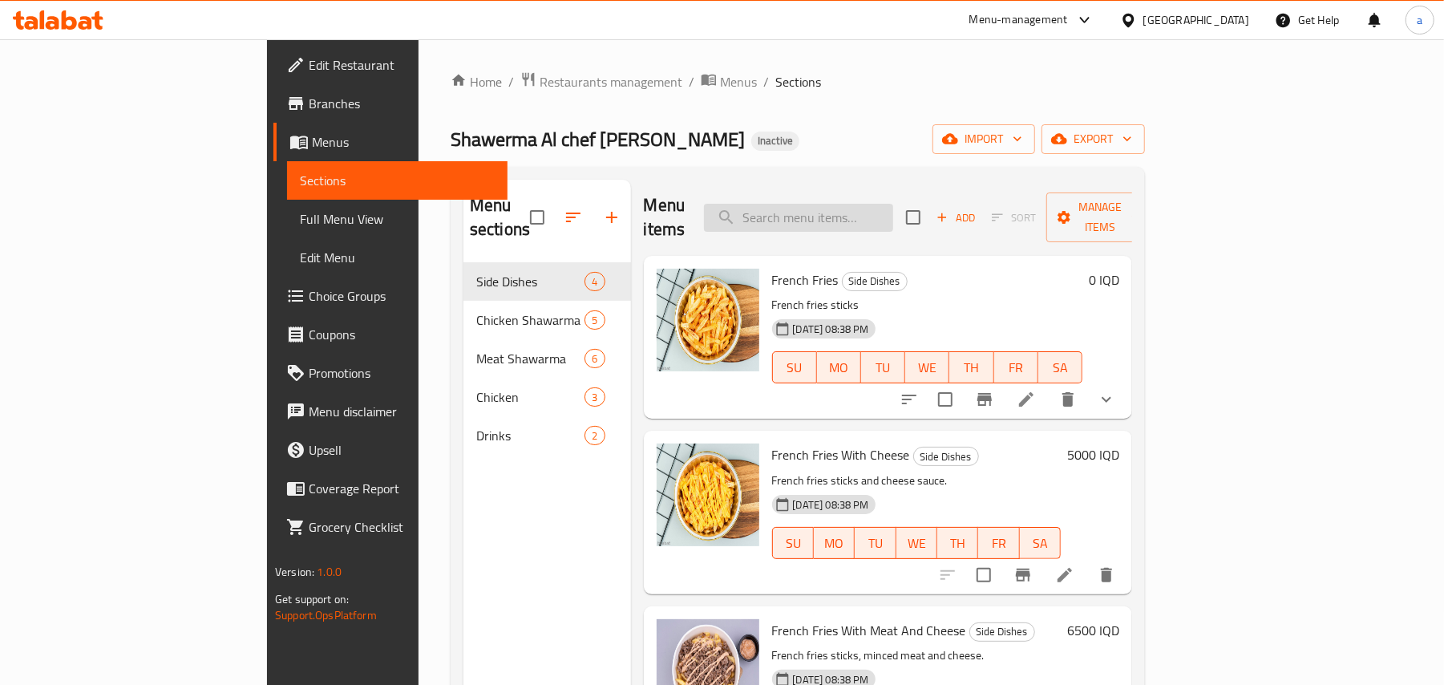
click at [854, 208] on input "search" at bounding box center [798, 218] width 189 height 28
paste input "Arabic Chicken Shawarma Meal"
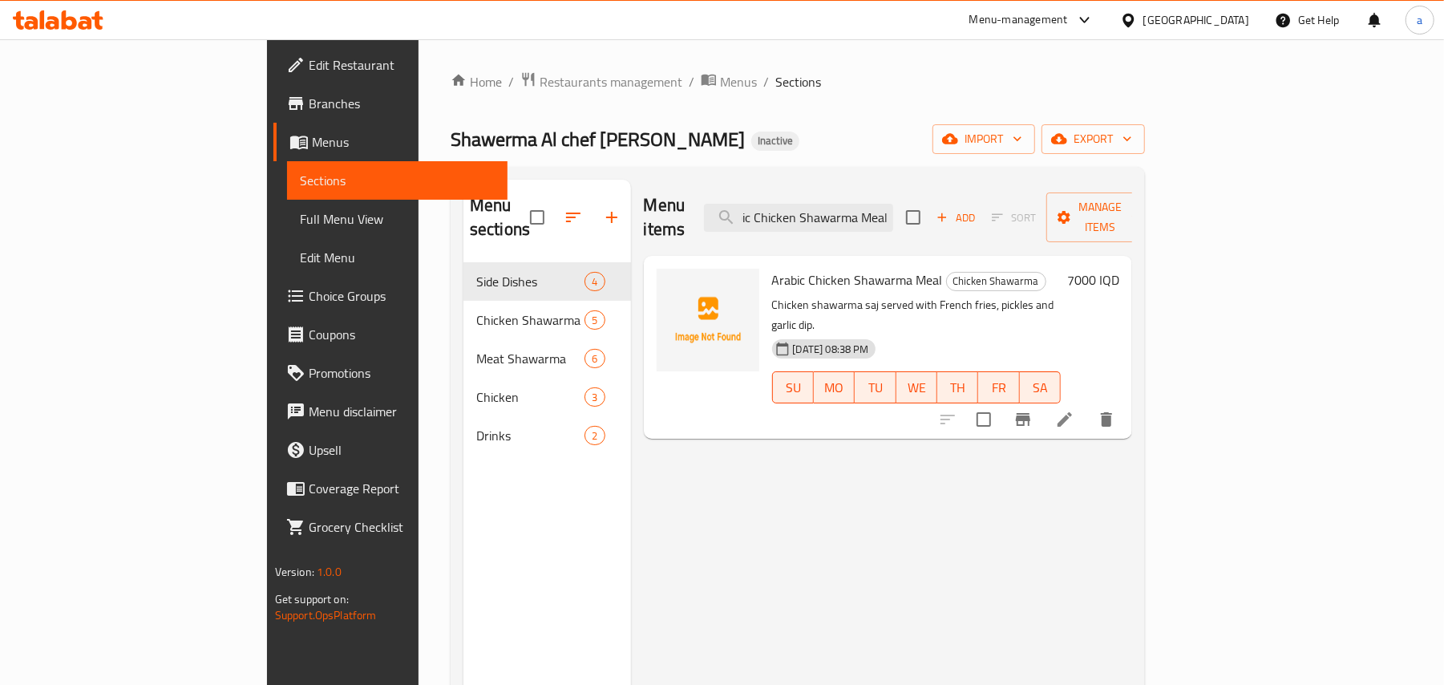
type input "Arabic Chicken Shawarma Meal"
click at [1074, 410] on icon at bounding box center [1064, 419] width 19 height 19
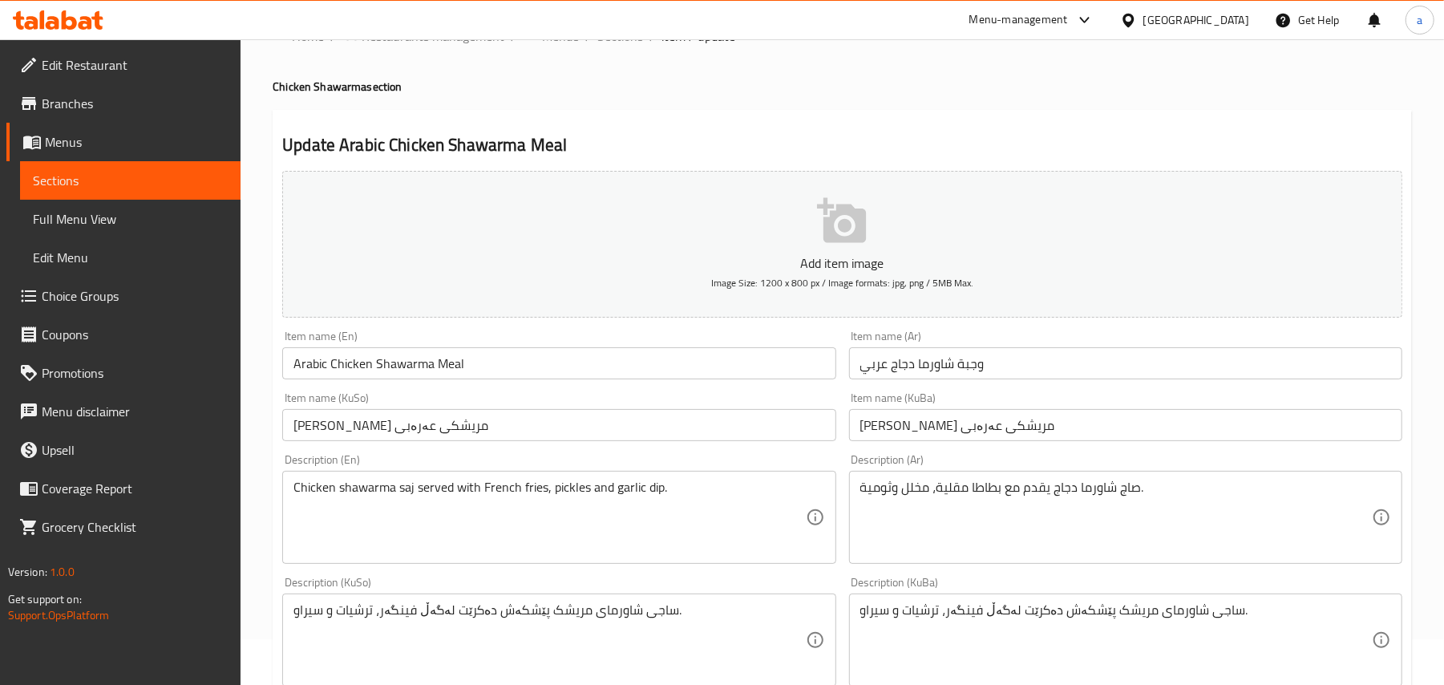
scroll to position [248, 0]
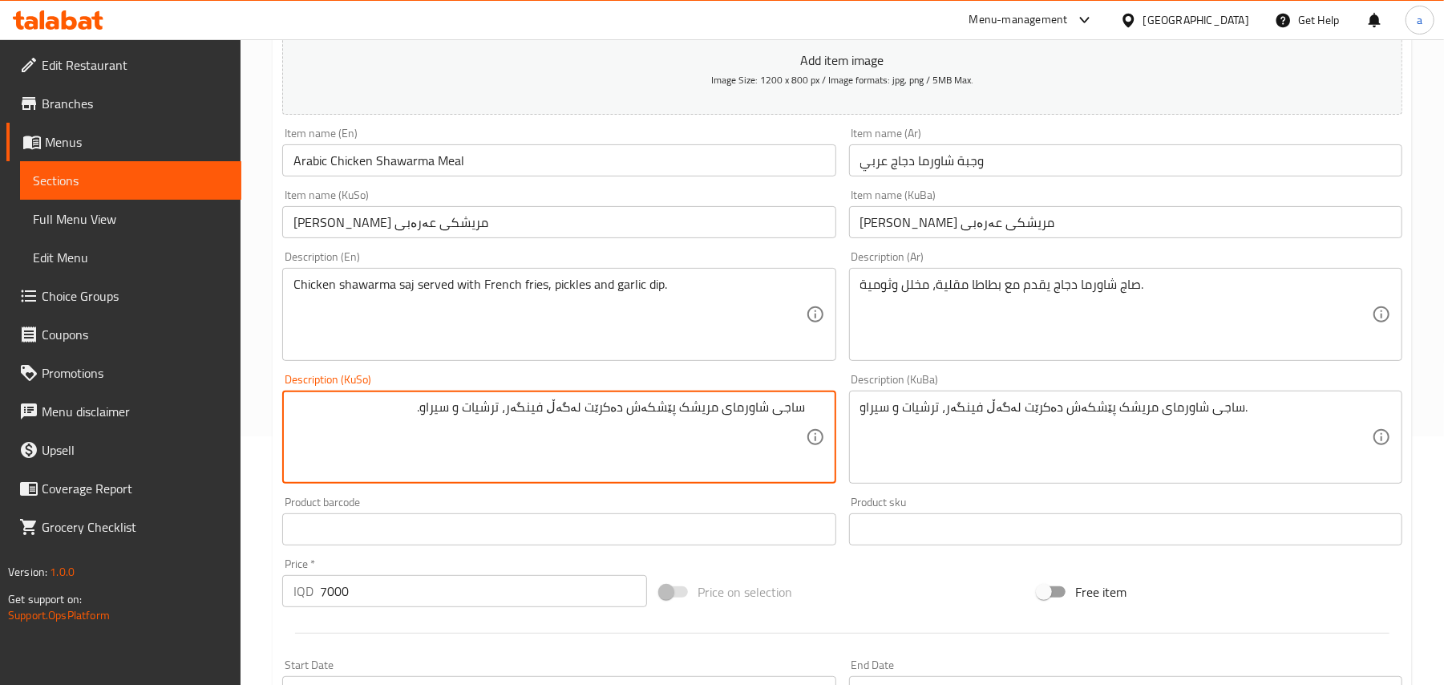
click at [726, 433] on textarea "ساجی شاورمای مریشک پێشکەش دەکرێت لەگەڵ فینگەر، ترشیات و سیراو." at bounding box center [548, 437] width 511 height 76
click at [737, 434] on textarea "ساجی شاورمەی مریشک پێشکەش دەکرێت لەگەڵ فینگەر، ترشیات و سیراو." at bounding box center [548, 437] width 511 height 76
type textarea "ساجی شاورمەی مریشک پێشکەش دەکرێت لەگەڵ فینگەر، ترشیات و سیراو."
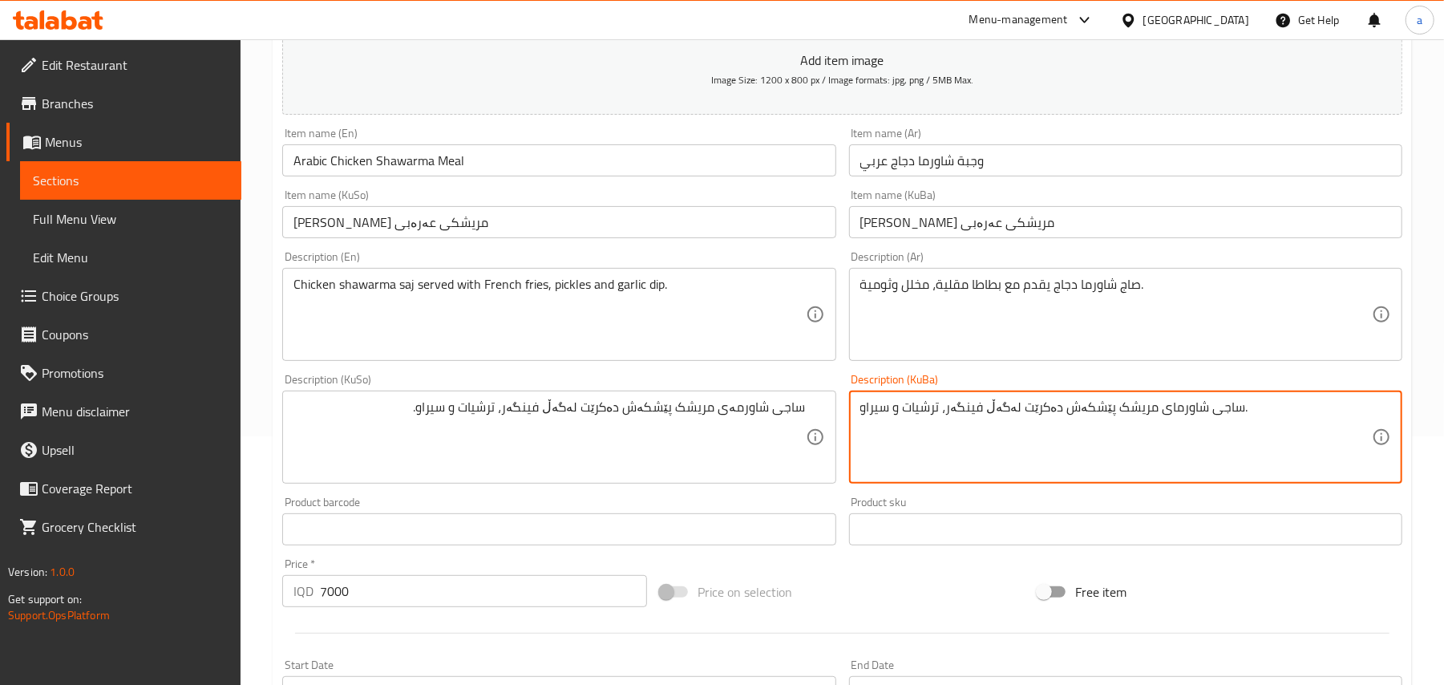
click at [943, 434] on textarea "ساجی شاورمای مریشک پێشکەش دەکرێت لەگەڵ فینگەر، ترشیات و سیراو." at bounding box center [1115, 437] width 511 height 76
paste textarea "ە"
type textarea "ساجی شاورمەی مریشک پێشکەش دەکرێت لەگەڵ فینگەر، ترشیات و سیراو."
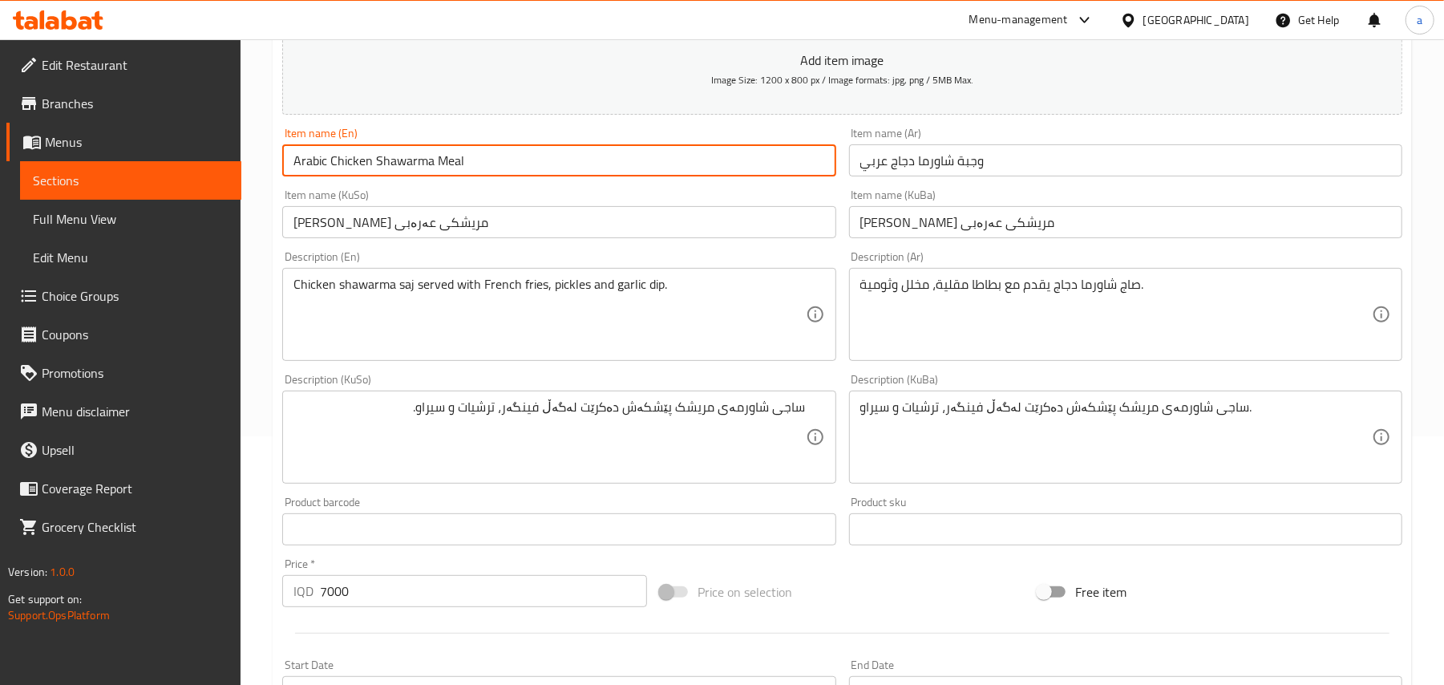
click at [488, 155] on input "Arabic Chicken Shawarma Meal" at bounding box center [558, 160] width 553 height 32
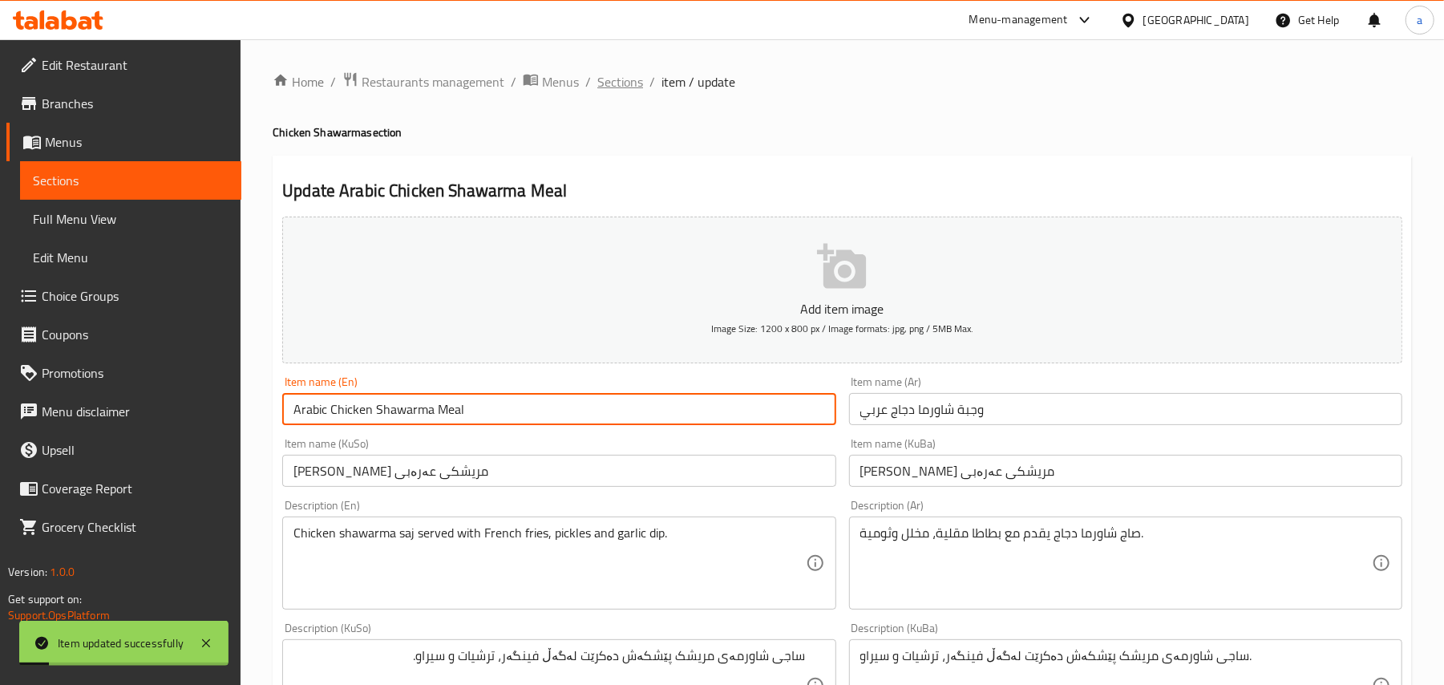
click at [626, 83] on span "Sections" at bounding box center [620, 81] width 46 height 19
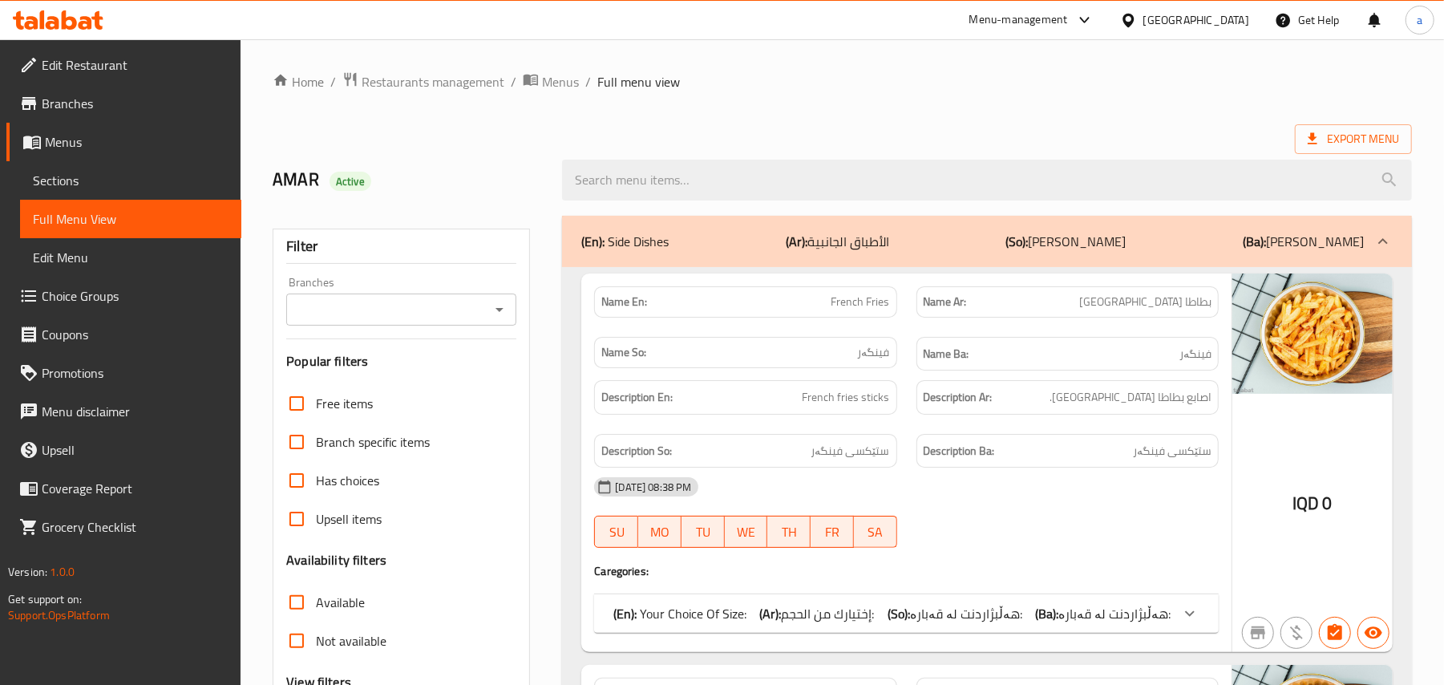
click at [505, 319] on icon "Open" at bounding box center [499, 309] width 19 height 19
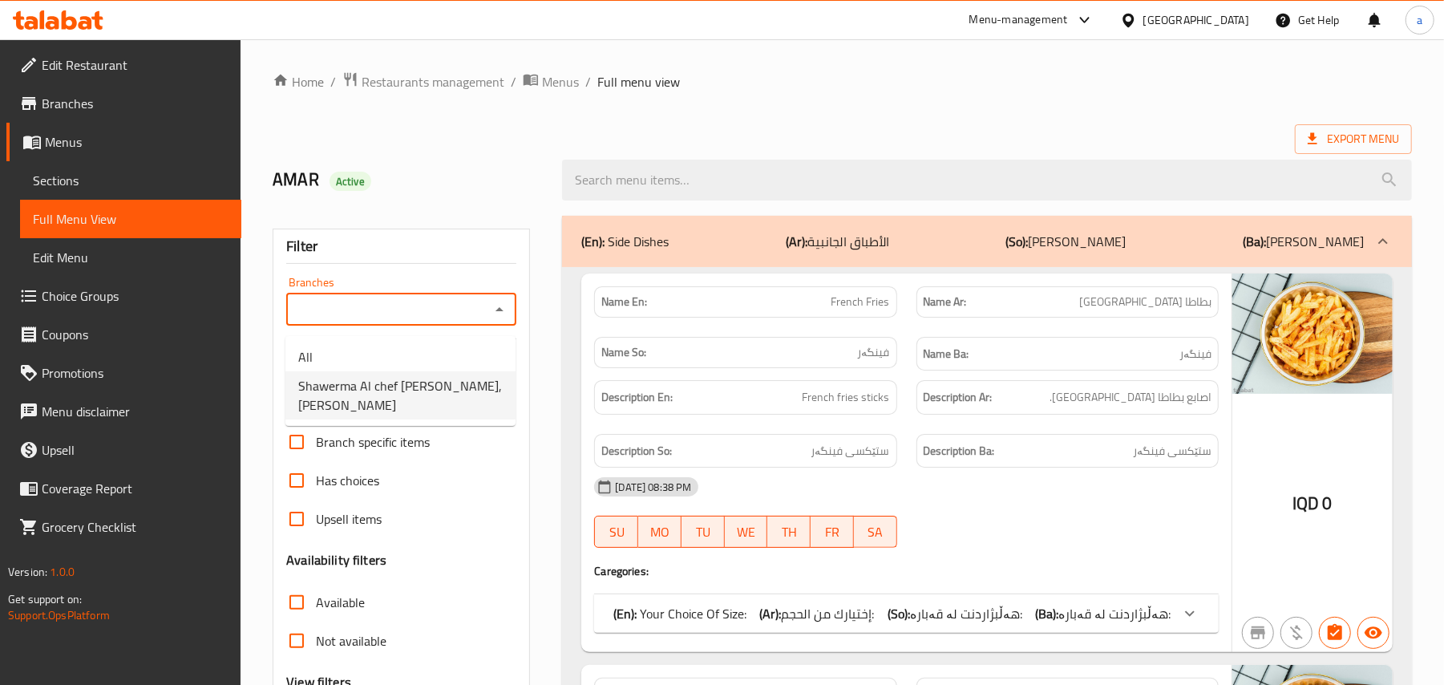
click at [428, 386] on span "Shawerma Al chef Serwan, Karadah Kharij" at bounding box center [400, 395] width 204 height 38
type input "Shawerma Al chef Serwan, Karadah Kharij"
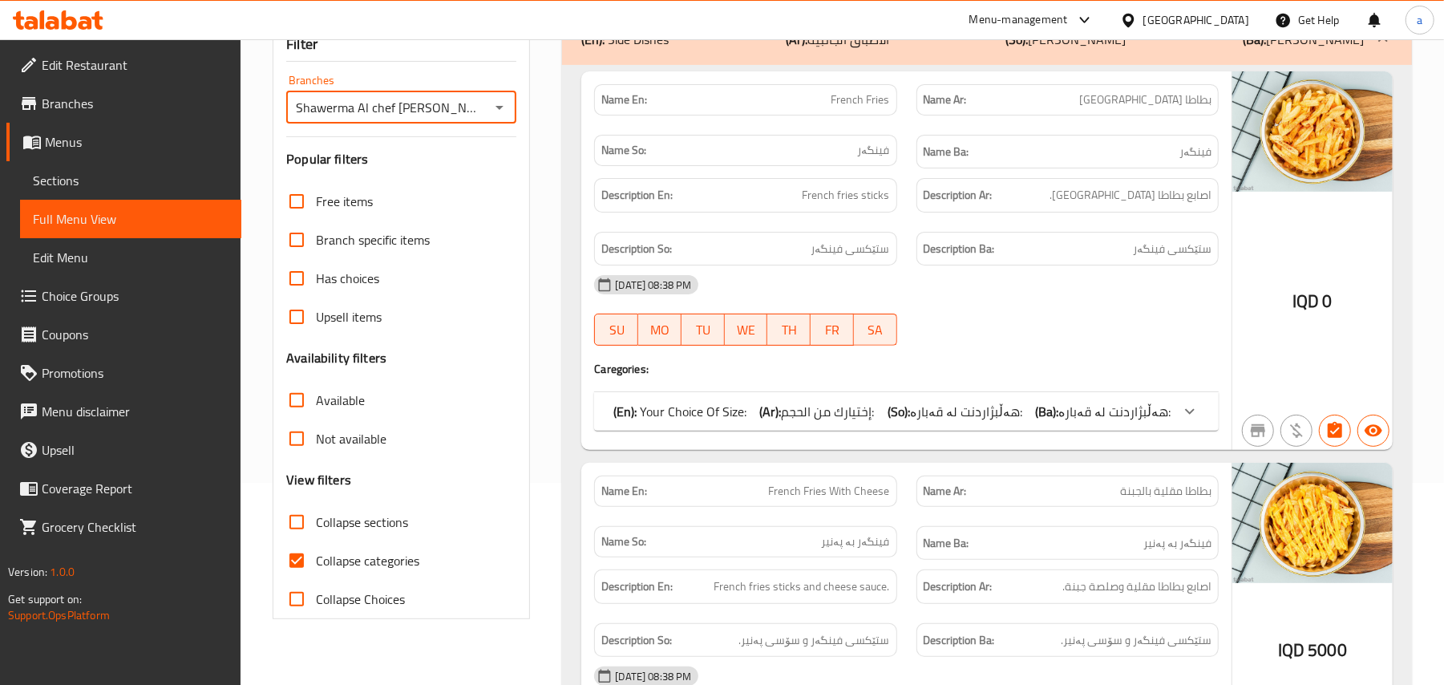
scroll to position [248, 0]
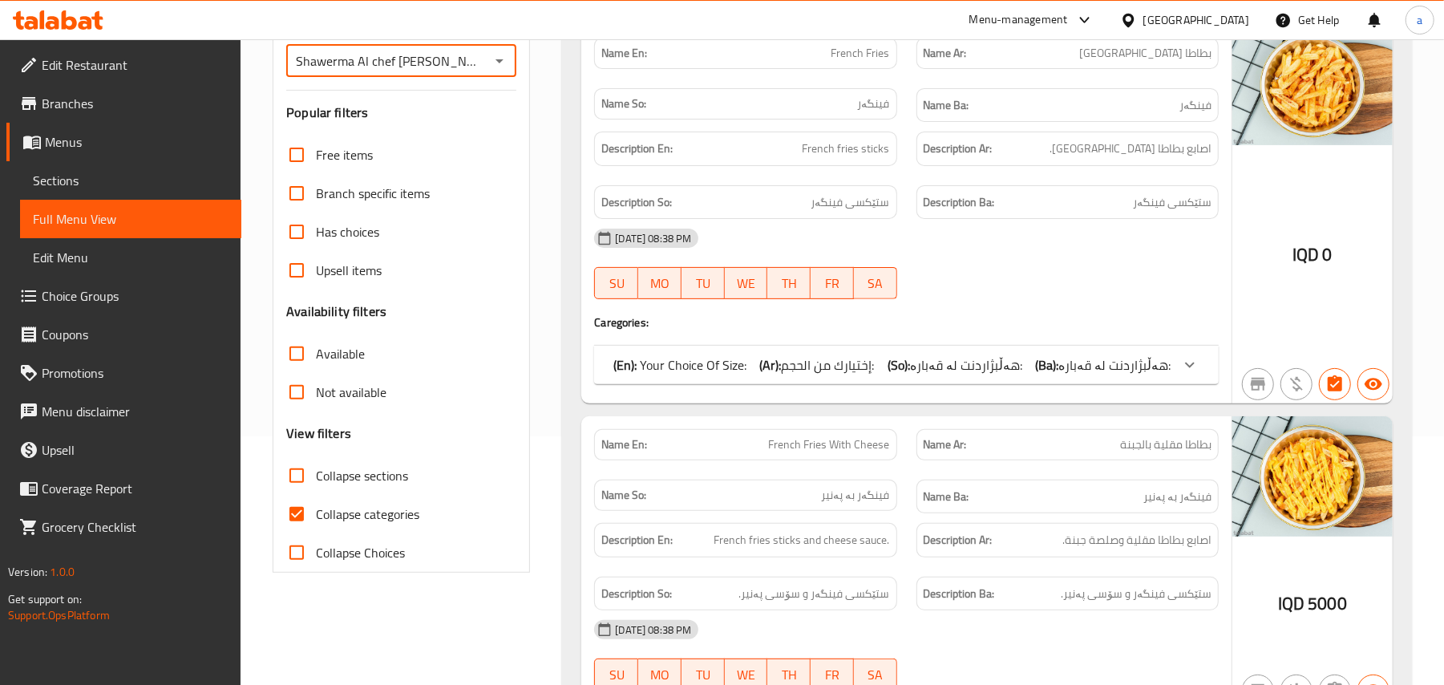
click at [305, 533] on input "Collapse categories" at bounding box center [296, 514] width 38 height 38
checkbox input "false"
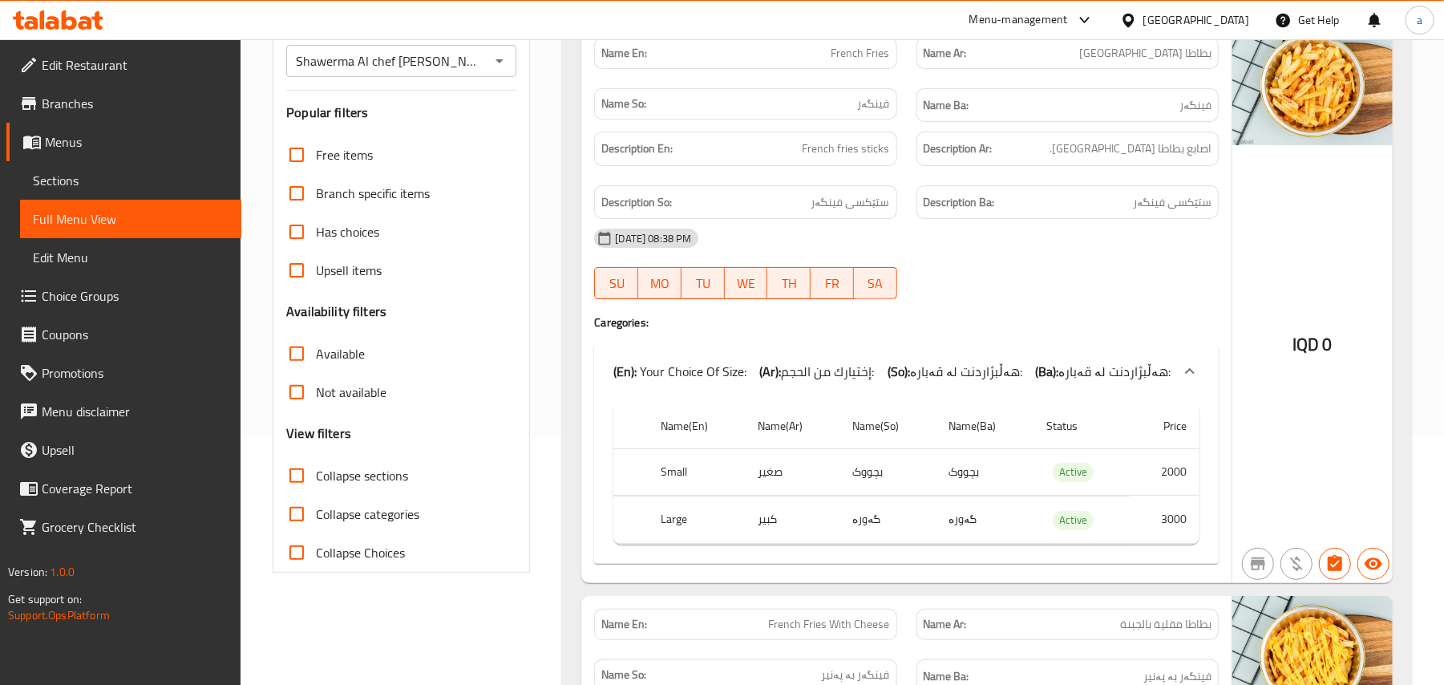
drag, startPoint x: 997, startPoint y: 300, endPoint x: 1004, endPoint y: 398, distance: 98.0
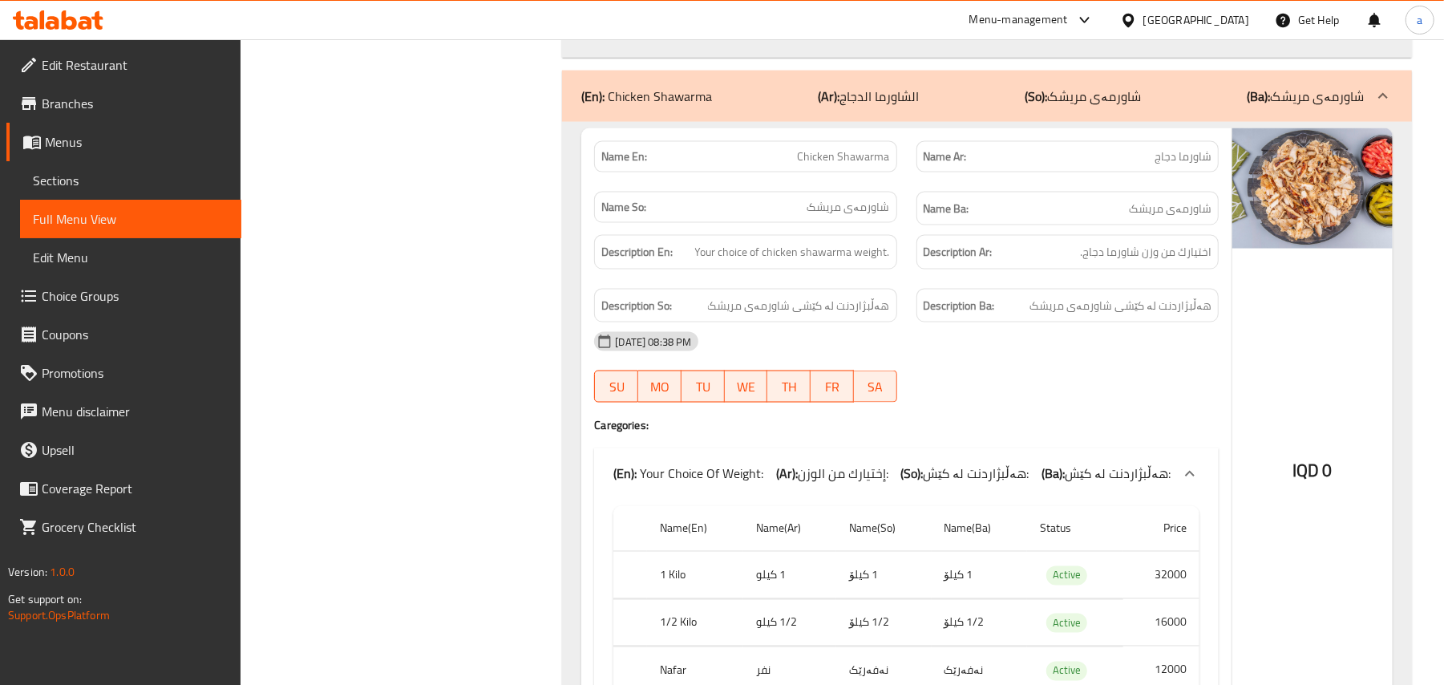
scroll to position [1995, 0]
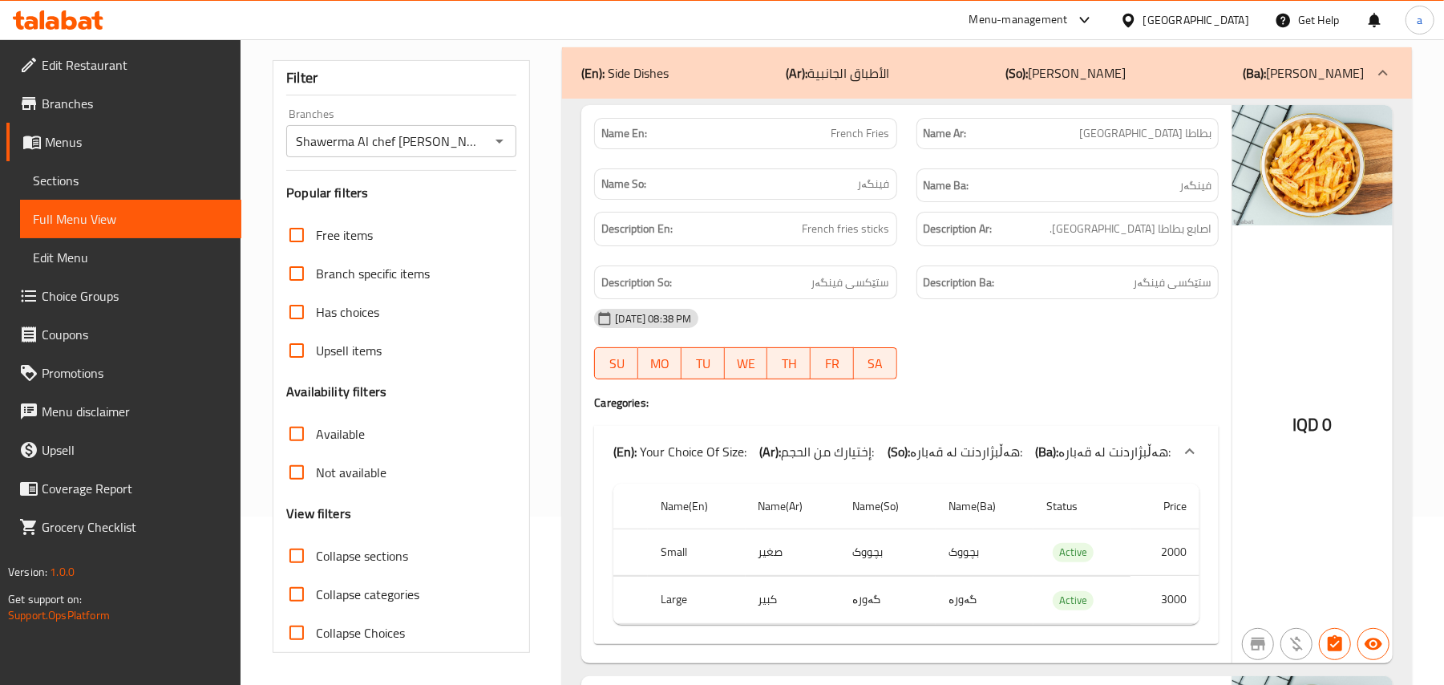
scroll to position [248, 0]
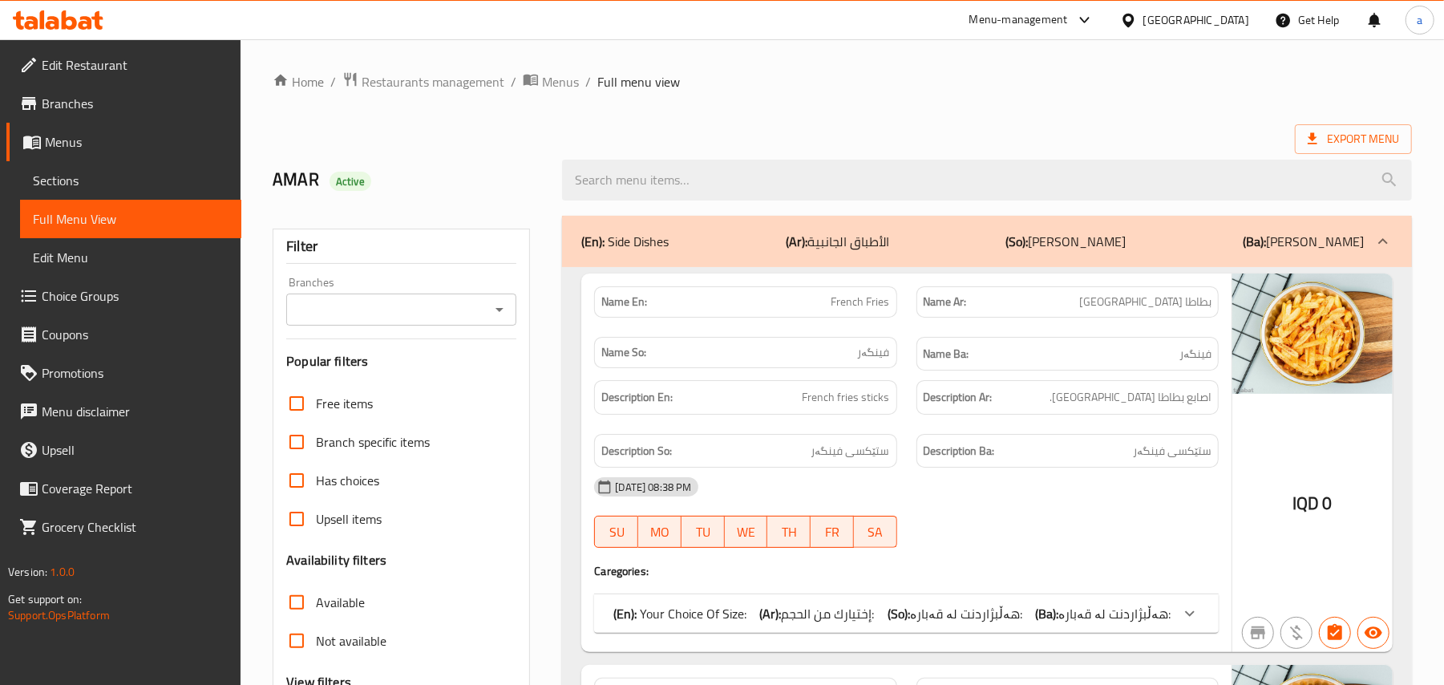
click at [491, 305] on div at bounding box center [498, 309] width 21 height 22
click at [490, 318] on icon "Open" at bounding box center [499, 309] width 19 height 19
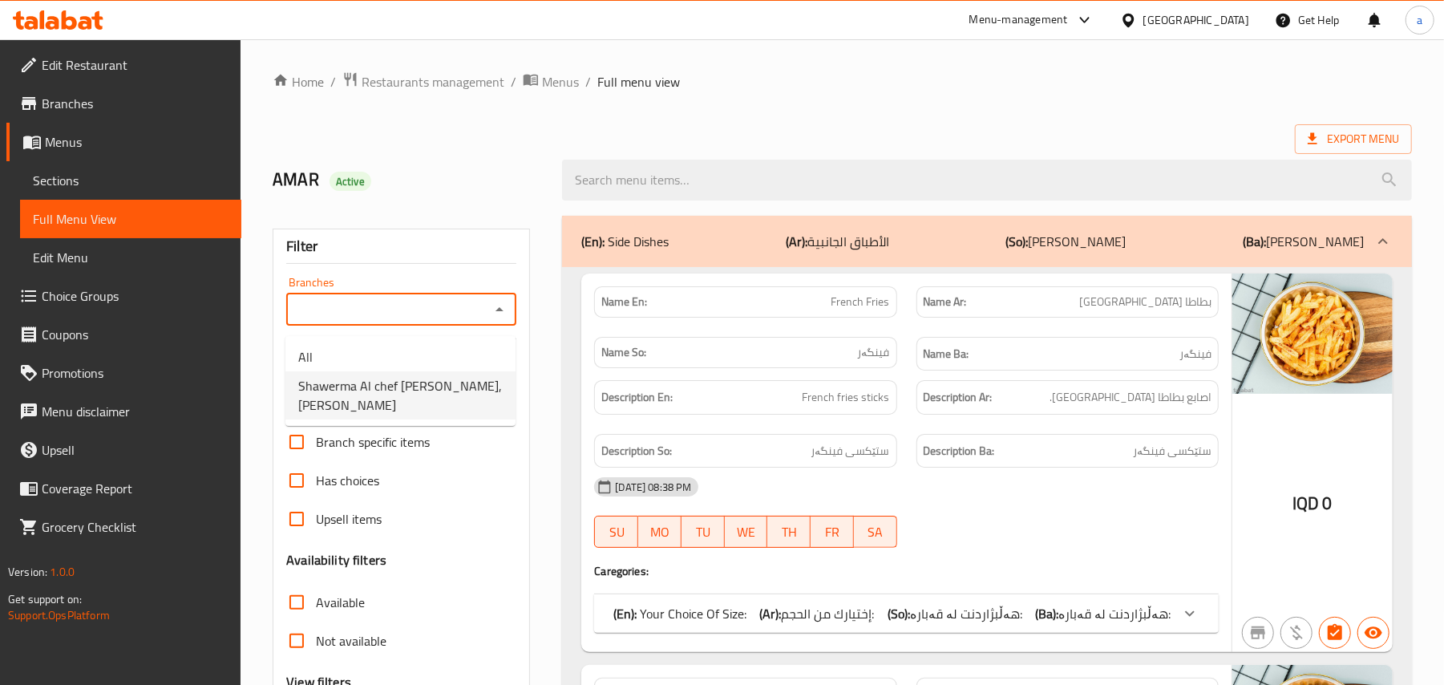
click at [467, 376] on span "Shawerma Al chef [PERSON_NAME], [PERSON_NAME]" at bounding box center [400, 395] width 204 height 38
type input "Shawerma Al chef [PERSON_NAME], [PERSON_NAME]"
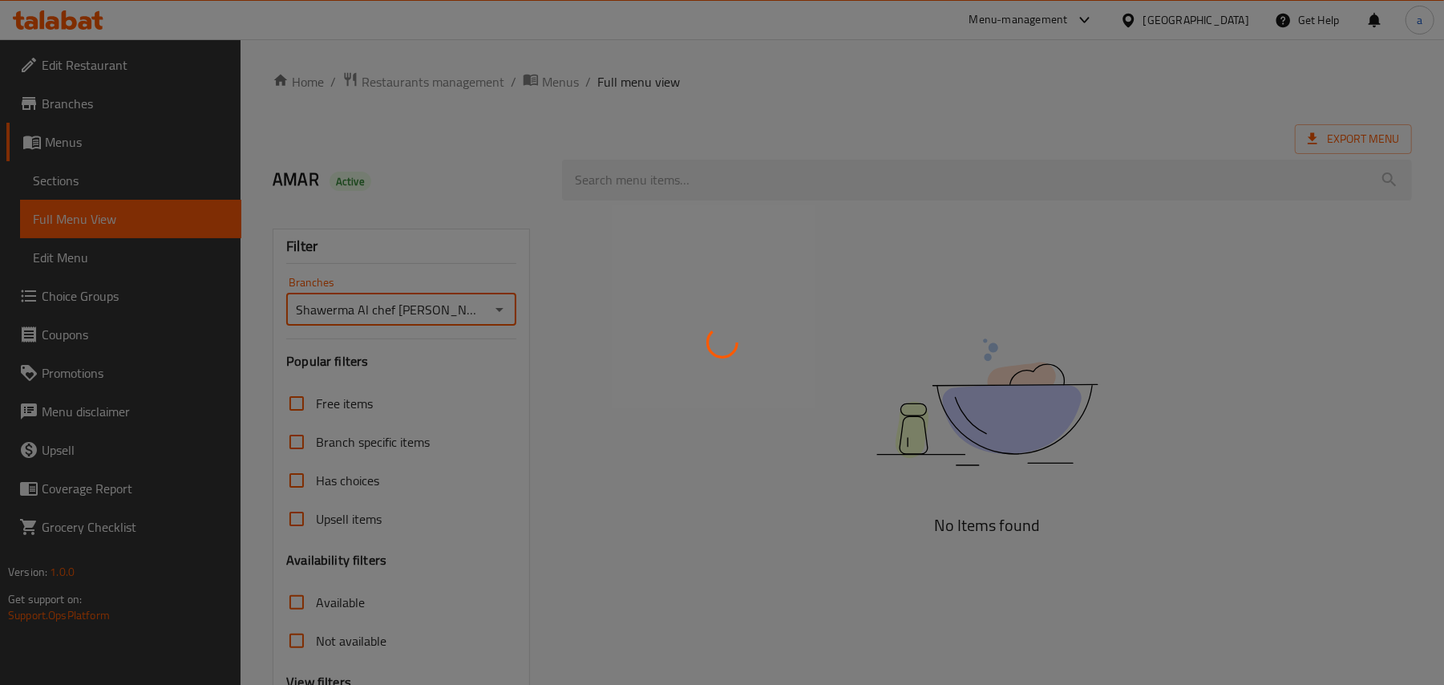
scroll to position [194, 0]
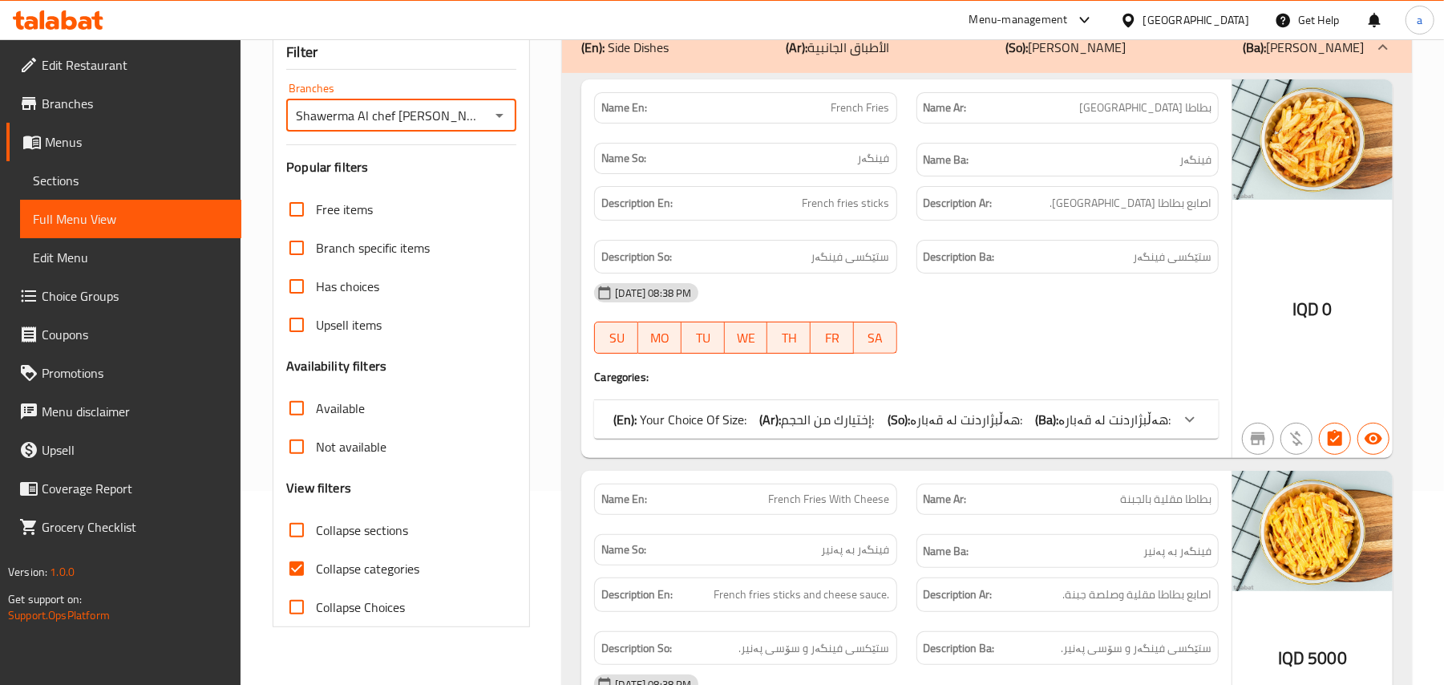
click at [297, 588] on input "Collapse categories" at bounding box center [296, 568] width 38 height 38
checkbox input "false"
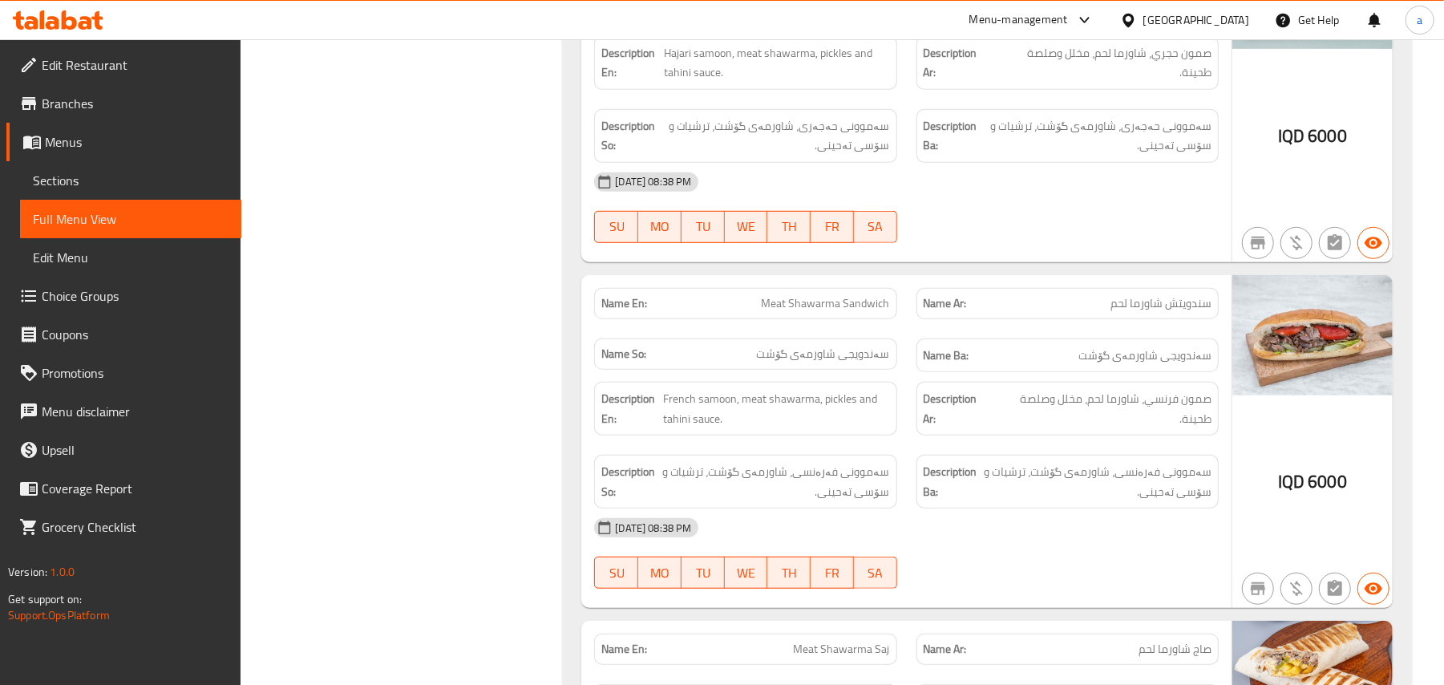
scroll to position [4987, 0]
